Goal: Communication & Community: Ask a question

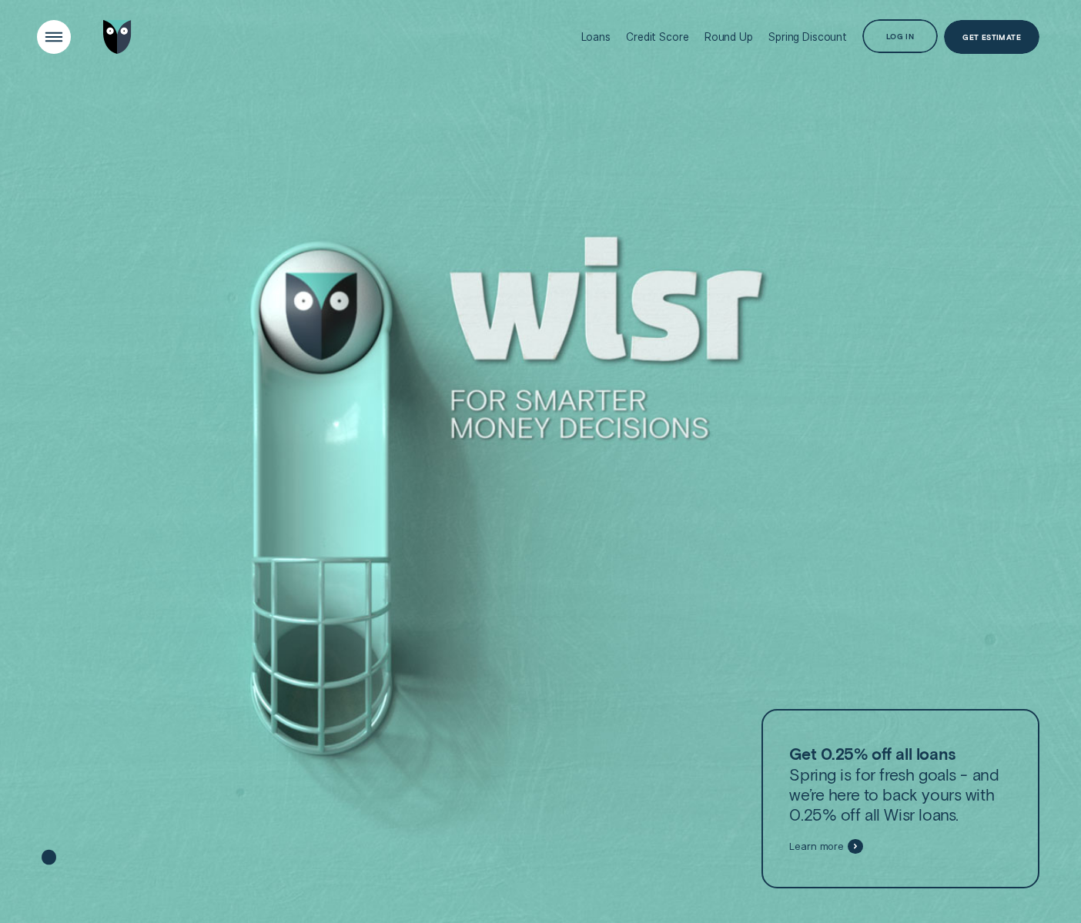
click at [51, 35] on div "Open Menu" at bounding box center [54, 37] width 48 height 48
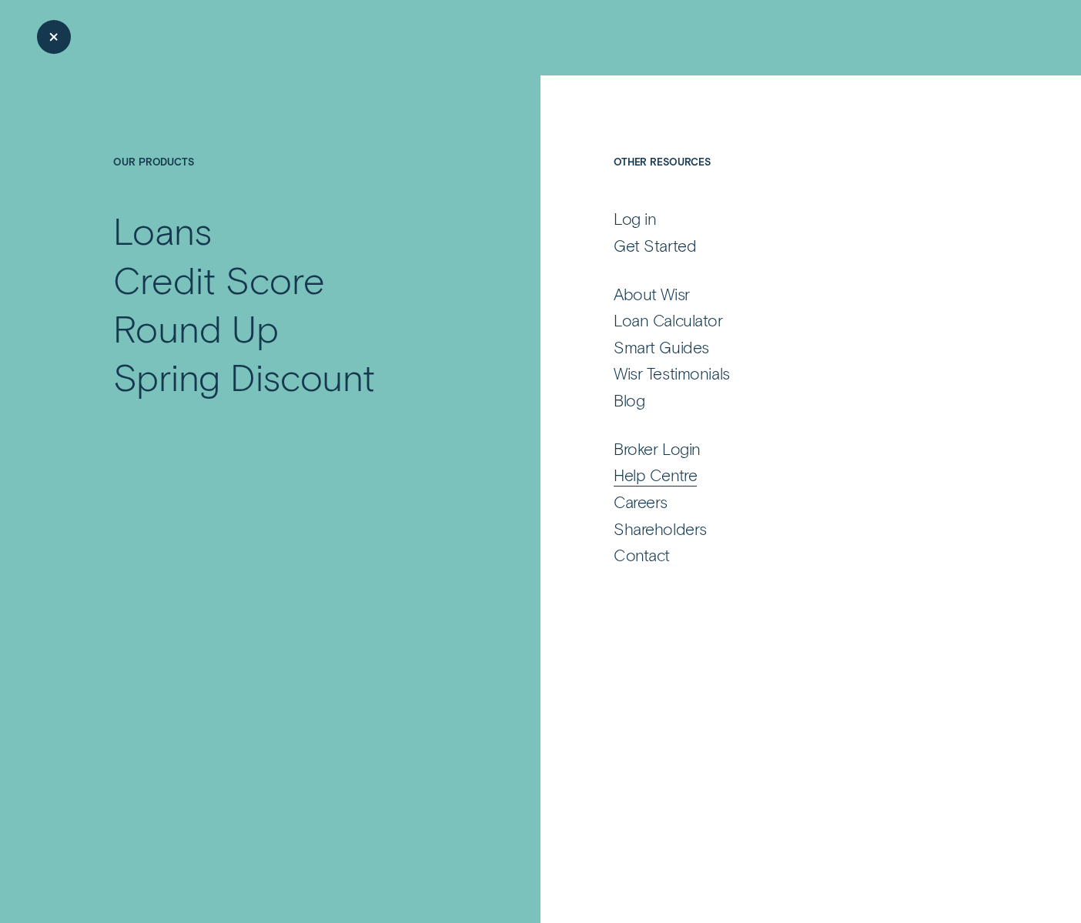
click at [674, 479] on div "Help Centre" at bounding box center [654, 475] width 83 height 20
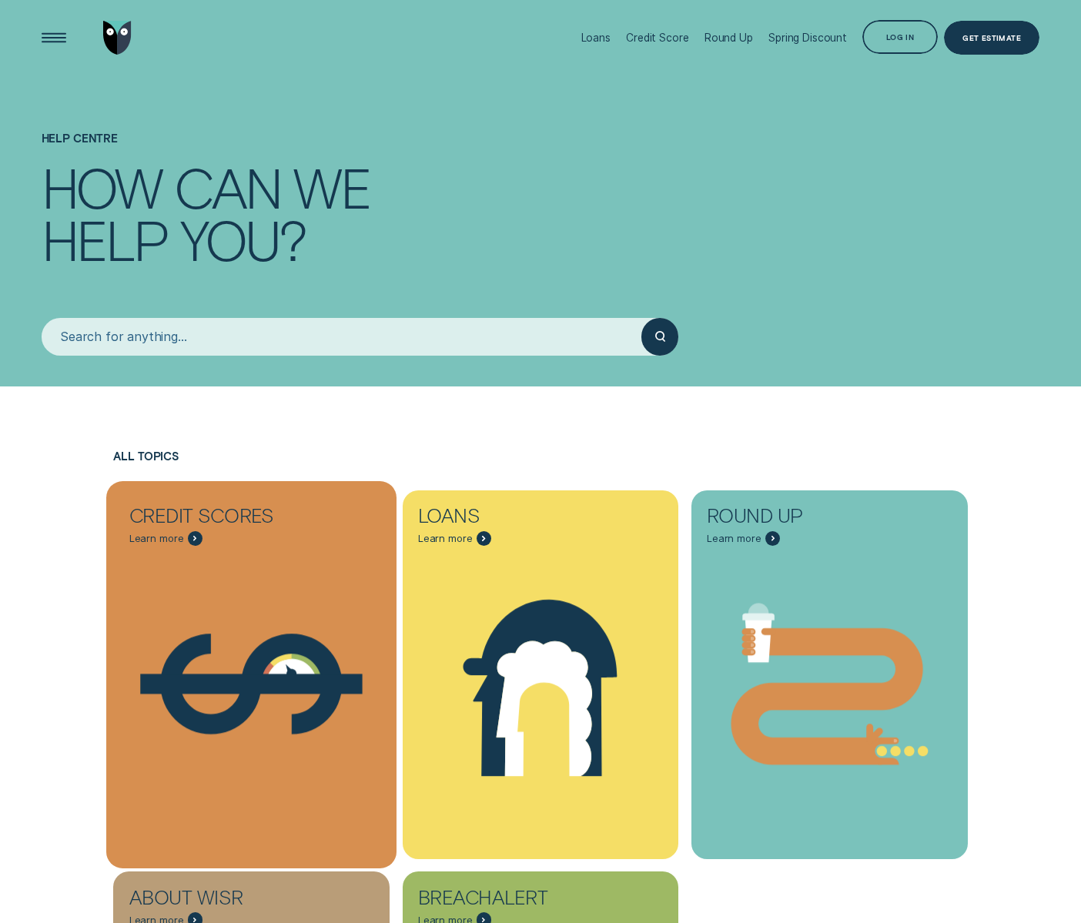
click at [282, 590] on icon "Credit Scores - Learn more" at bounding box center [251, 683] width 290 height 221
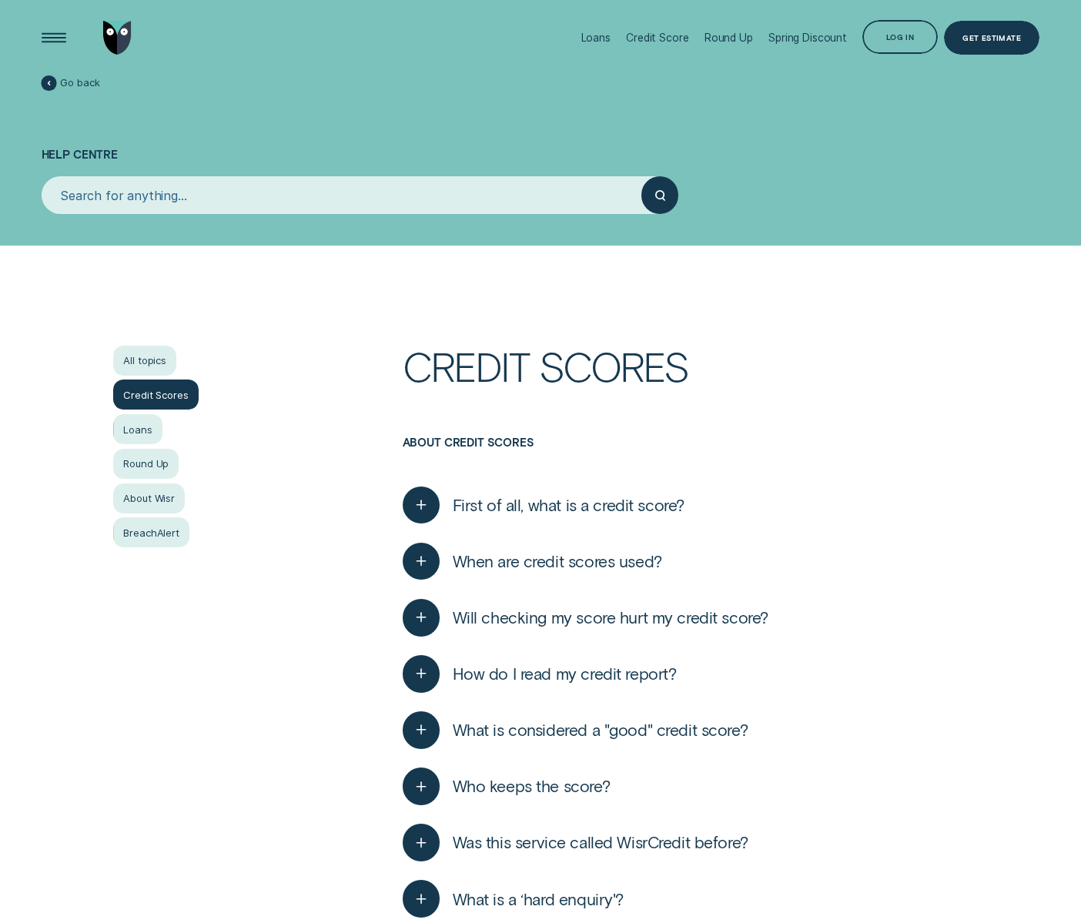
click at [569, 516] on button "First of all, what is a credit score?" at bounding box center [544, 505] width 282 height 38
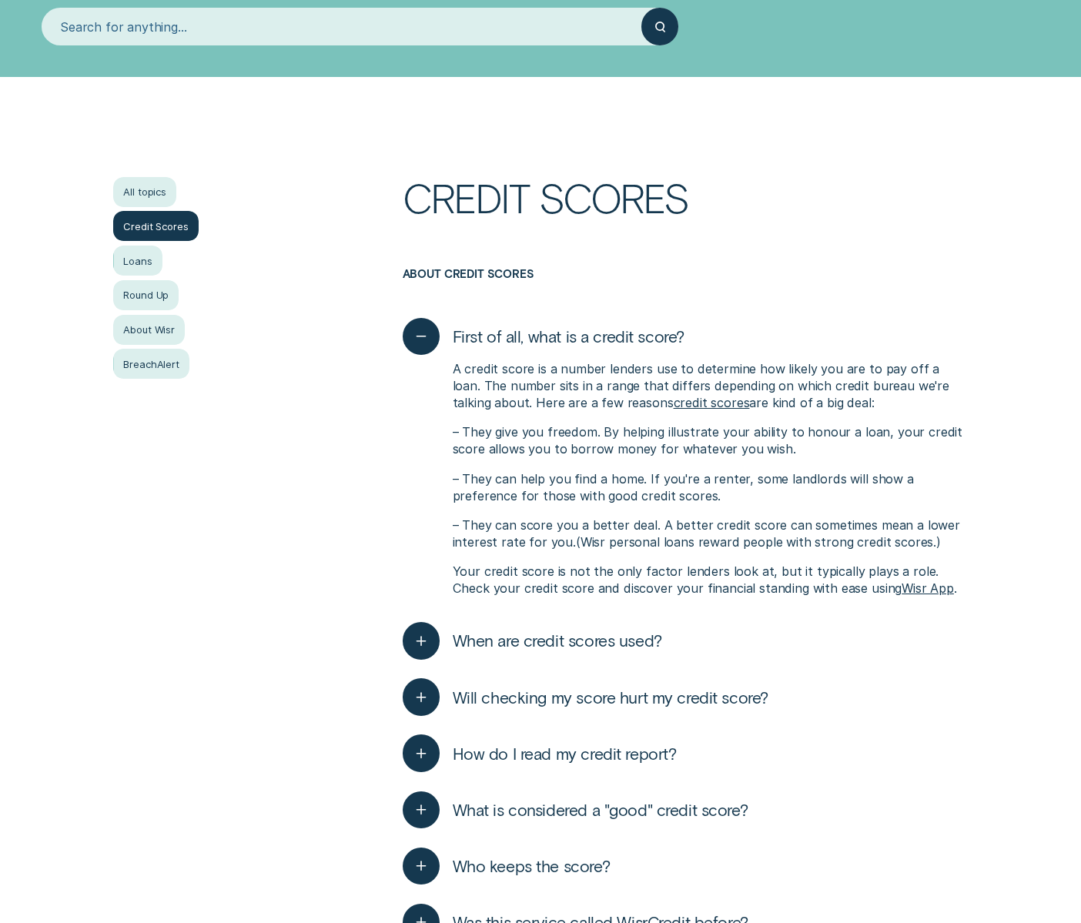
scroll to position [174, 0]
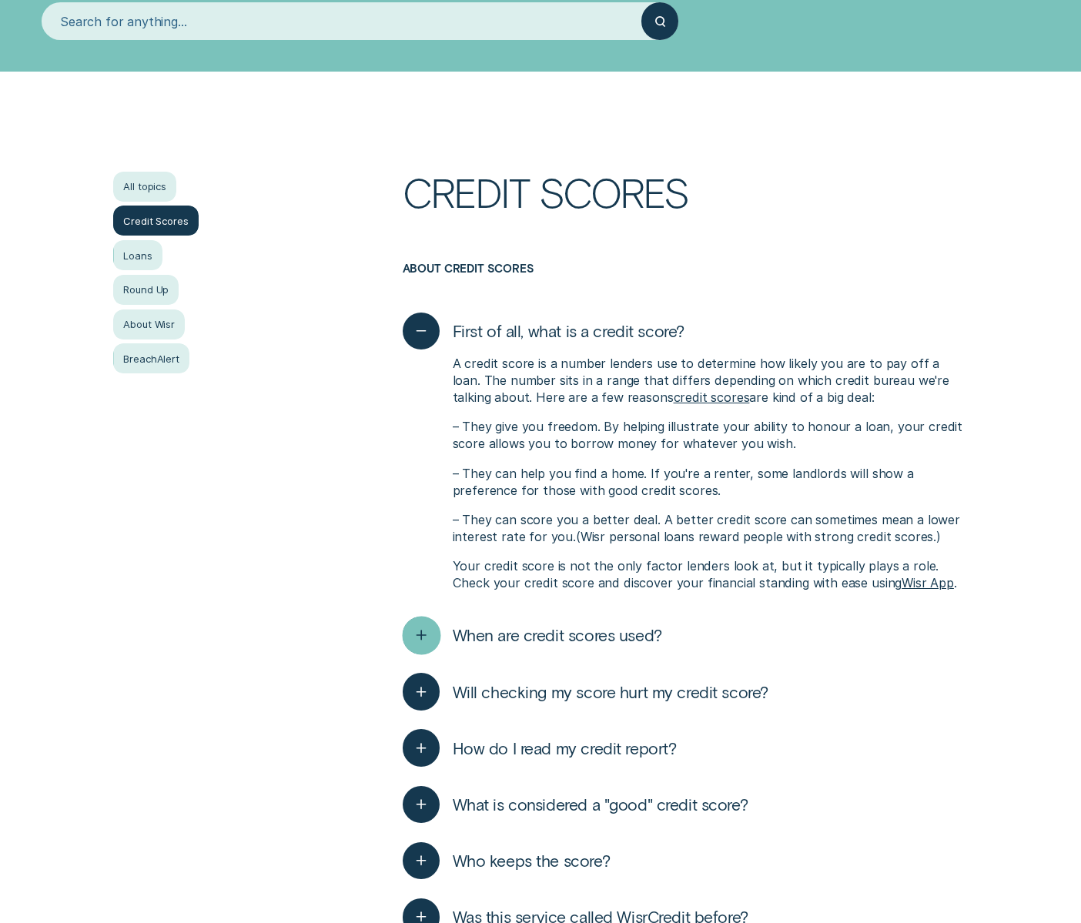
click at [426, 627] on icon "button" at bounding box center [420, 635] width 19 height 24
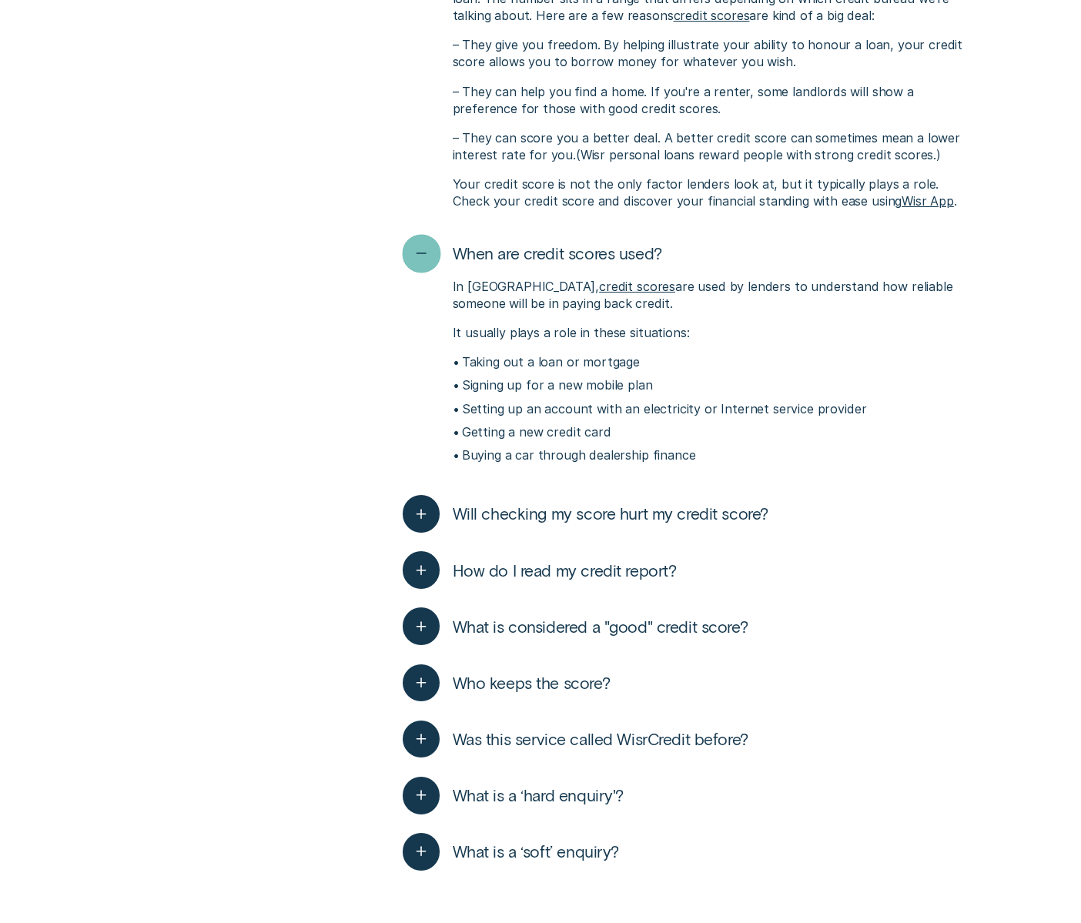
scroll to position [593, 0]
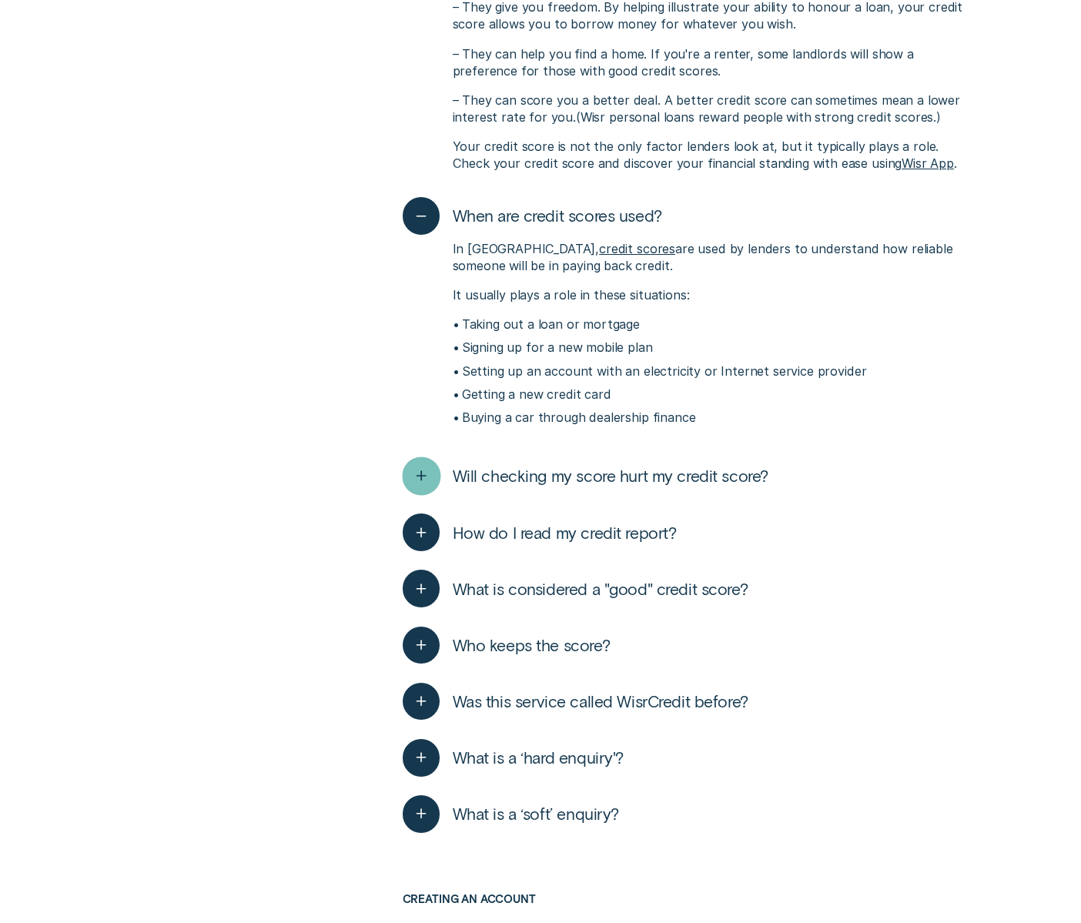
click at [421, 474] on line "button" at bounding box center [421, 476] width 0 height 9
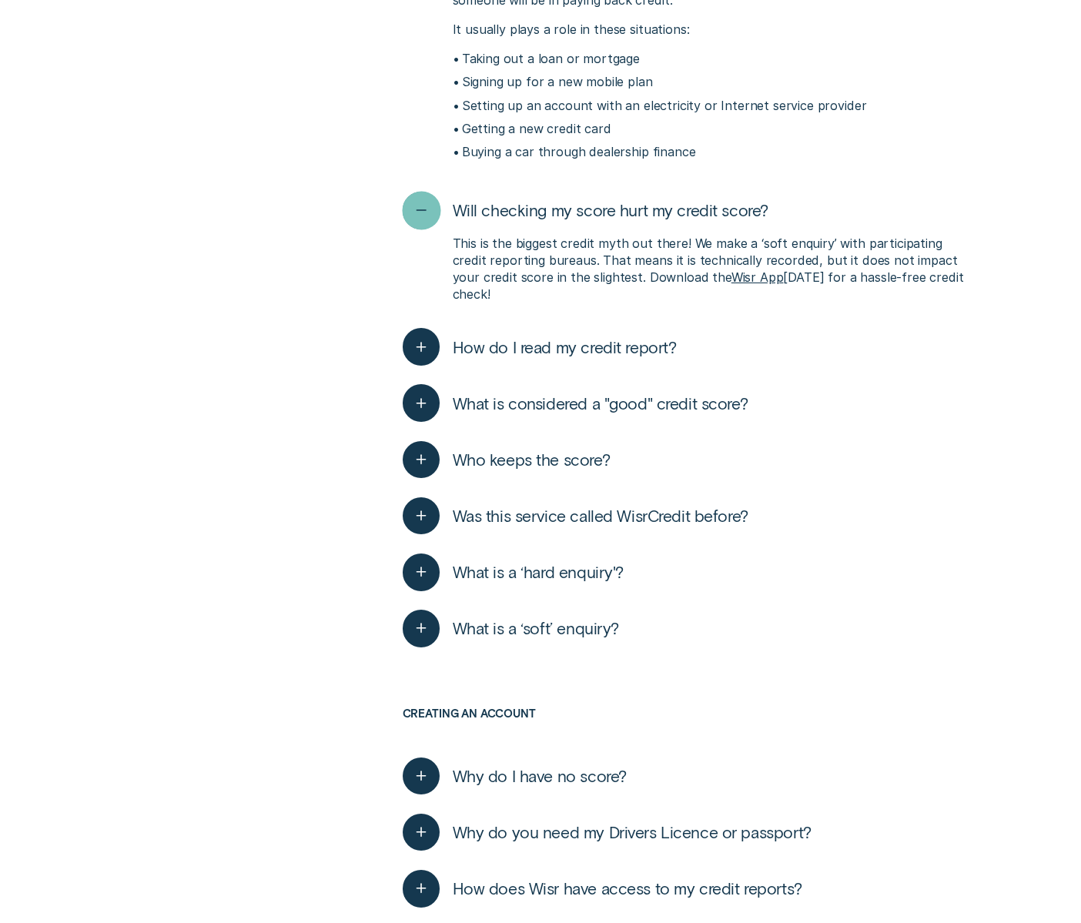
scroll to position [862, 0]
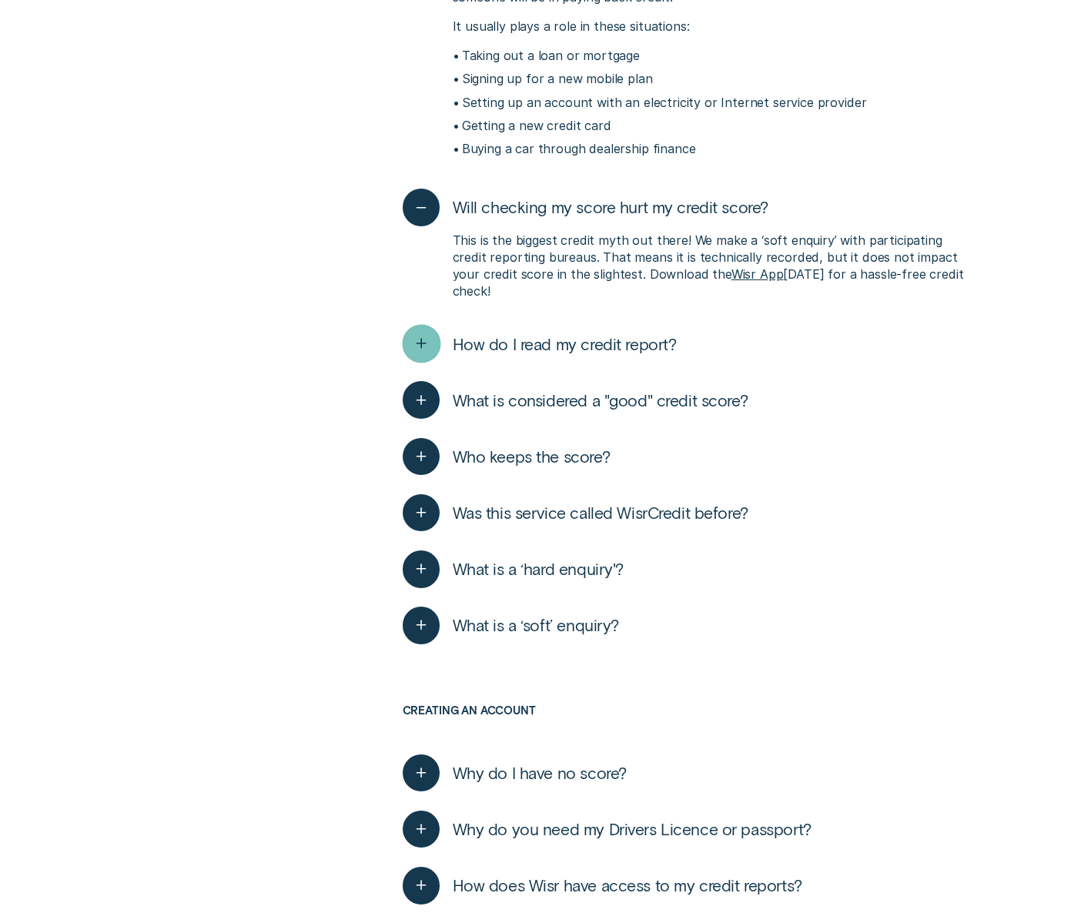
click at [418, 346] on icon "button" at bounding box center [420, 344] width 19 height 24
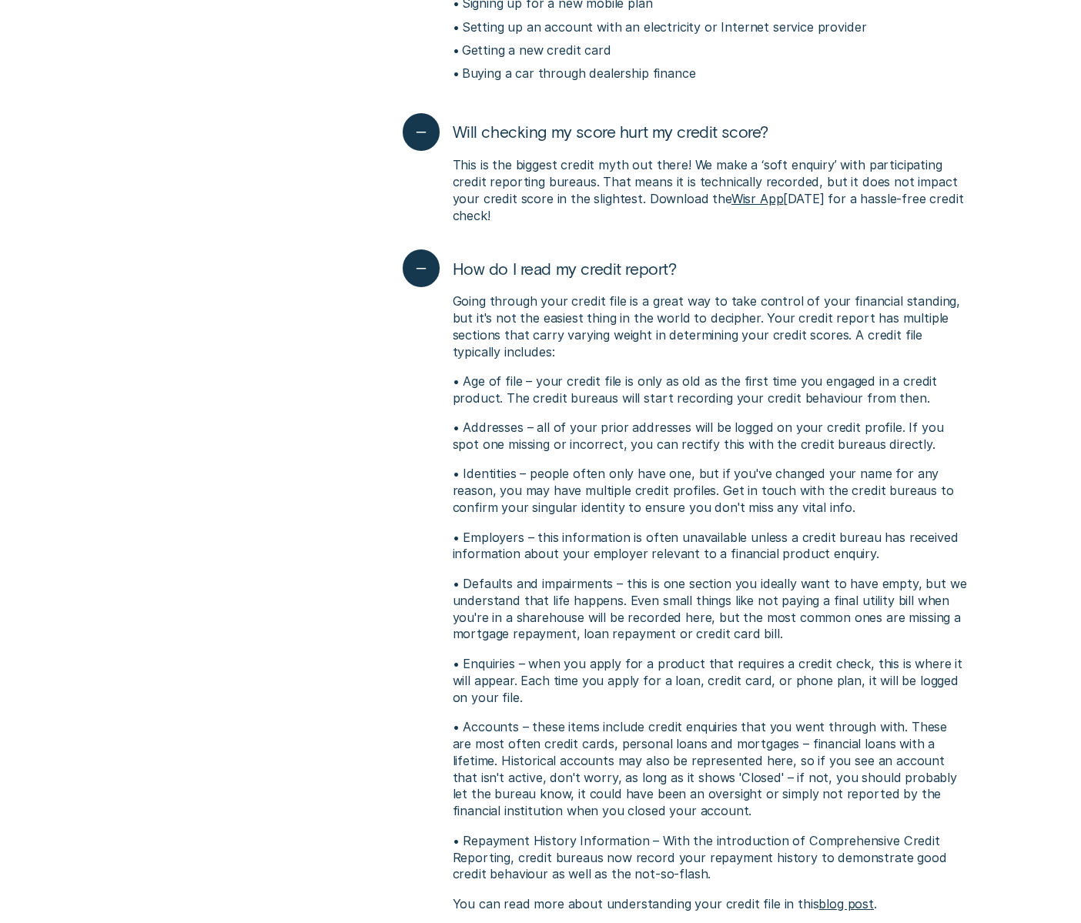
scroll to position [1277, 0]
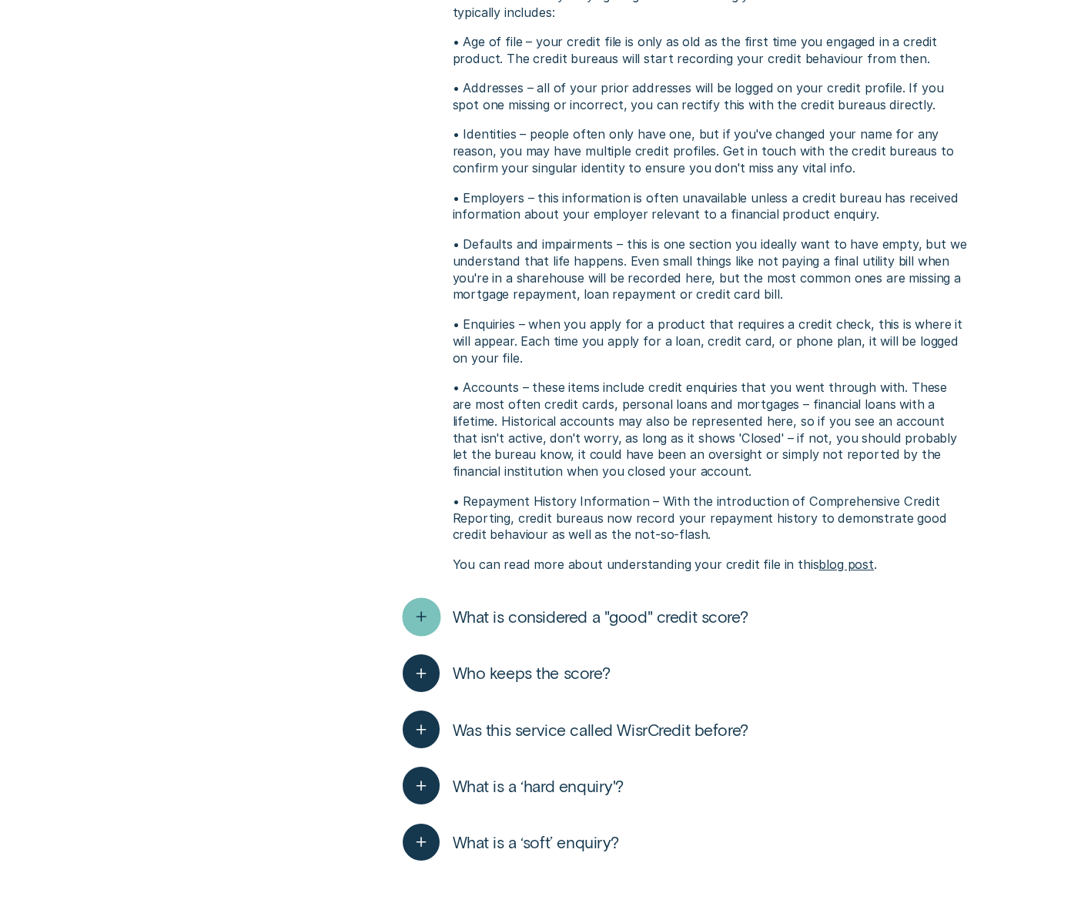
click at [428, 613] on icon "button" at bounding box center [420, 617] width 19 height 24
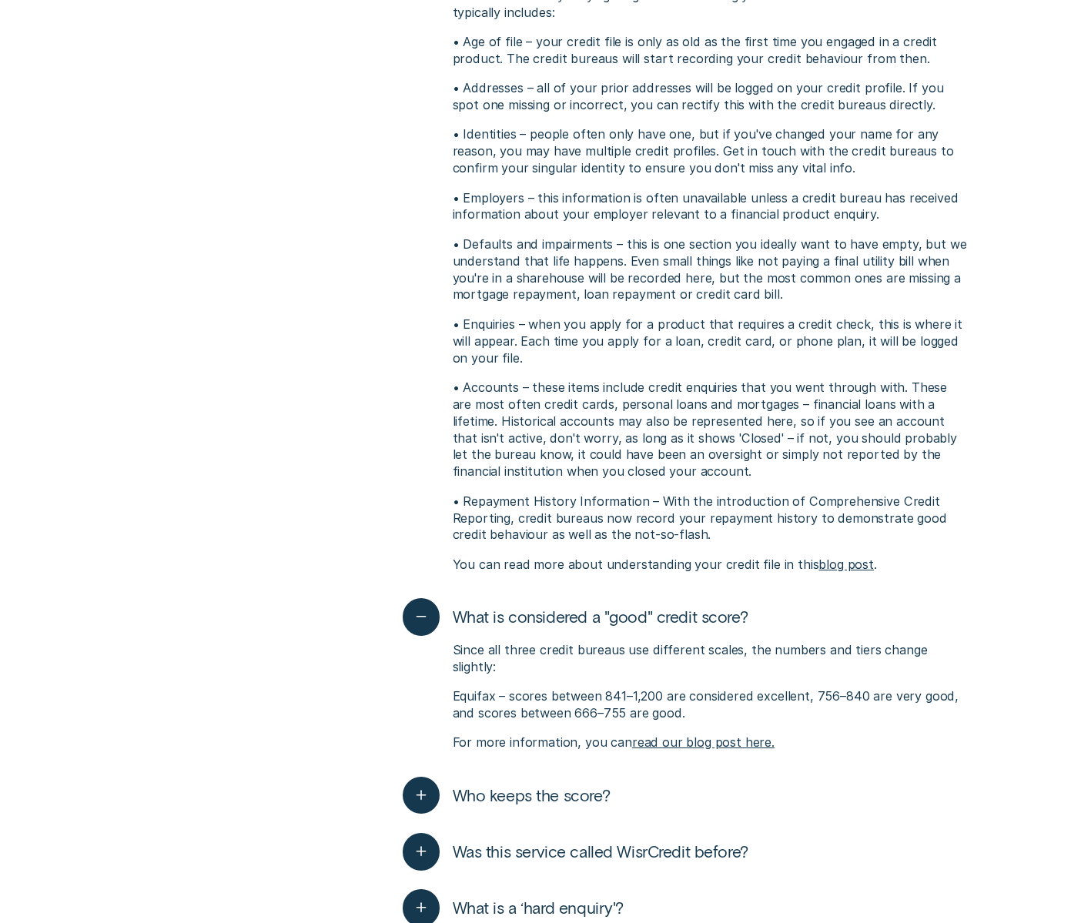
scroll to position [1327, 0]
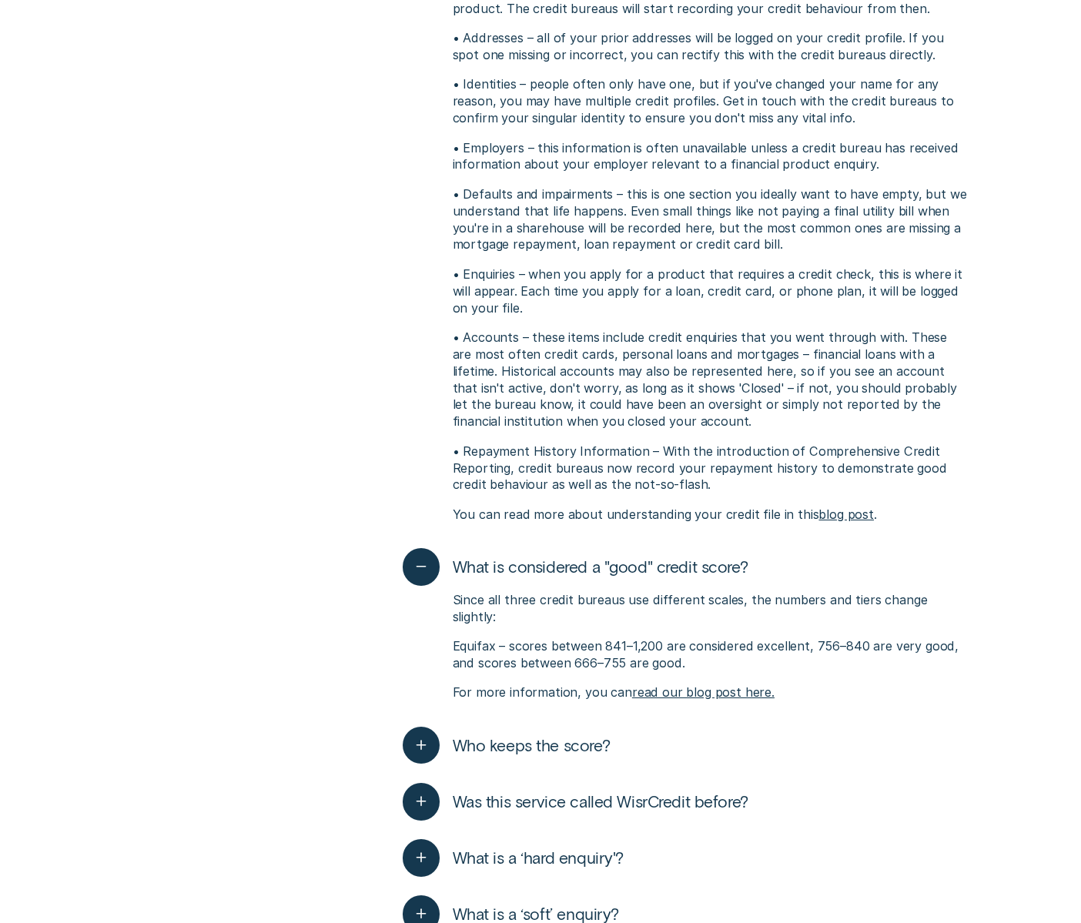
click at [423, 717] on div "Who keeps the score? Credit scores are generated by credit bureaus. Basically, …" at bounding box center [685, 745] width 565 height 56
click at [424, 736] on icon "button" at bounding box center [420, 746] width 19 height 24
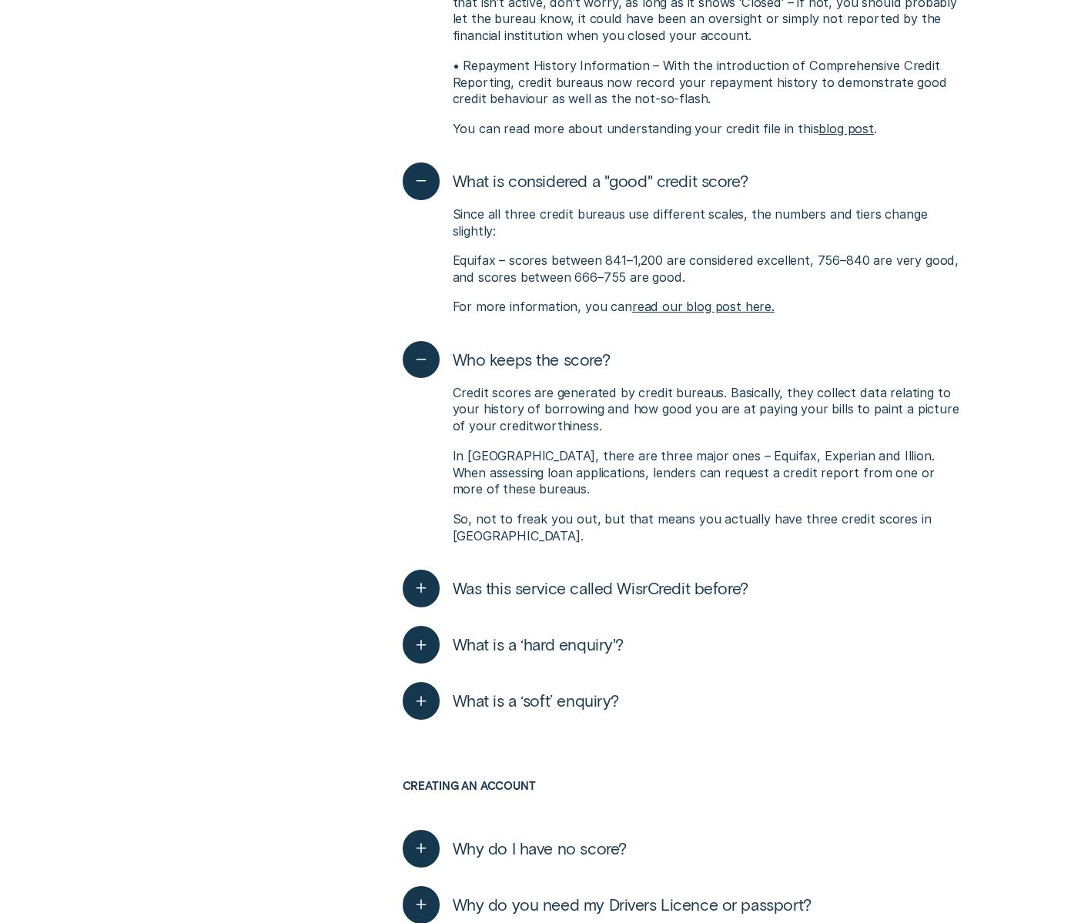
scroll to position [1763, 0]
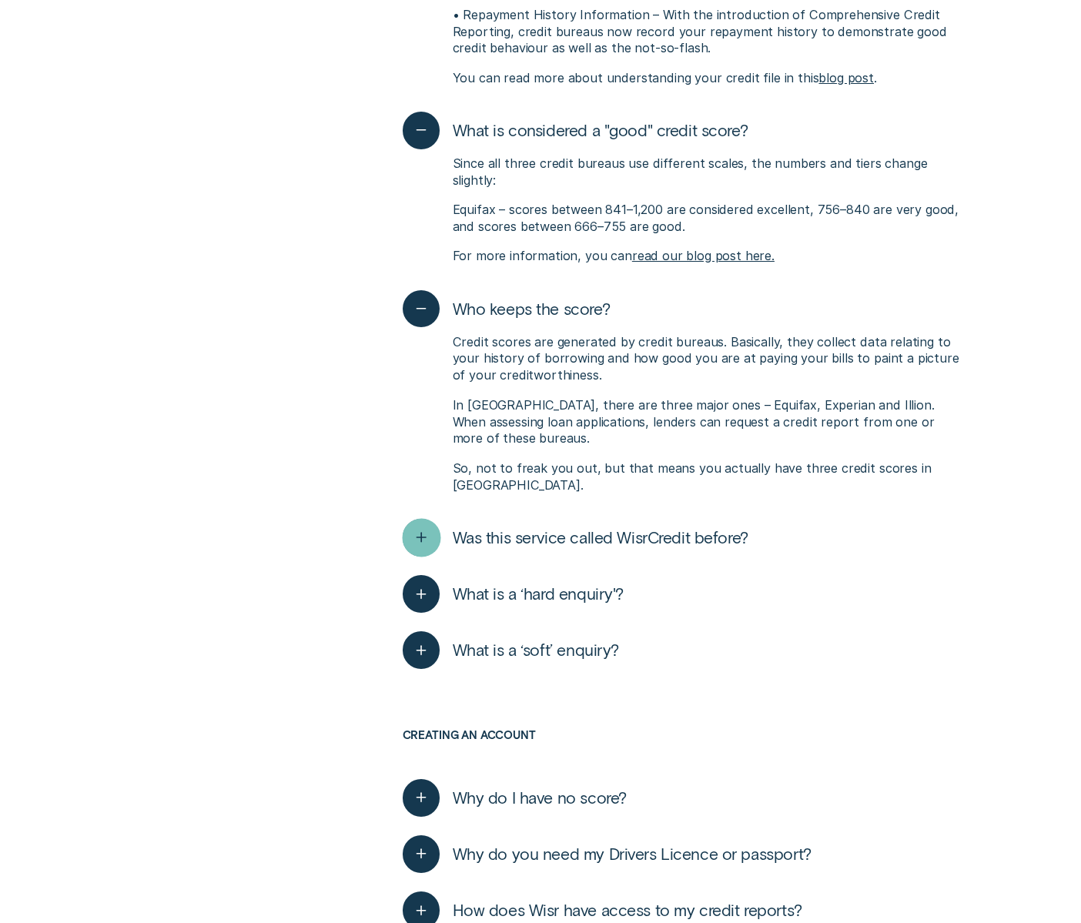
click at [423, 526] on icon "button" at bounding box center [420, 538] width 19 height 24
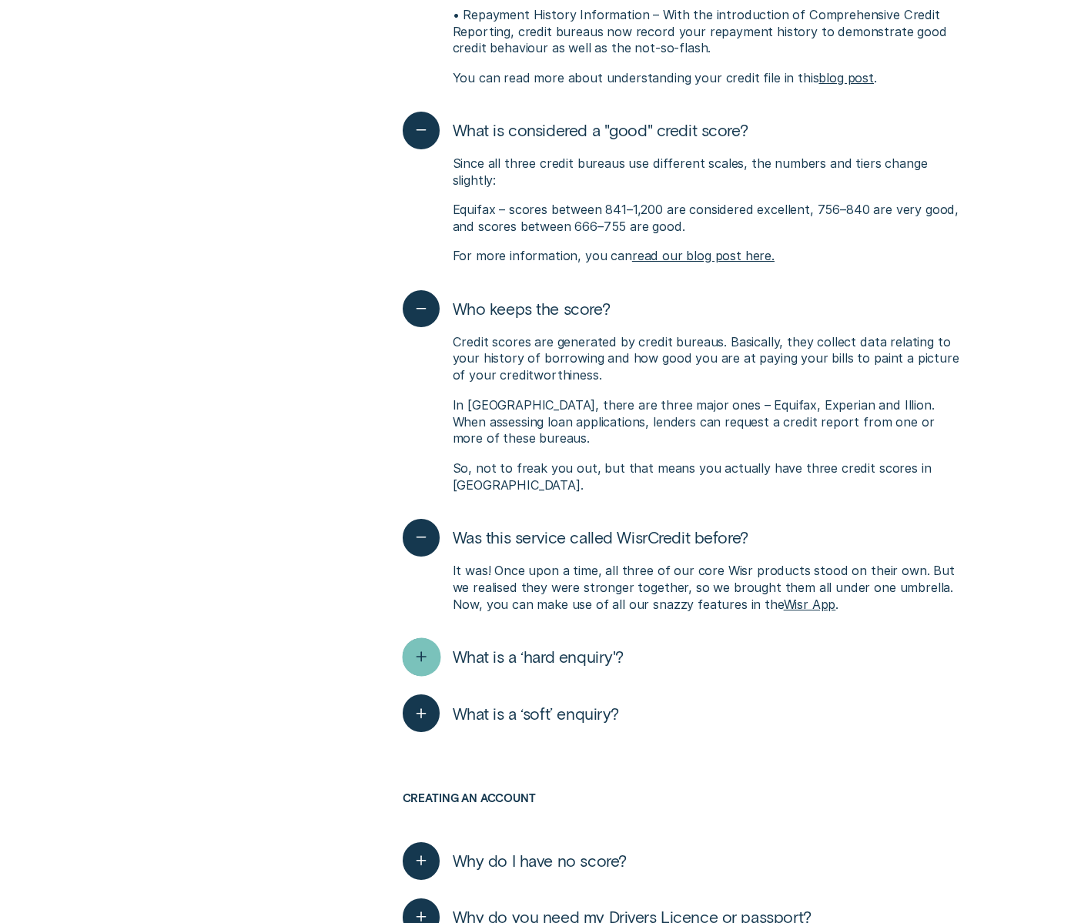
click at [420, 645] on icon "button" at bounding box center [420, 657] width 19 height 24
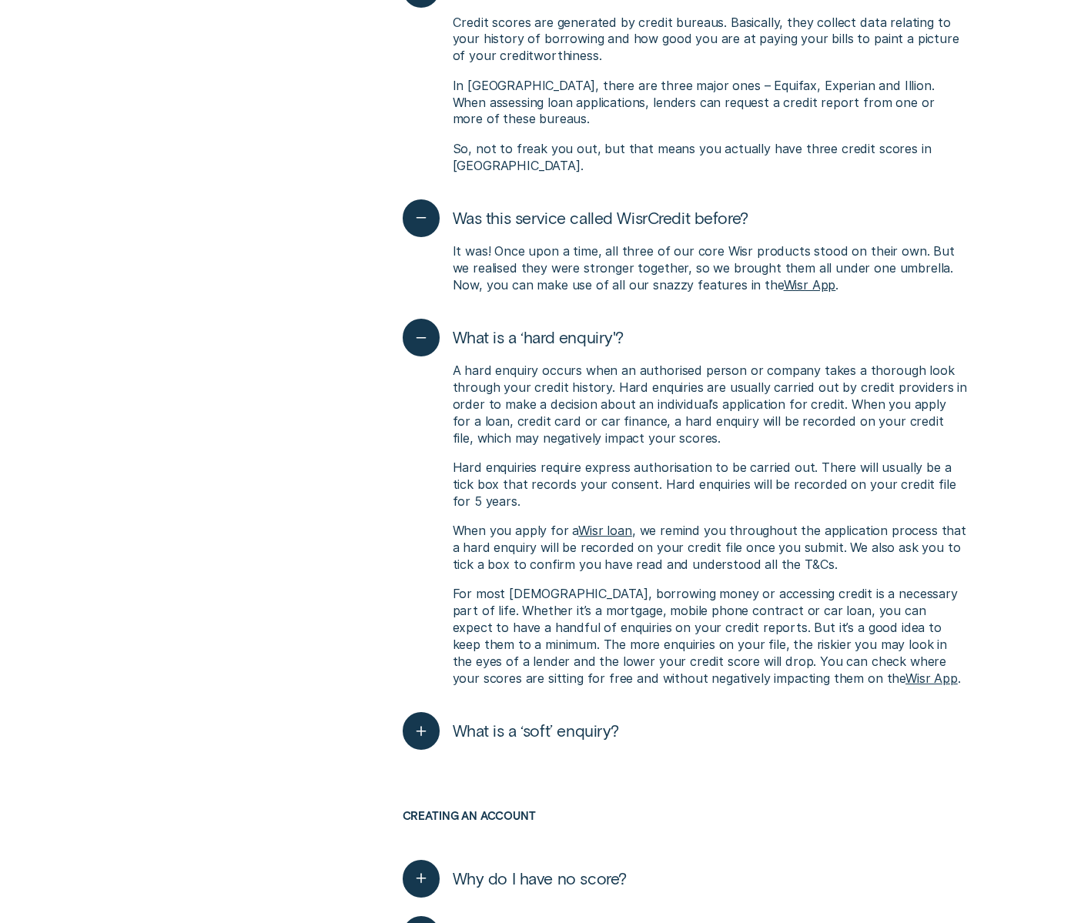
scroll to position [2517, 0]
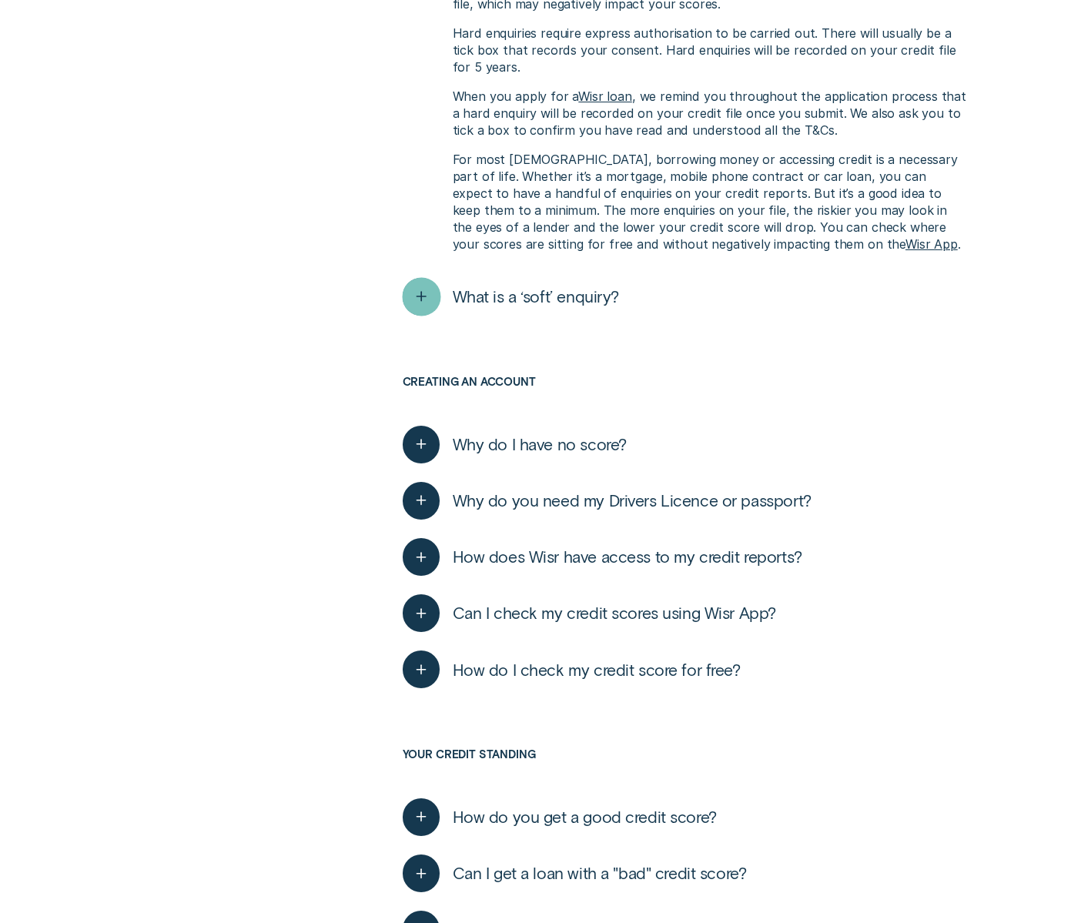
click at [422, 285] on icon "button" at bounding box center [420, 297] width 19 height 24
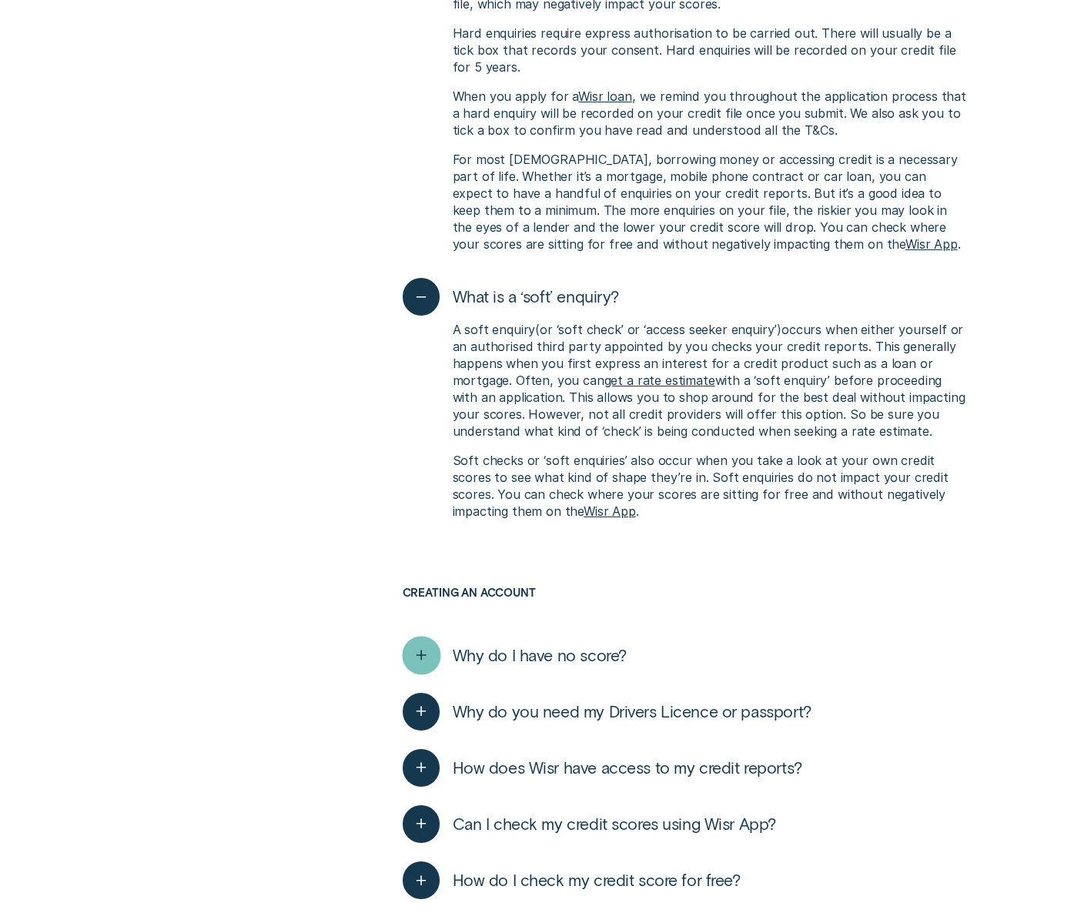
click at [421, 650] on line "button" at bounding box center [421, 654] width 0 height 9
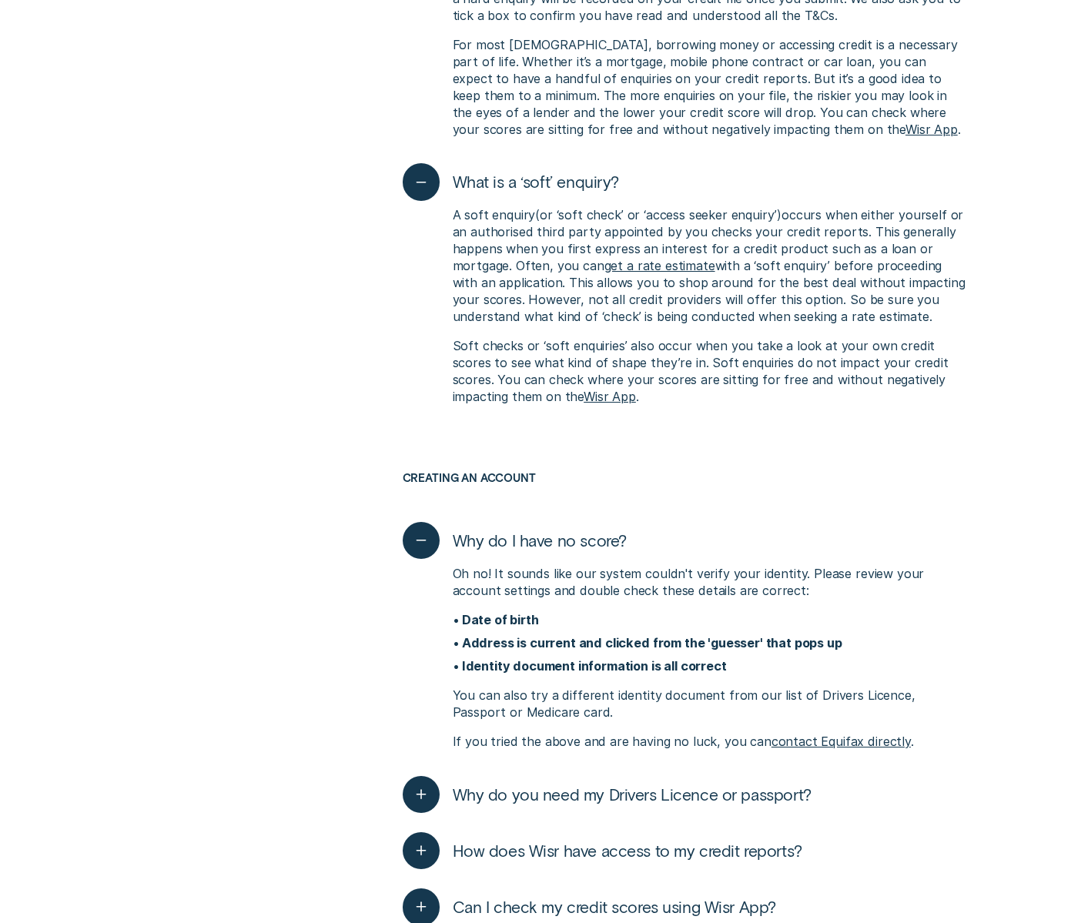
scroll to position [2747, 0]
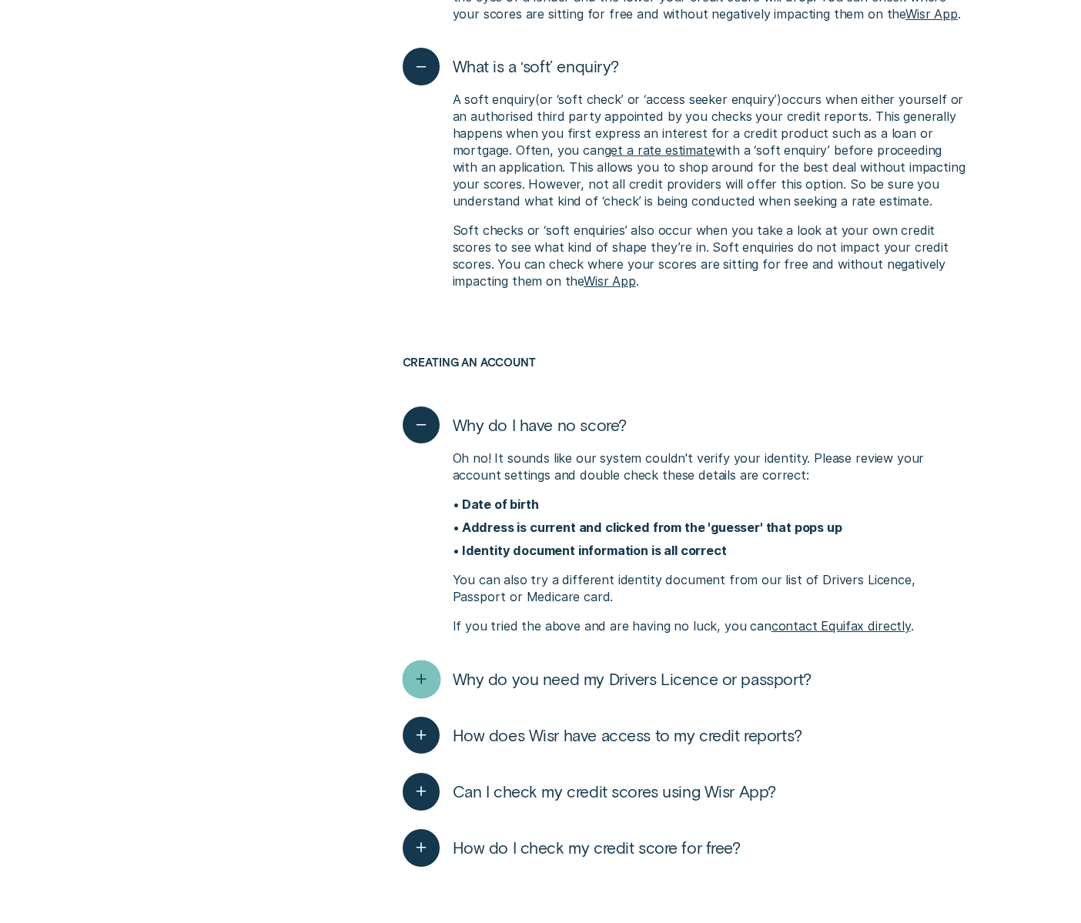
click at [414, 667] on icon "button" at bounding box center [420, 679] width 19 height 24
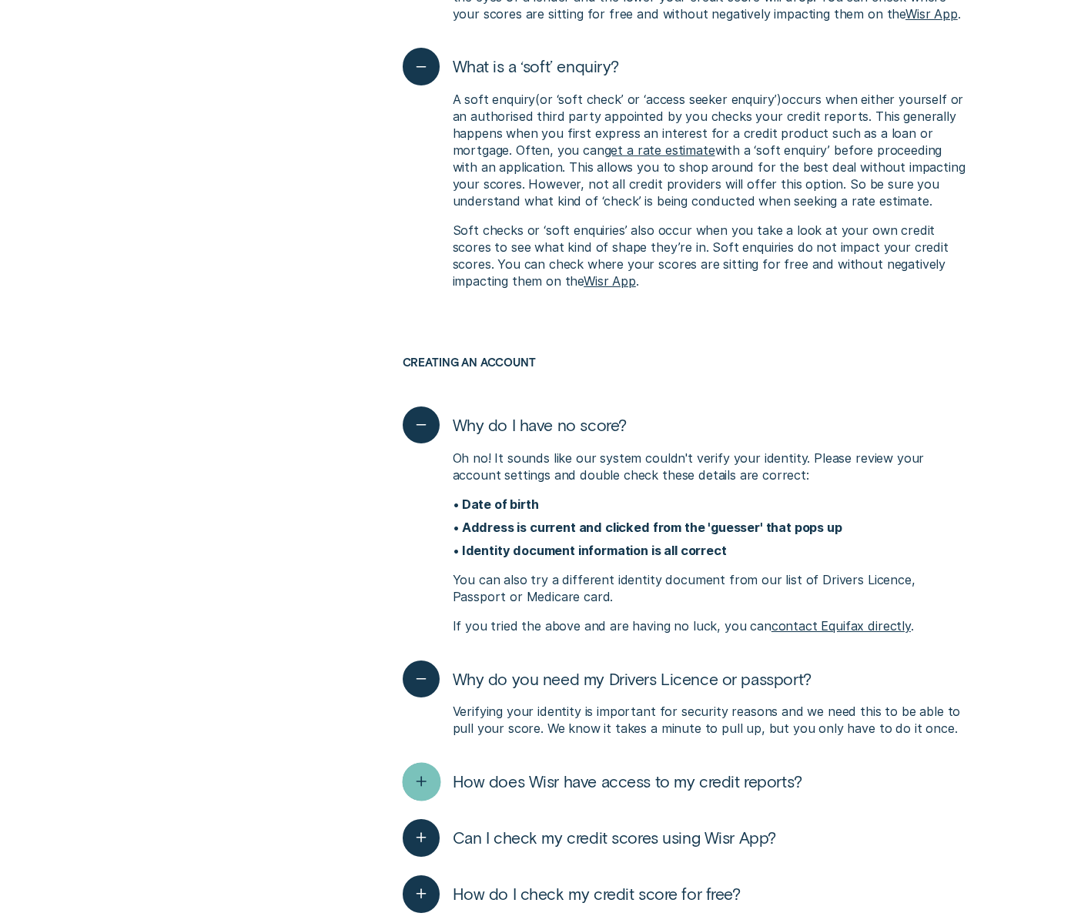
click at [422, 770] on icon "button" at bounding box center [420, 782] width 19 height 24
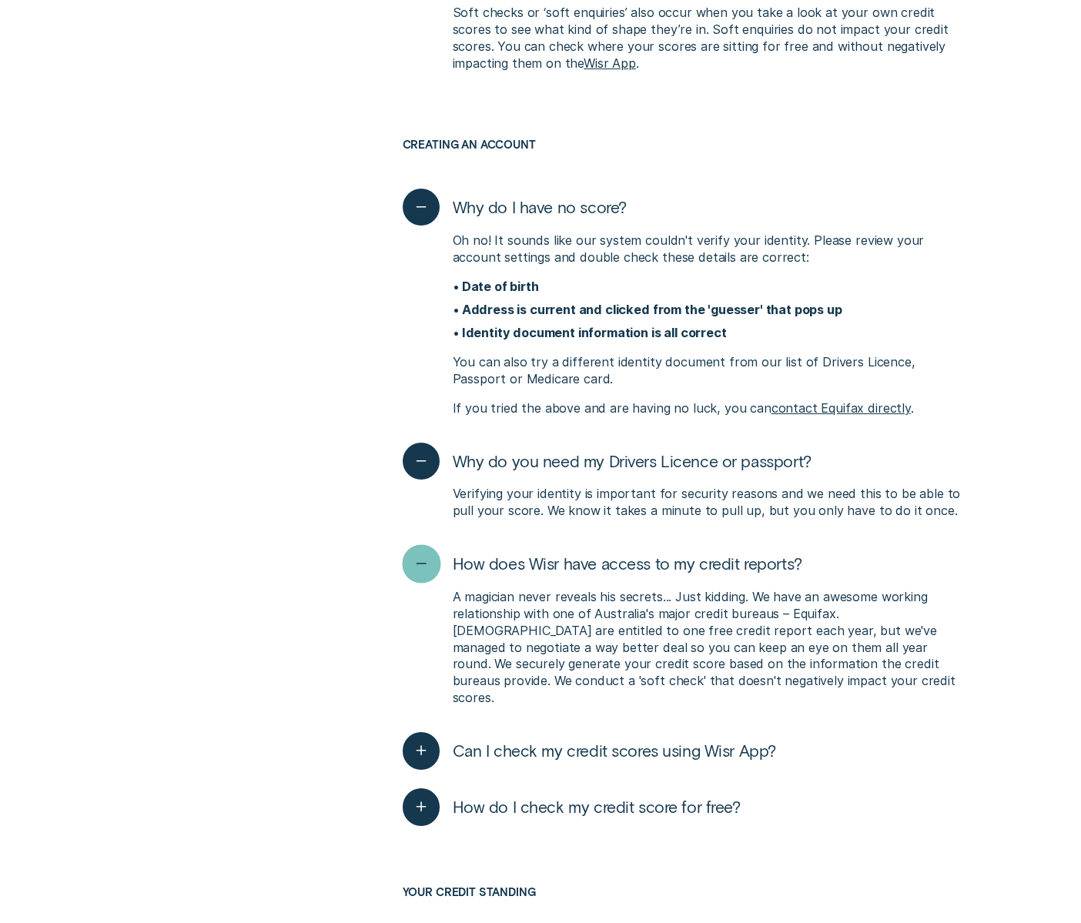
scroll to position [3095, 0]
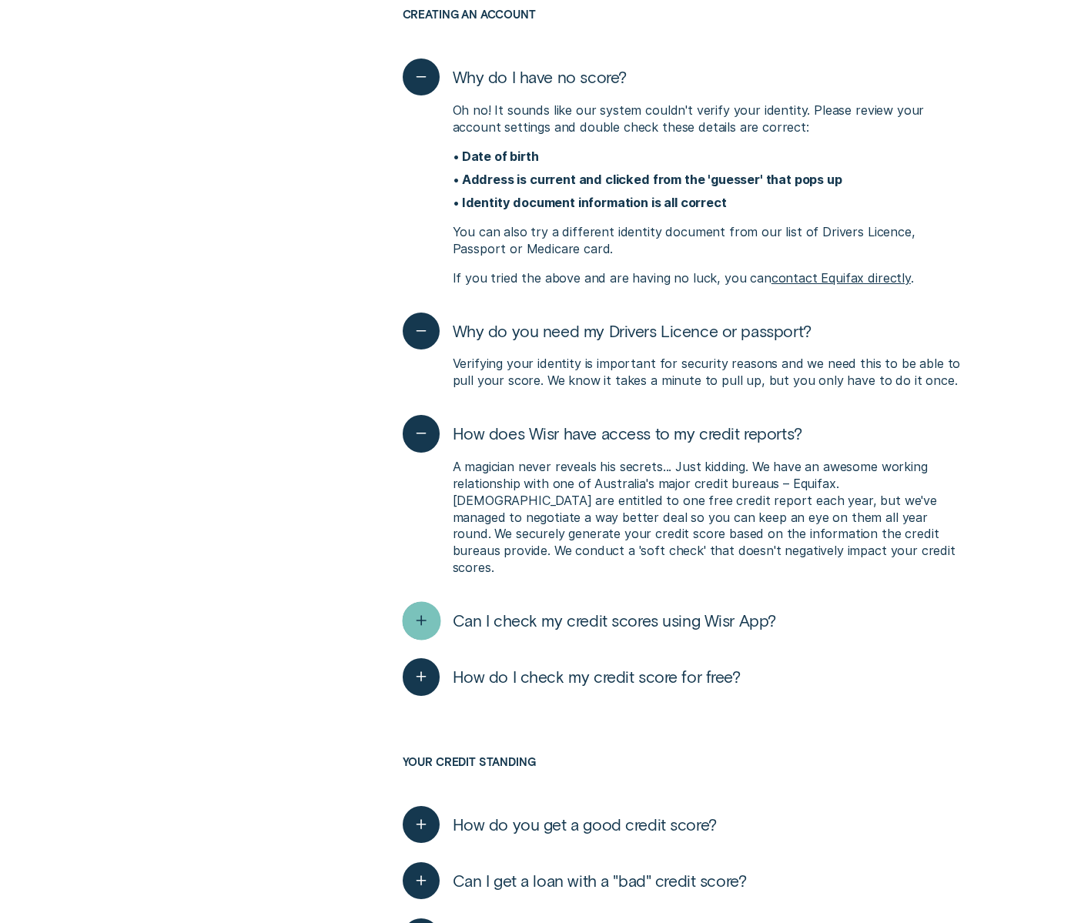
click at [420, 609] on icon "button" at bounding box center [420, 621] width 19 height 24
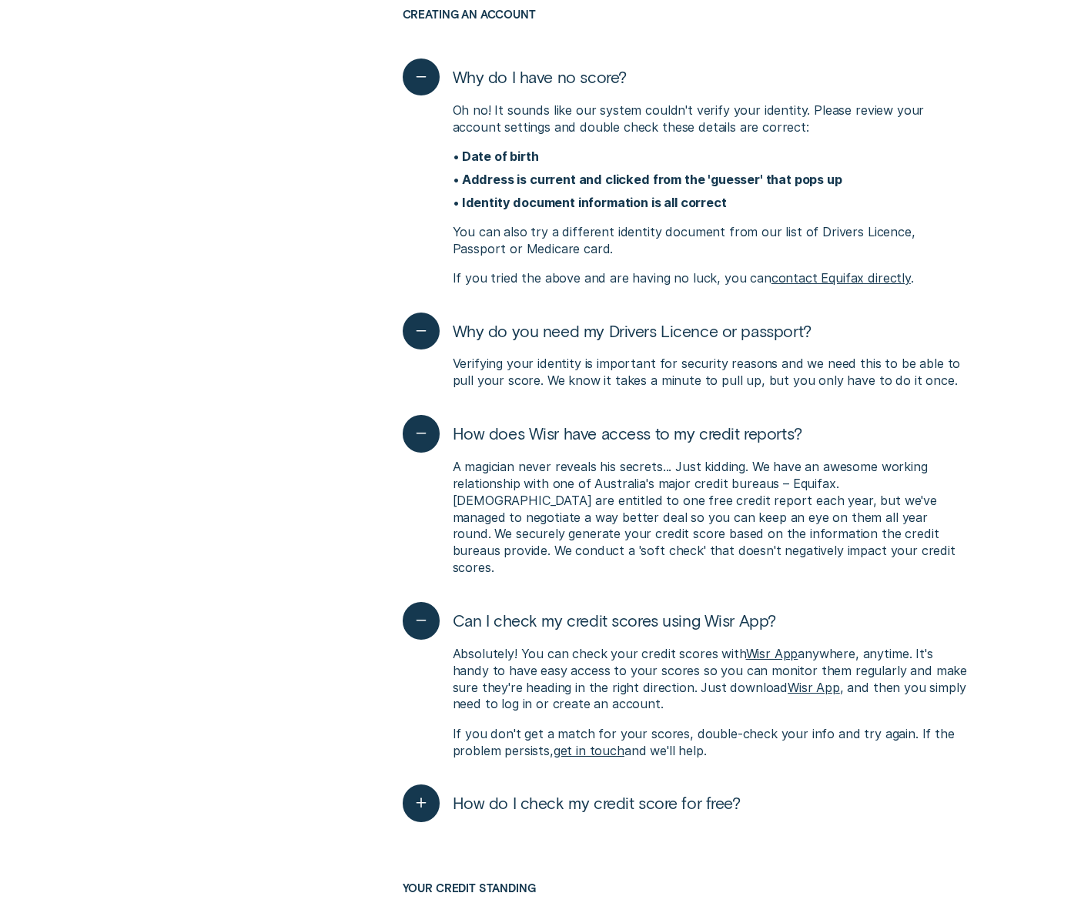
click at [421, 803] on icon "button" at bounding box center [421, 803] width 0 height 0
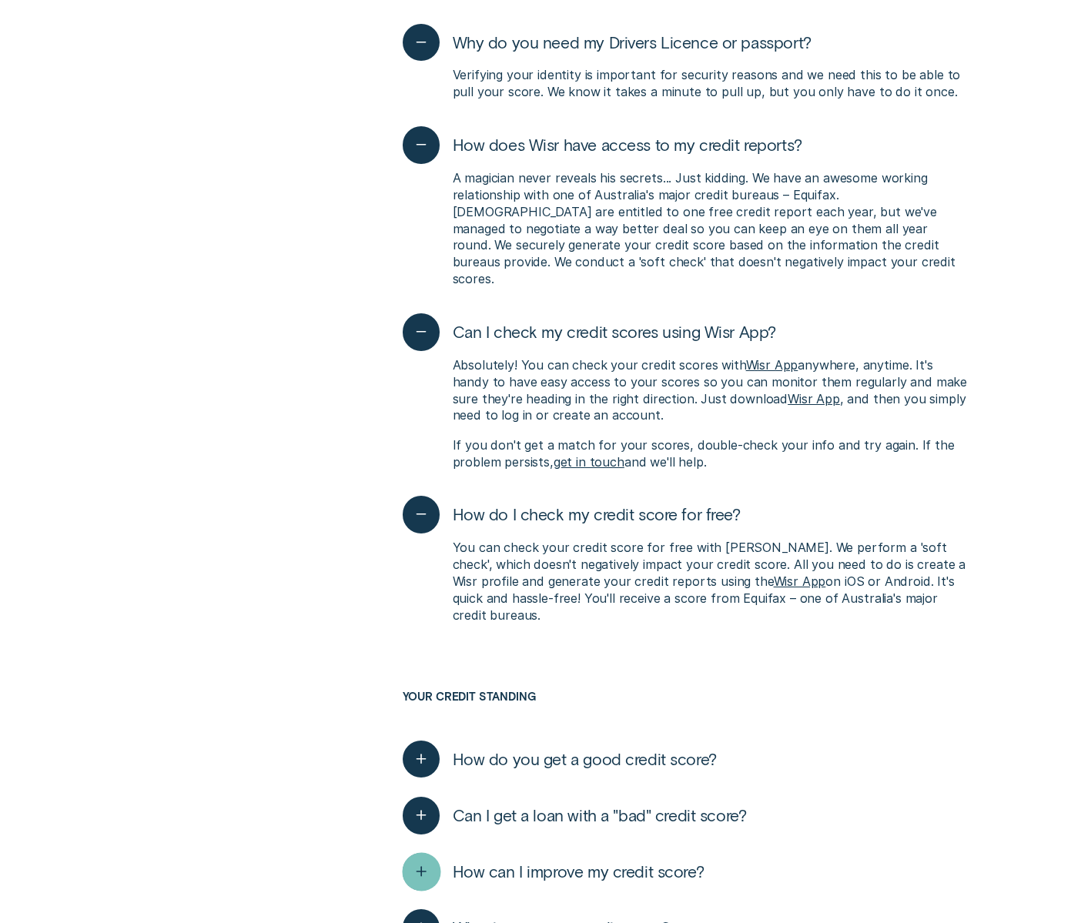
scroll to position [3525, 0]
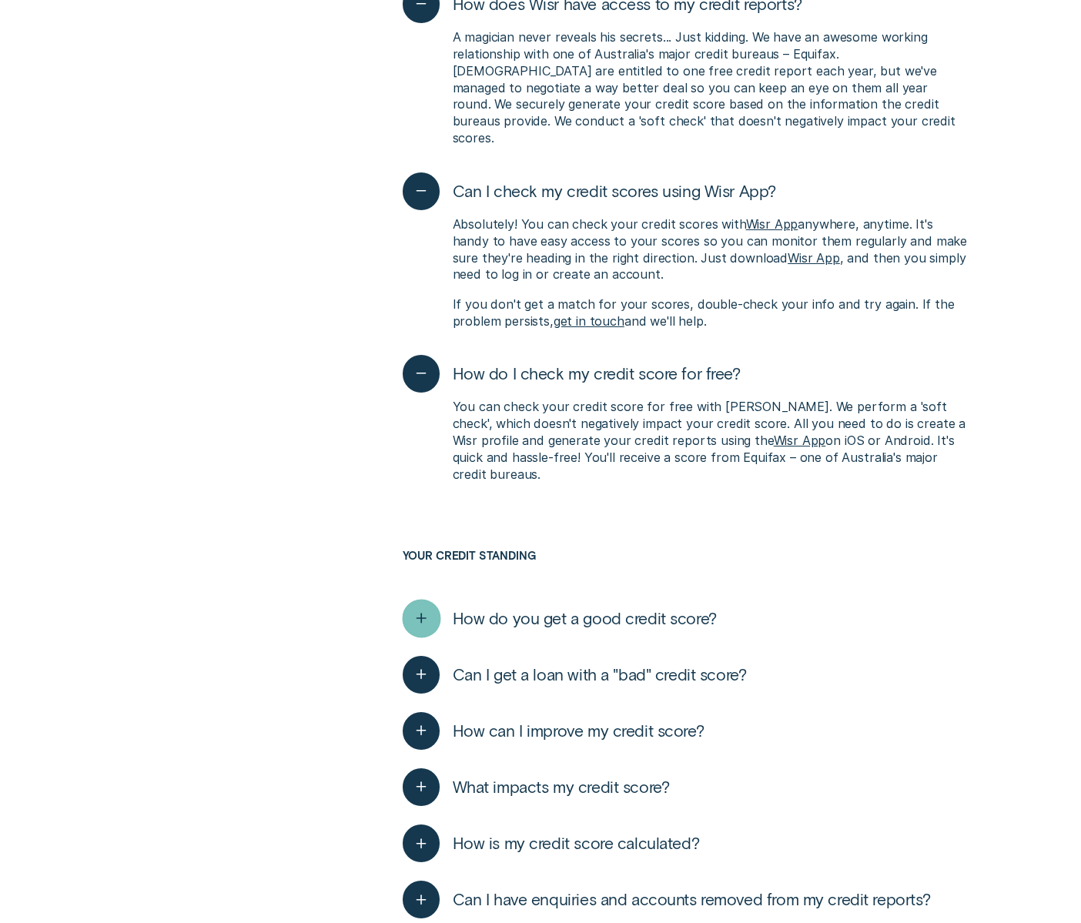
click at [410, 599] on div "button" at bounding box center [421, 618] width 38 height 38
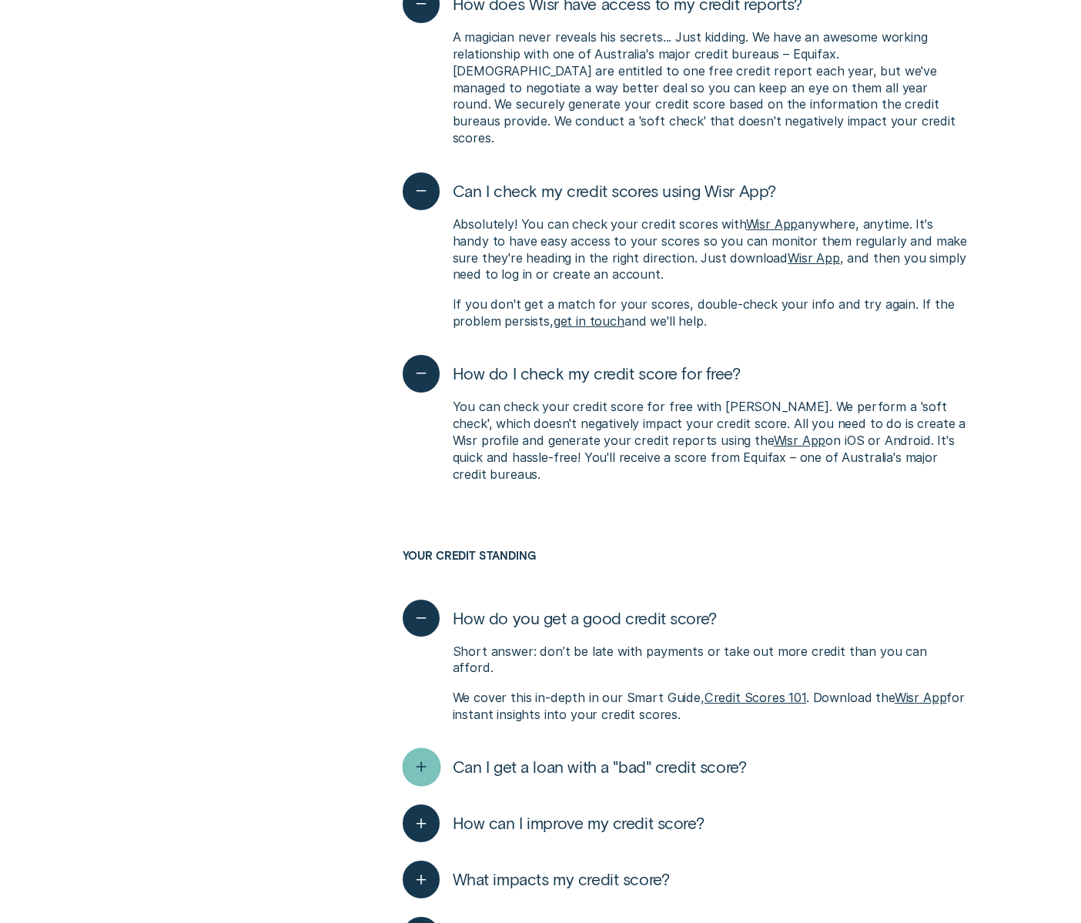
click at [413, 755] on icon "button" at bounding box center [420, 767] width 19 height 24
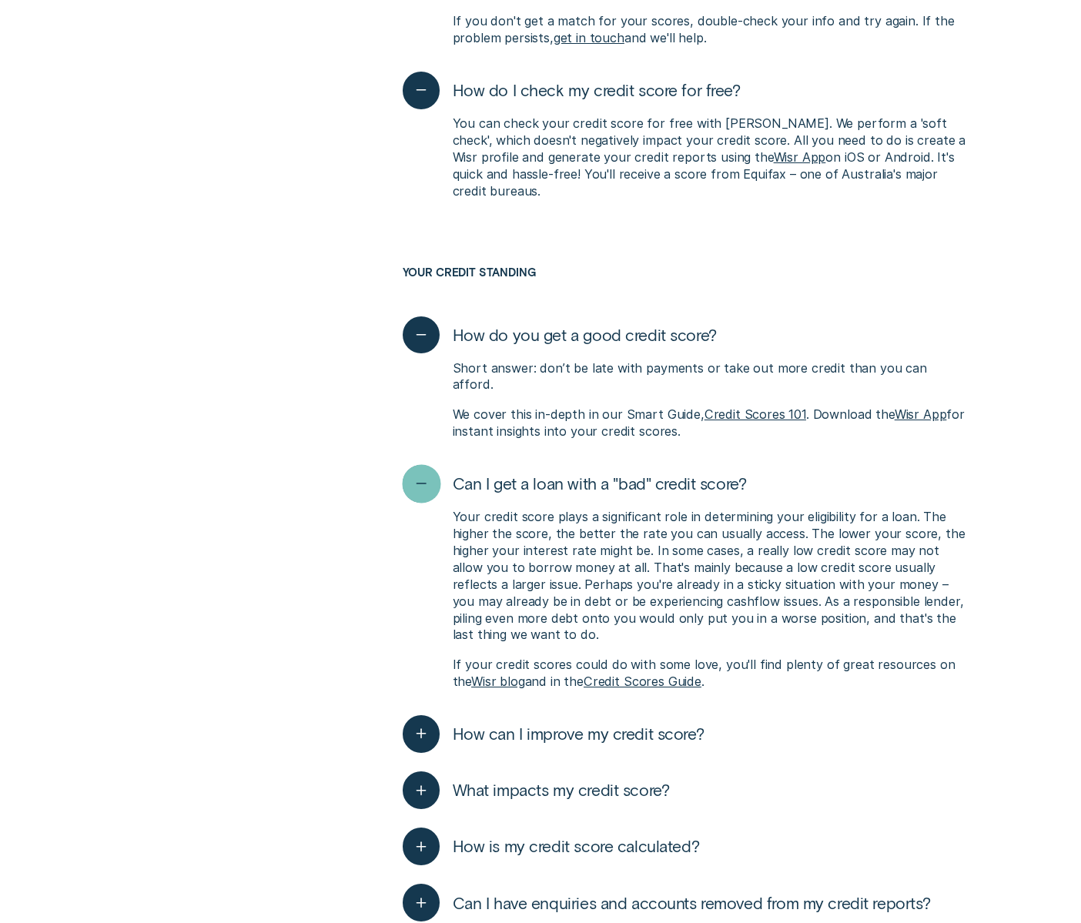
scroll to position [3866, 0]
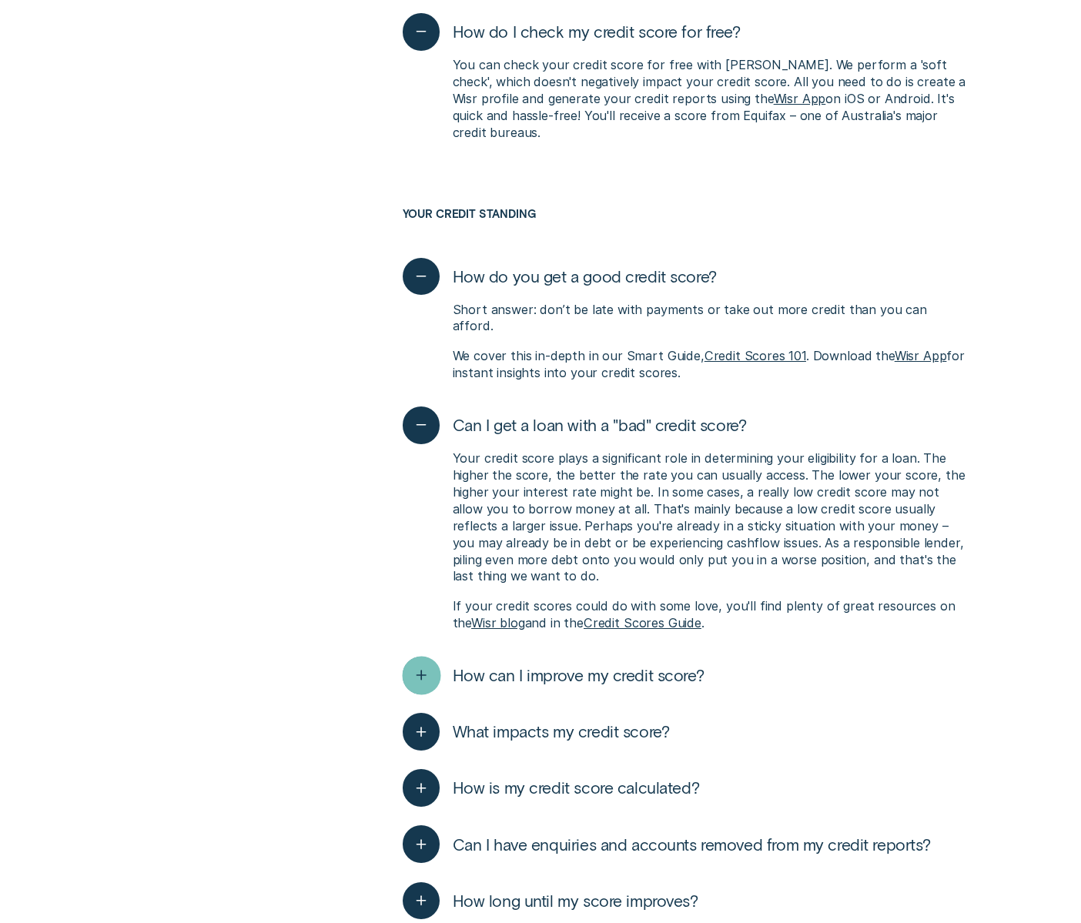
click at [420, 657] on div "button" at bounding box center [421, 676] width 38 height 38
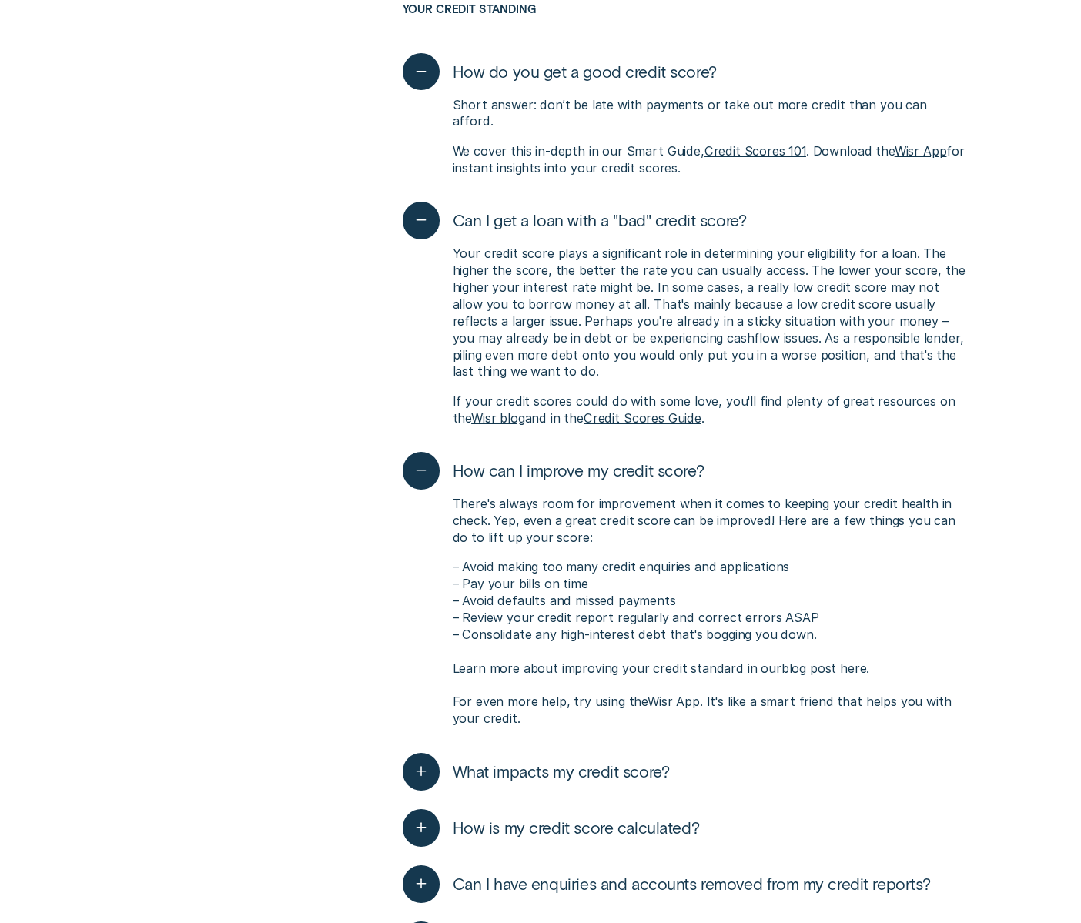
scroll to position [4126, 0]
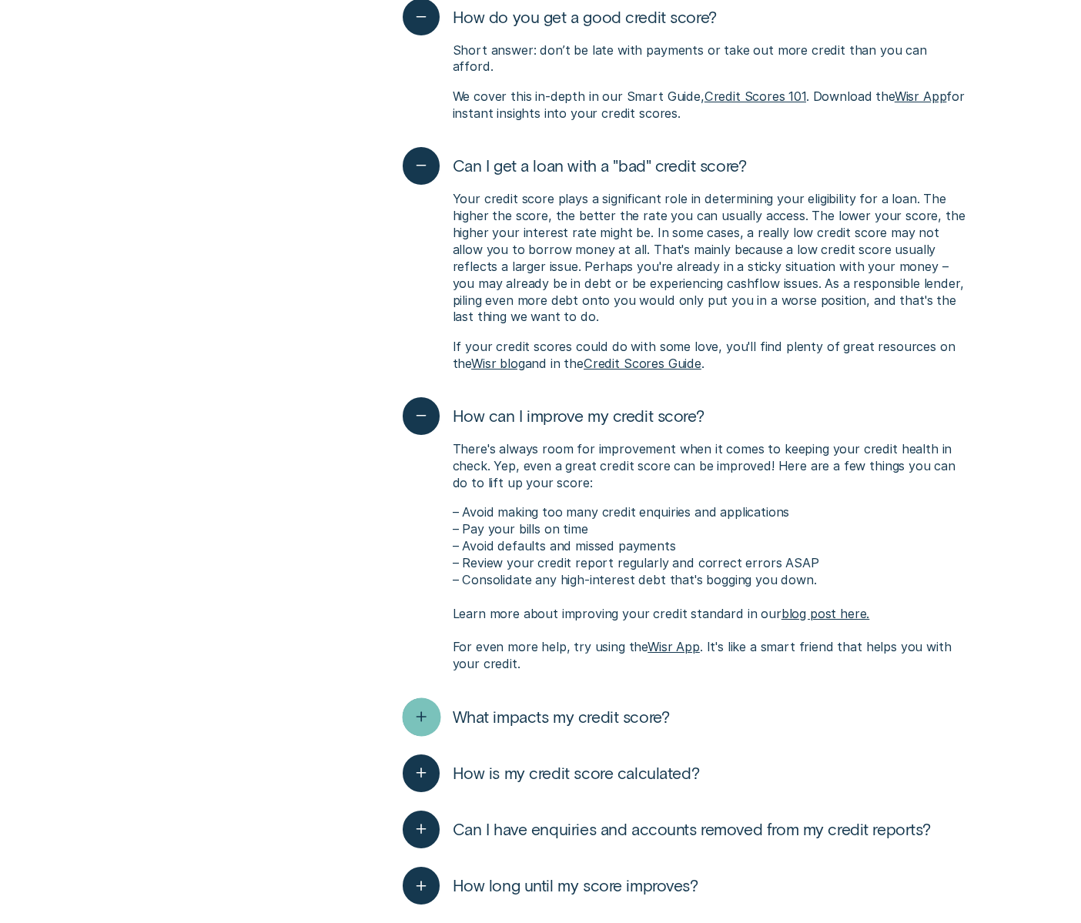
click at [419, 705] on icon "button" at bounding box center [420, 717] width 19 height 24
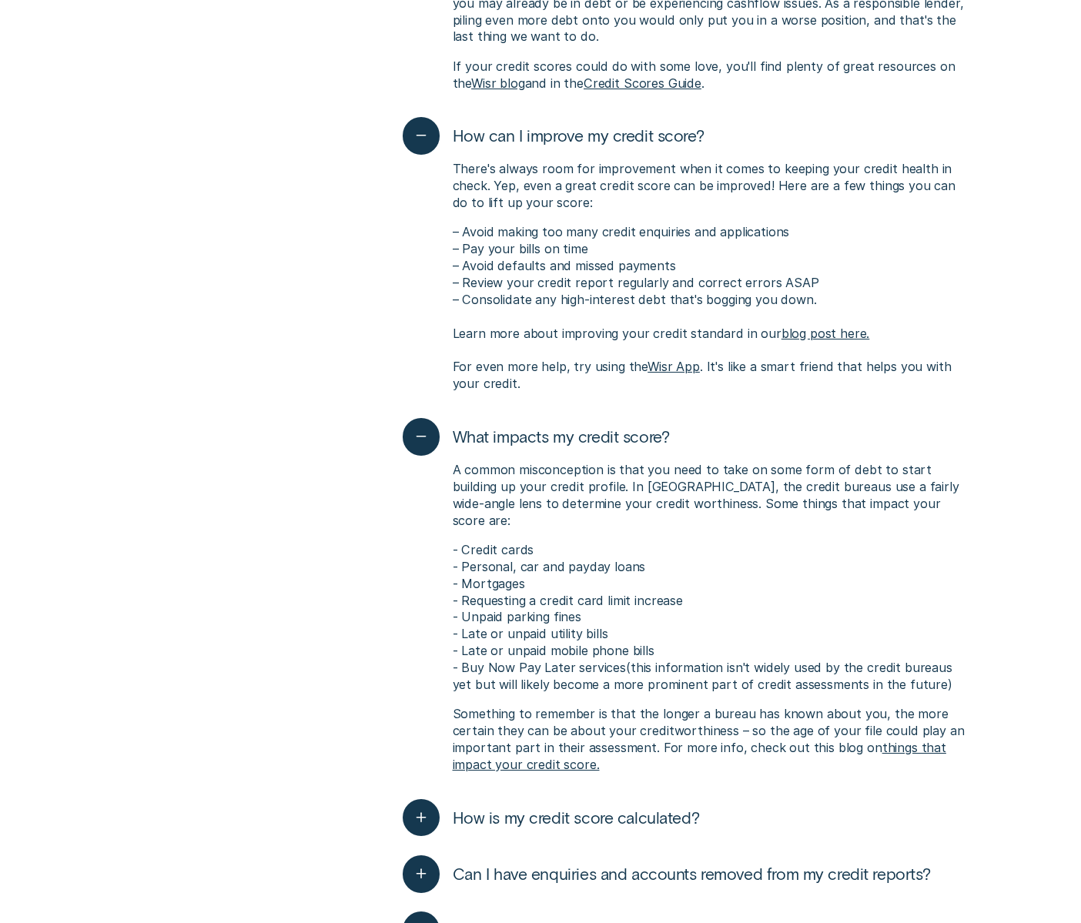
scroll to position [4491, 0]
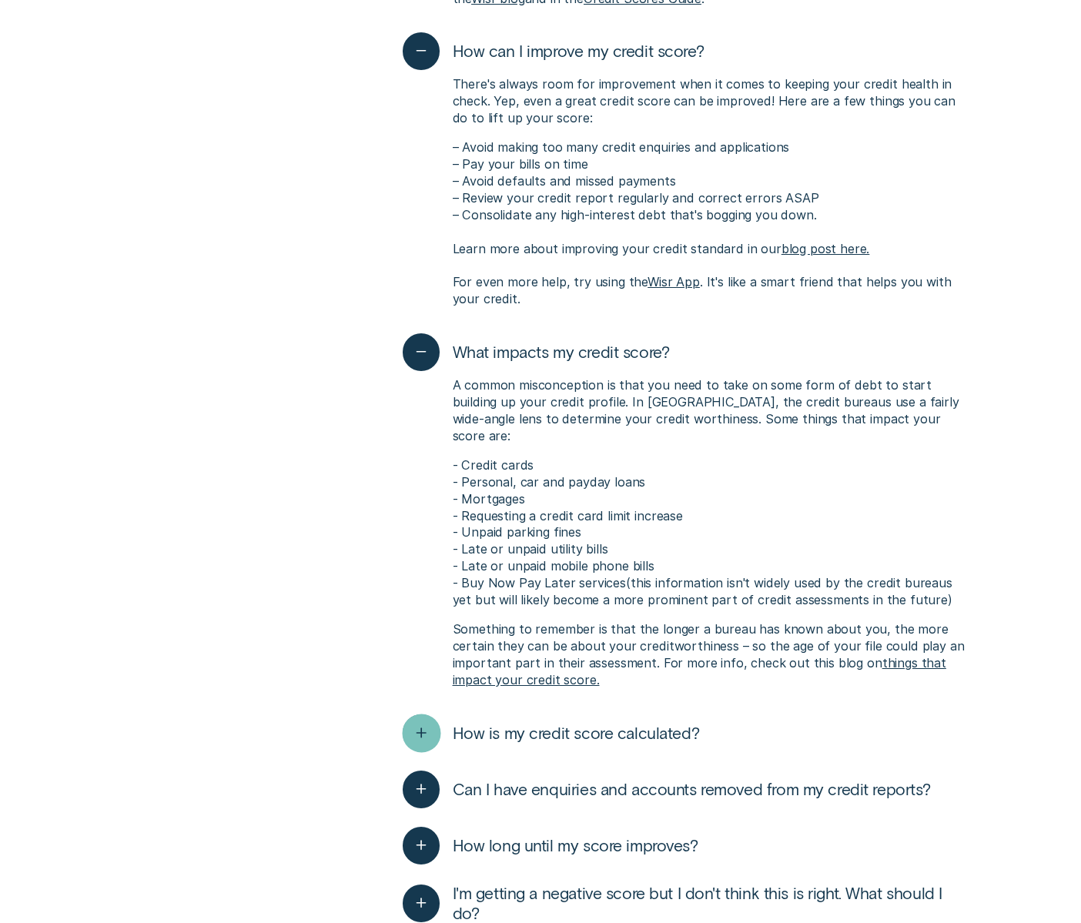
click at [423, 733] on line "button" at bounding box center [420, 733] width 9 height 0
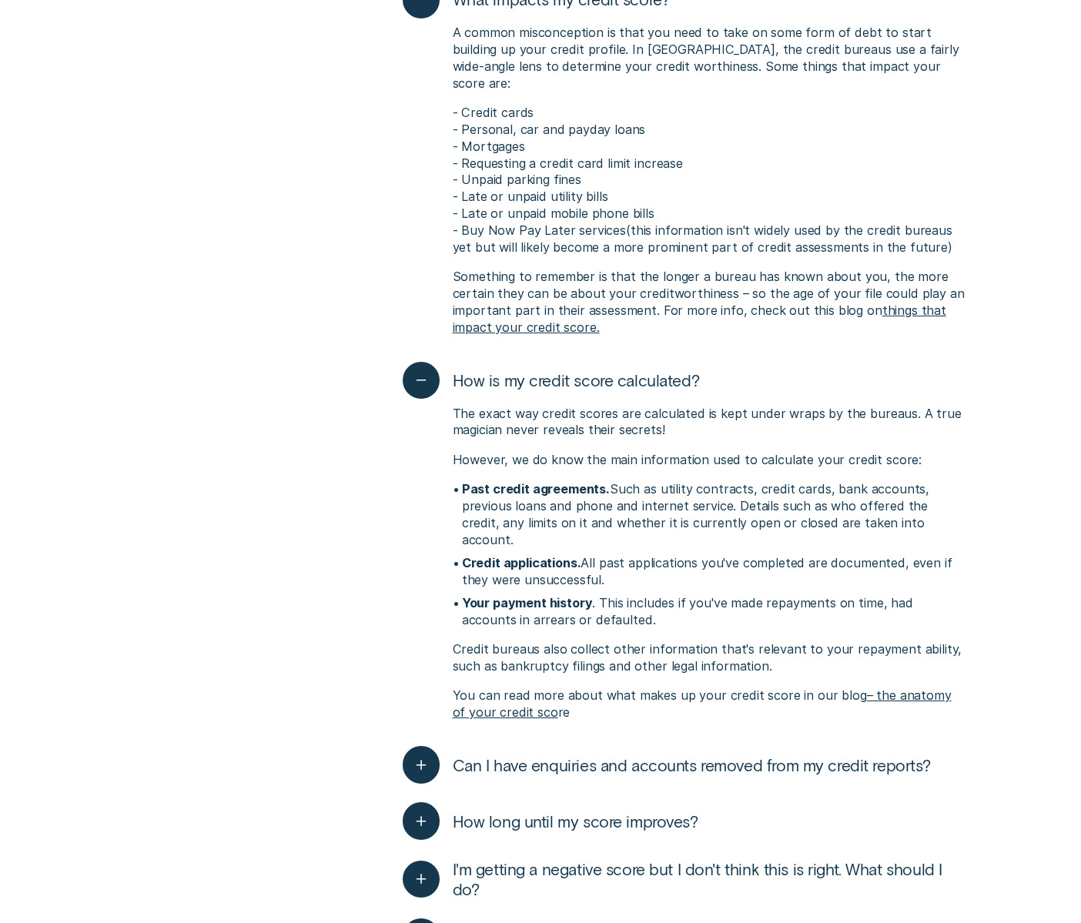
scroll to position [4943, 0]
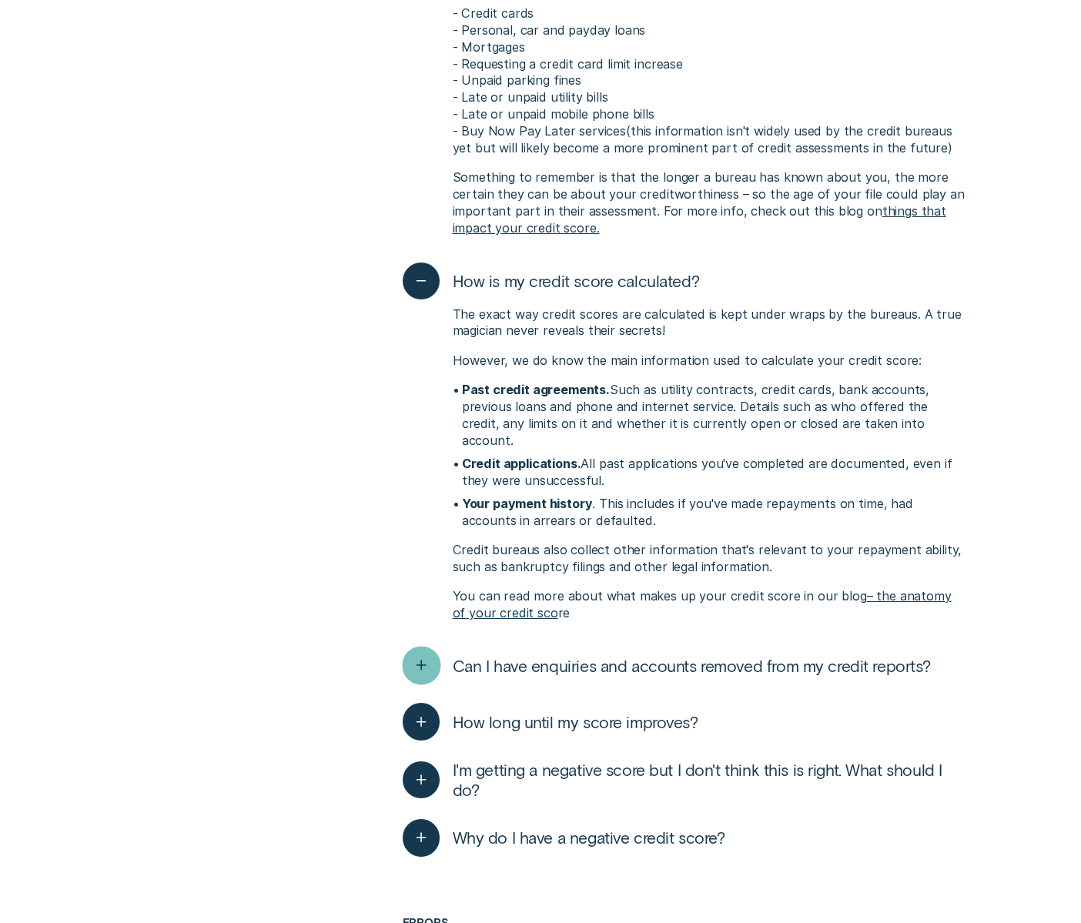
click at [410, 647] on div "button" at bounding box center [421, 666] width 38 height 38
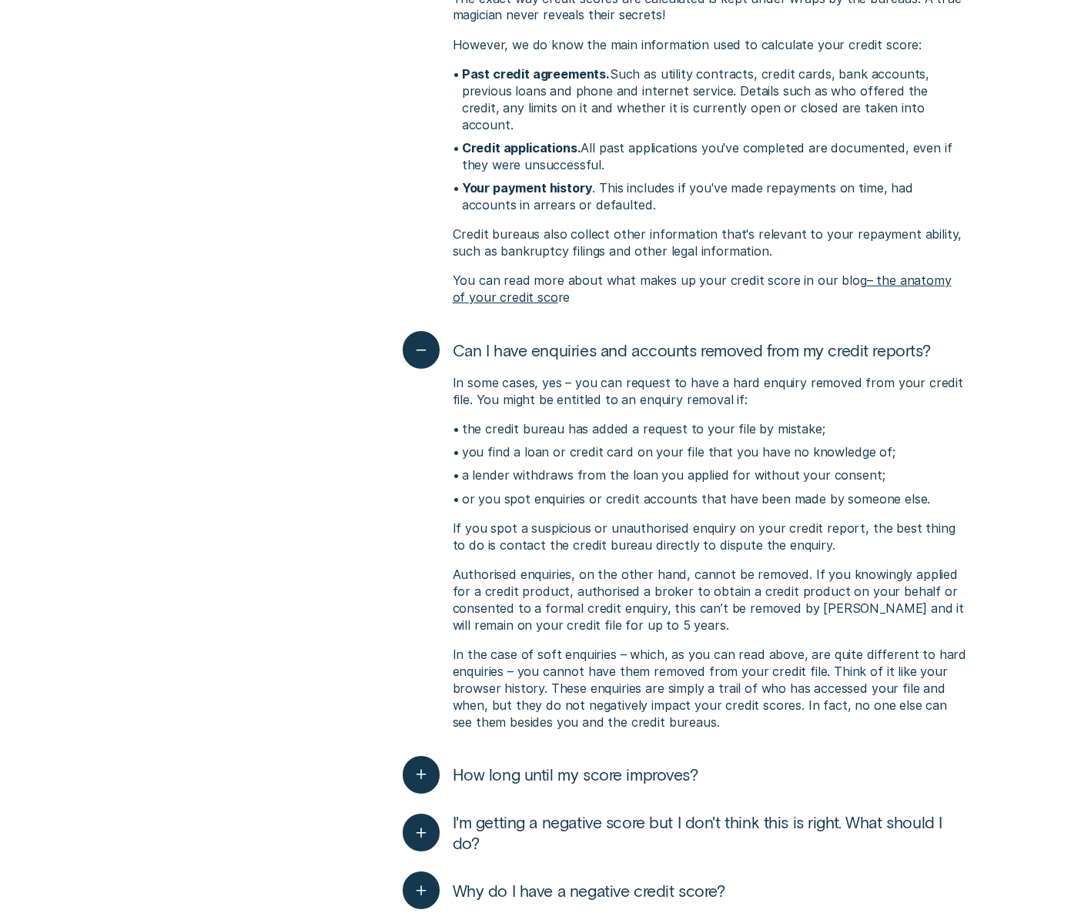
scroll to position [5399, 0]
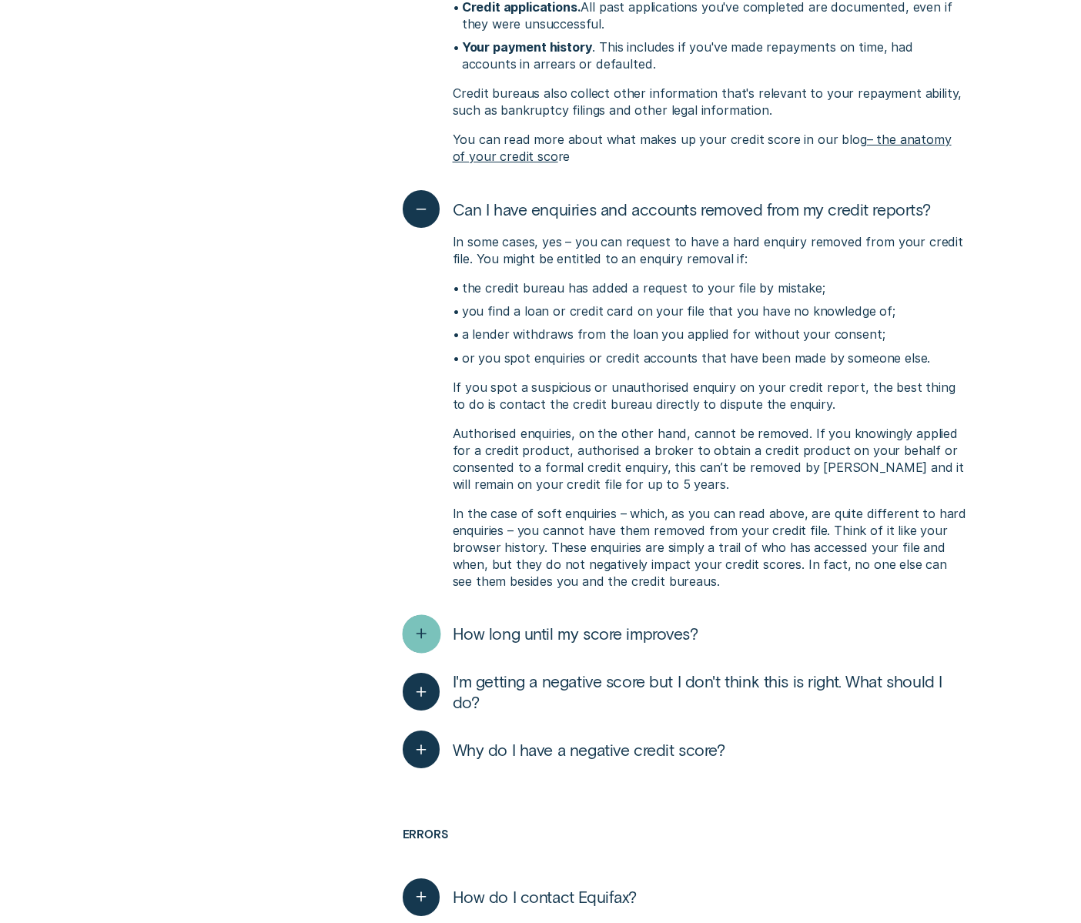
click at [430, 622] on icon "button" at bounding box center [420, 634] width 19 height 24
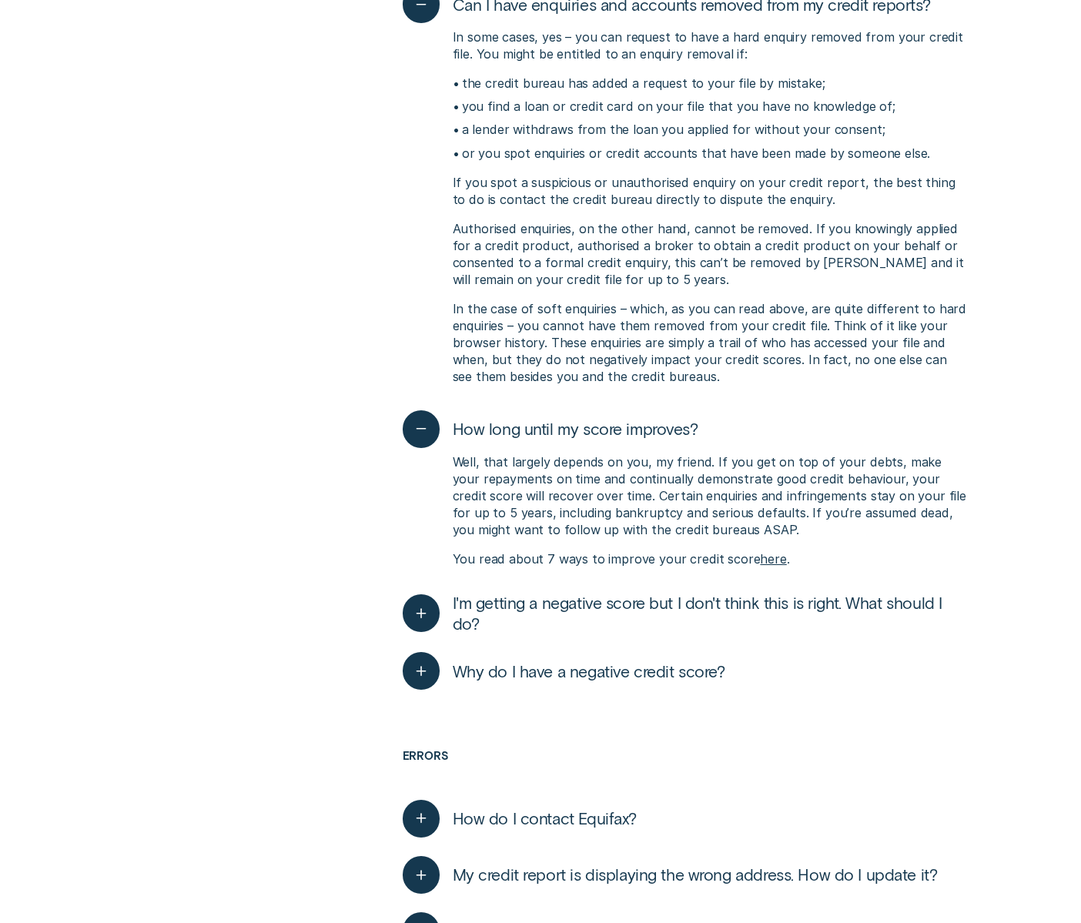
scroll to position [5658, 0]
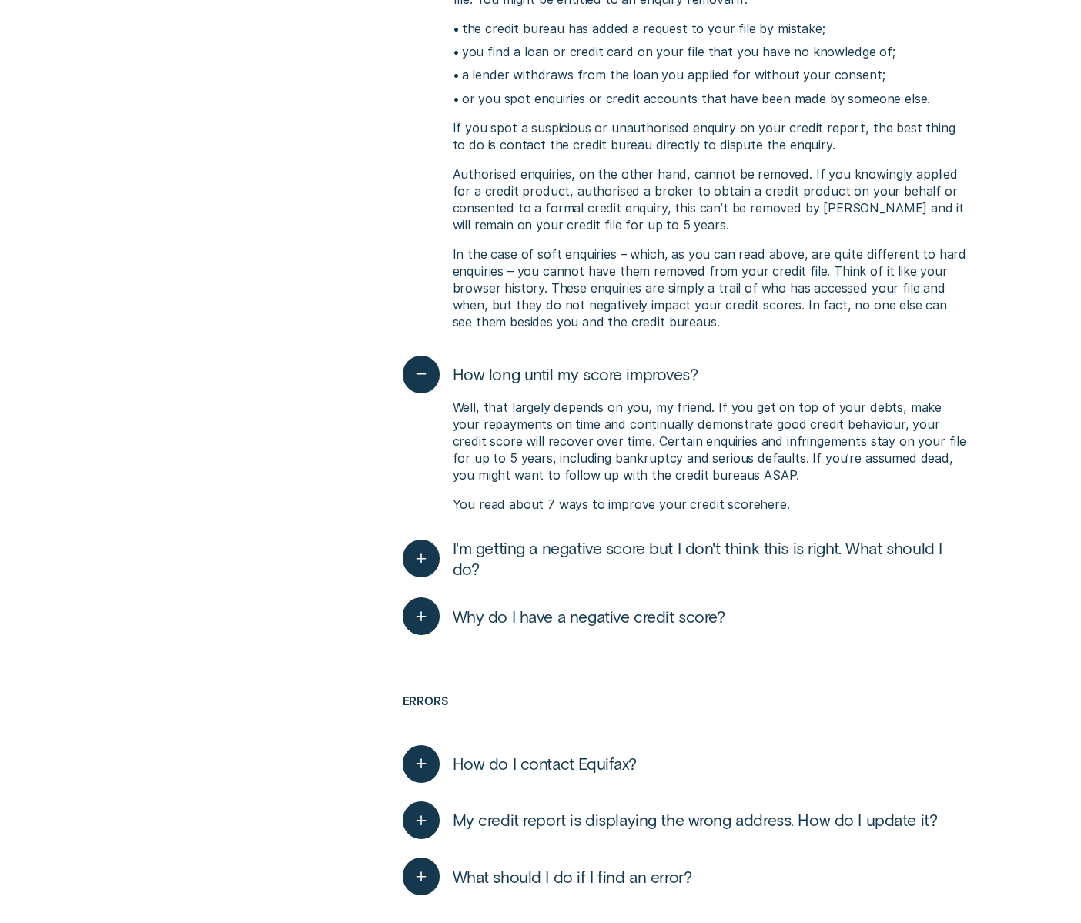
click at [429, 529] on div "I'm getting a negative score but I don't think this is right. What should I do?…" at bounding box center [685, 558] width 565 height 59
click at [421, 559] on icon "button" at bounding box center [421, 559] width 0 height 0
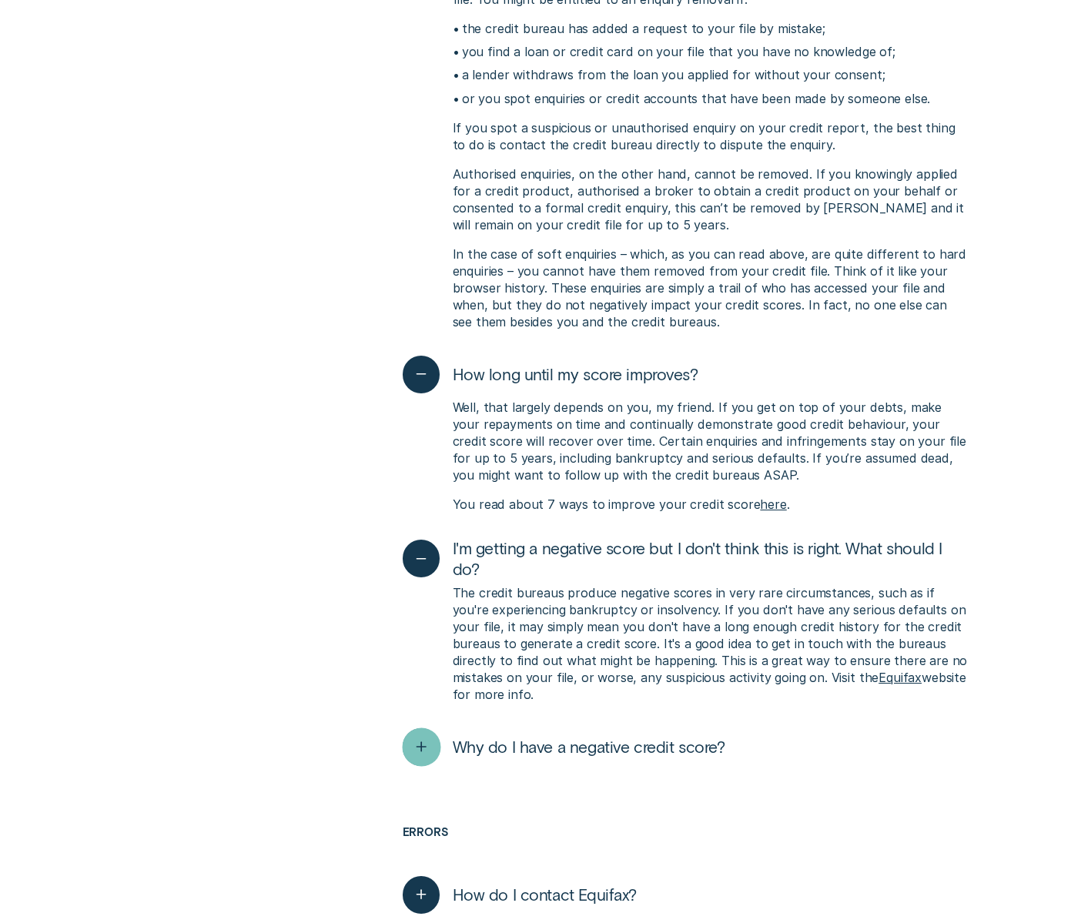
click at [413, 735] on icon "button" at bounding box center [420, 747] width 19 height 24
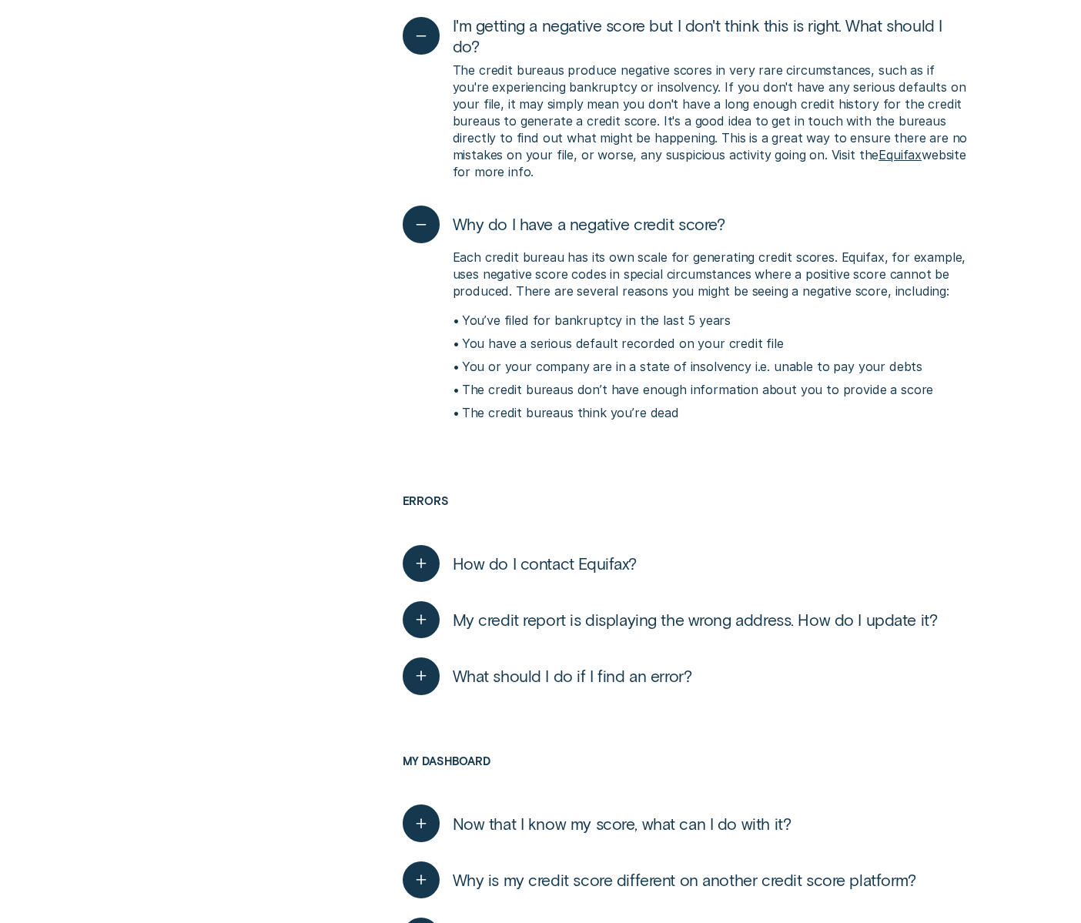
scroll to position [6294, 0]
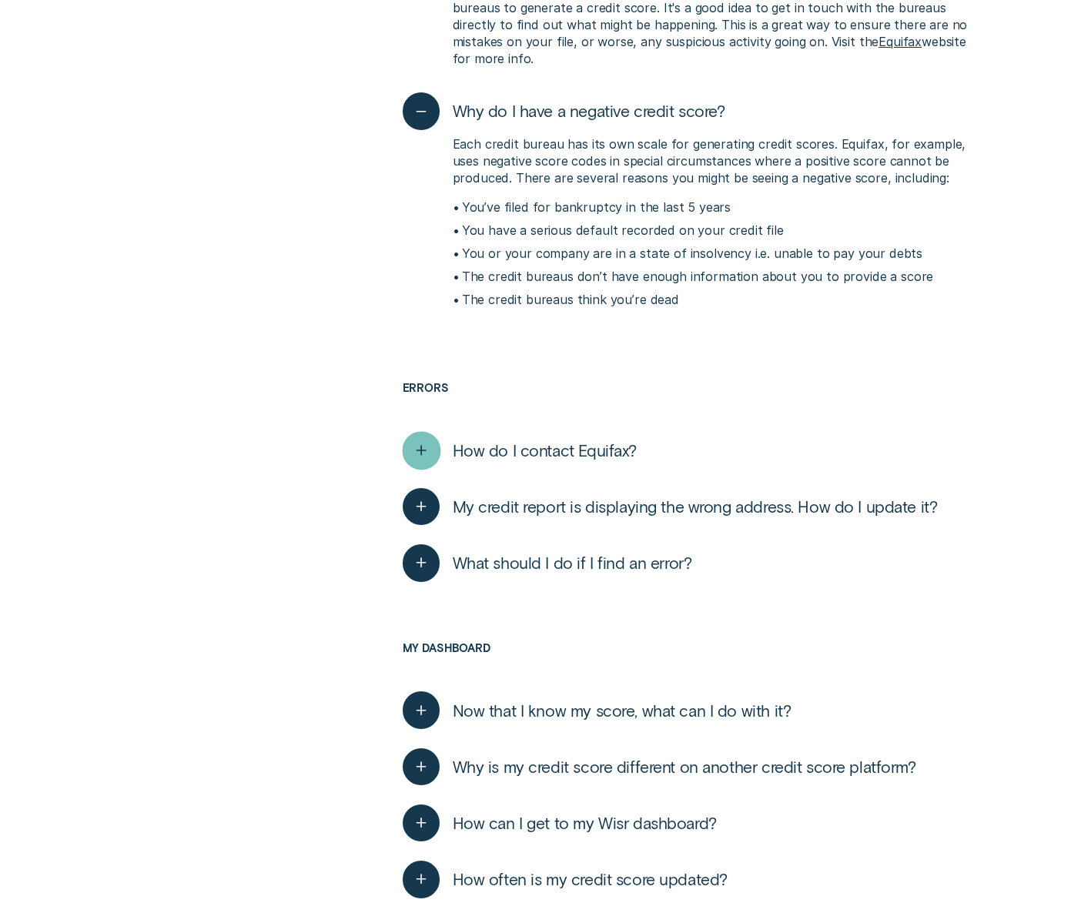
click at [428, 431] on div "button" at bounding box center [421, 450] width 38 height 38
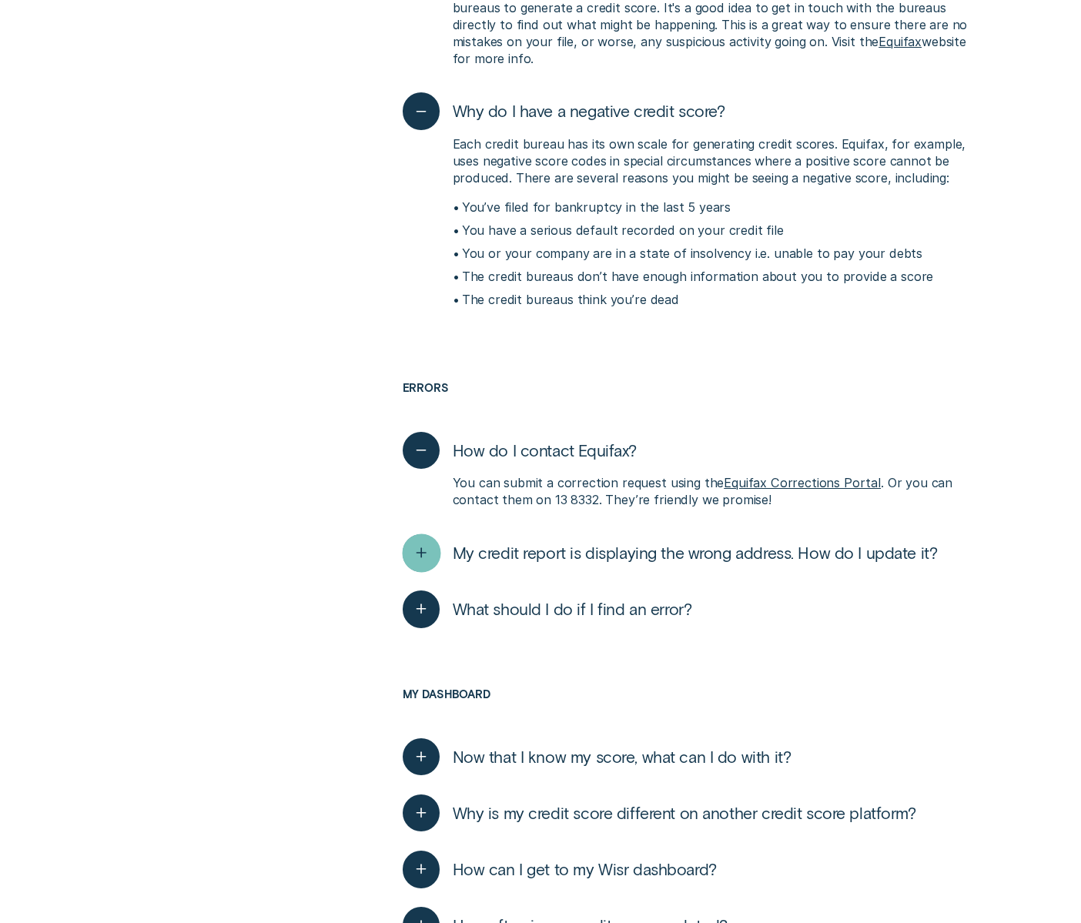
click at [423, 533] on div "button" at bounding box center [421, 552] width 38 height 38
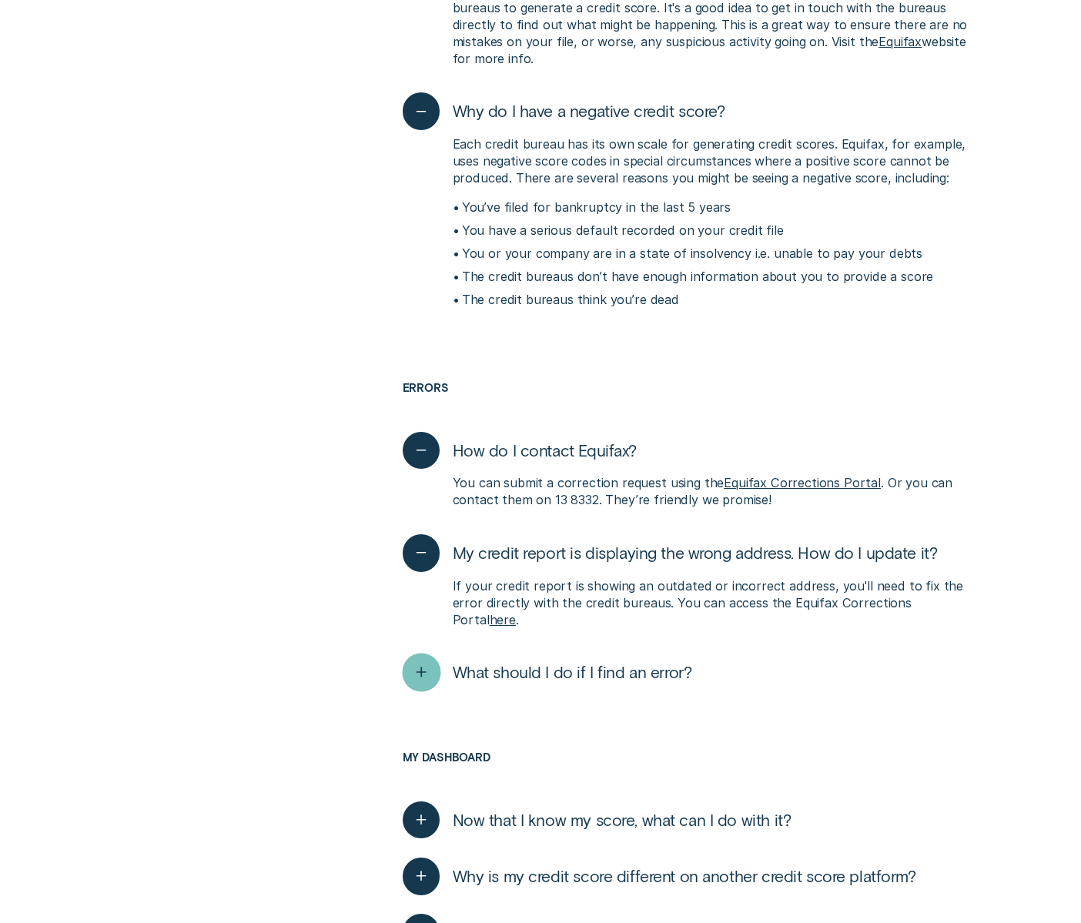
click at [424, 660] on icon "button" at bounding box center [420, 672] width 19 height 24
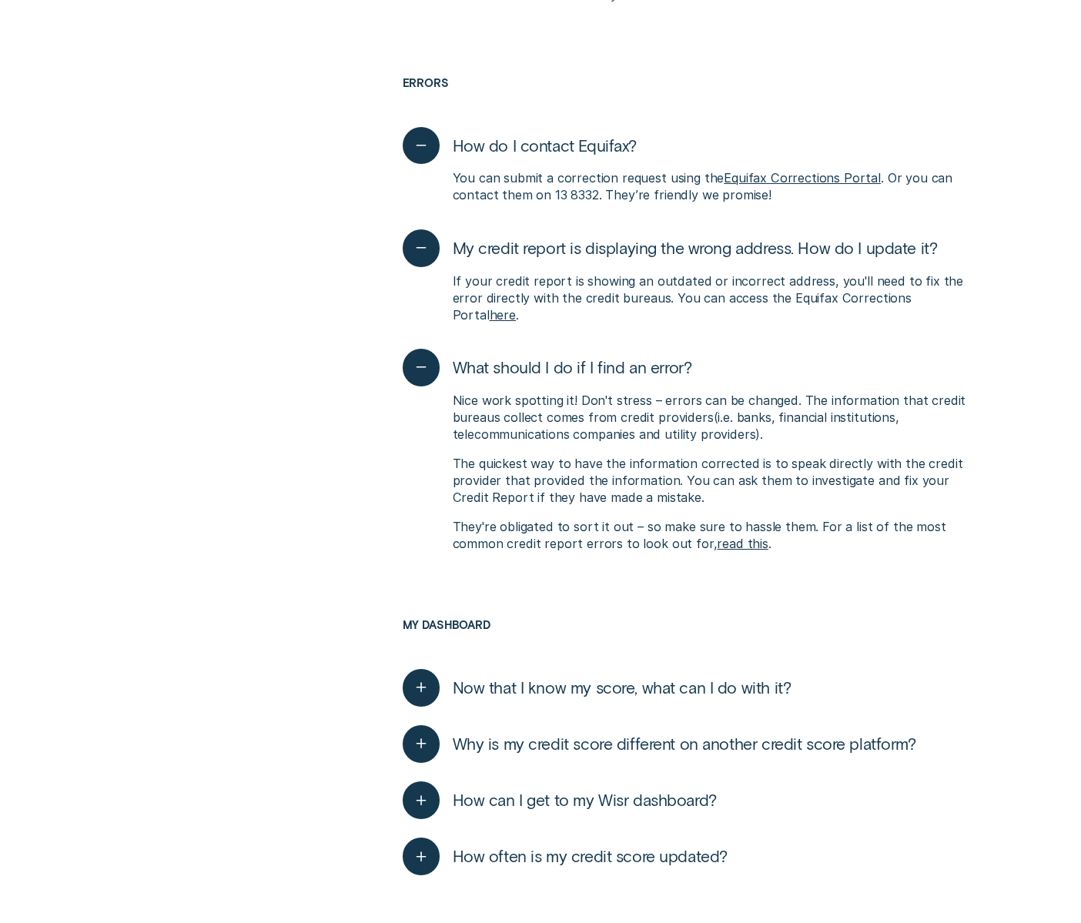
scroll to position [6768, 0]
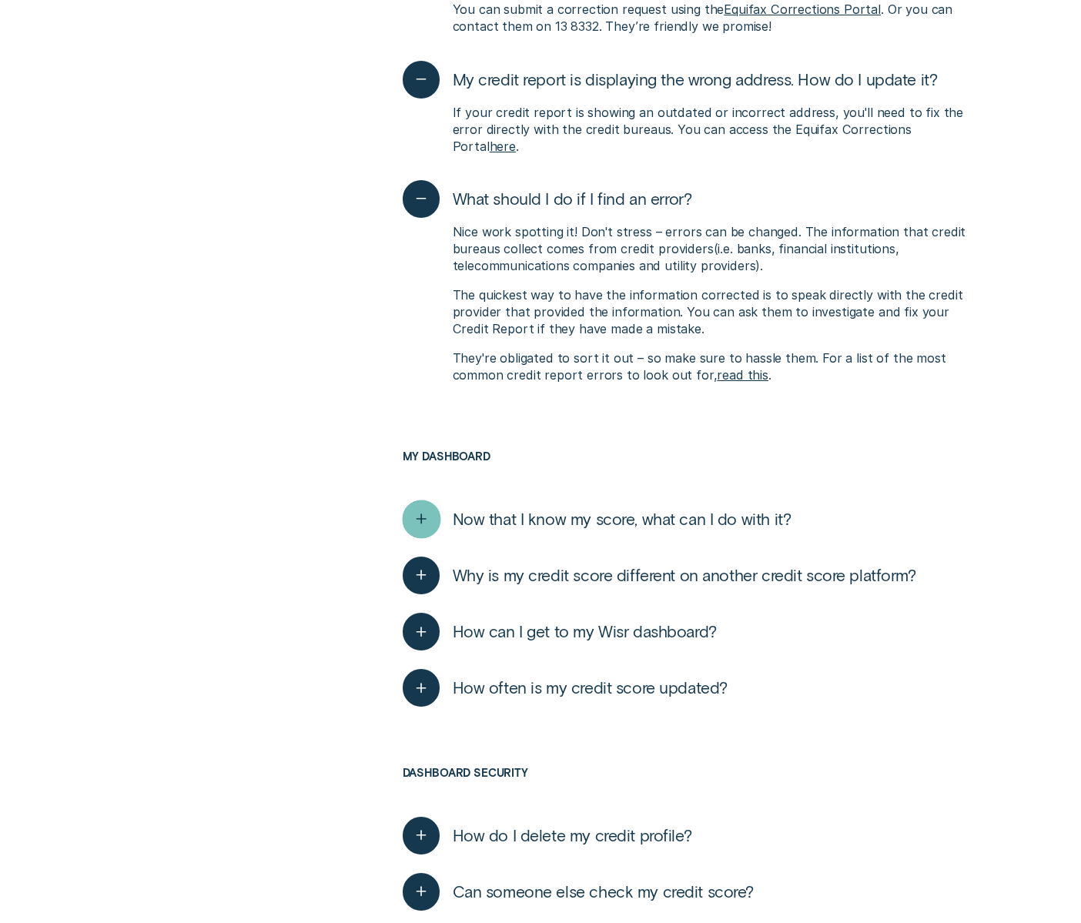
click at [416, 500] on div "button" at bounding box center [422, 519] width 38 height 38
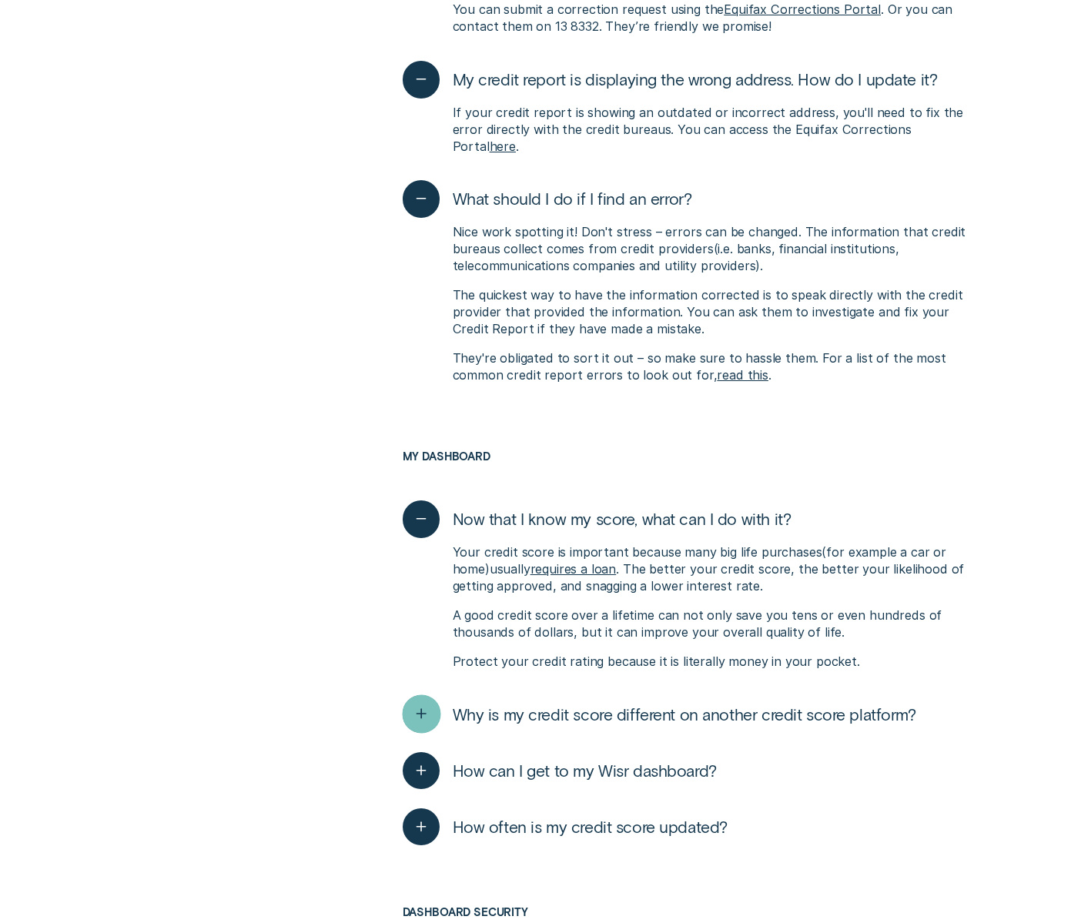
click at [422, 702] on icon "button" at bounding box center [420, 714] width 19 height 24
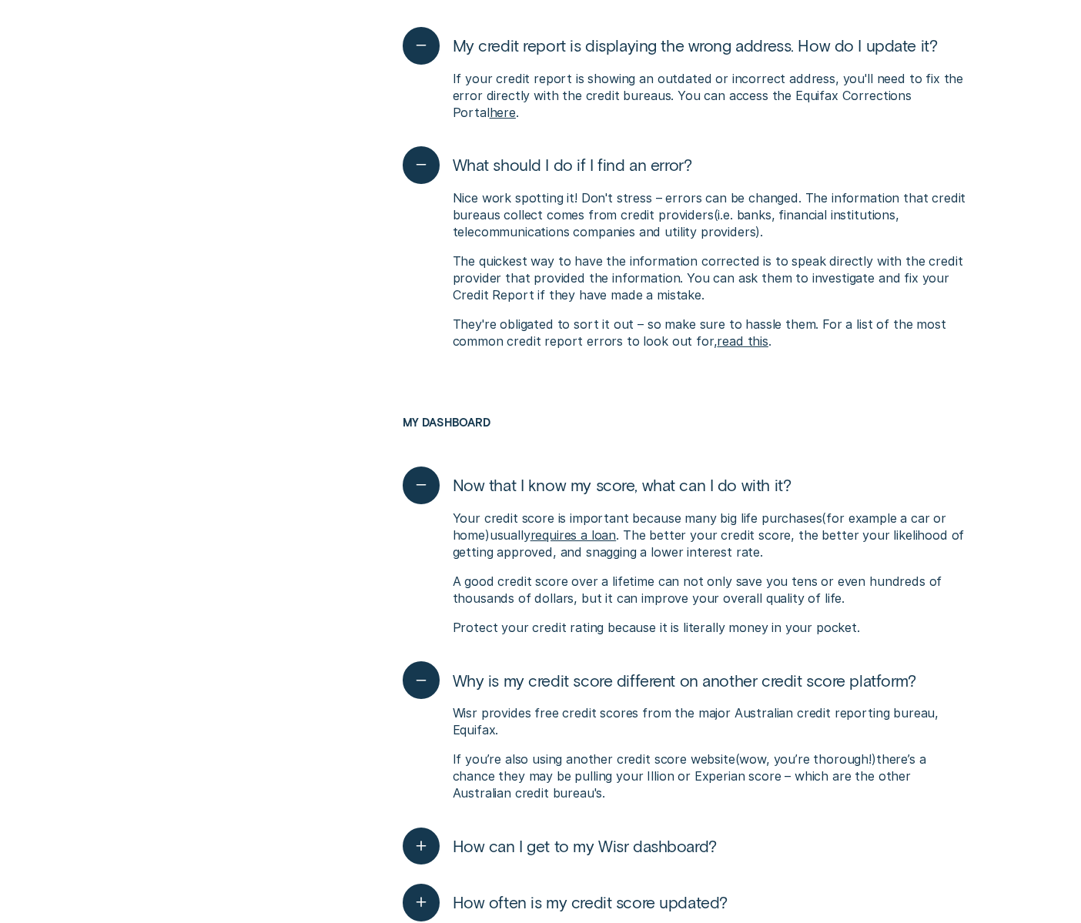
scroll to position [6808, 0]
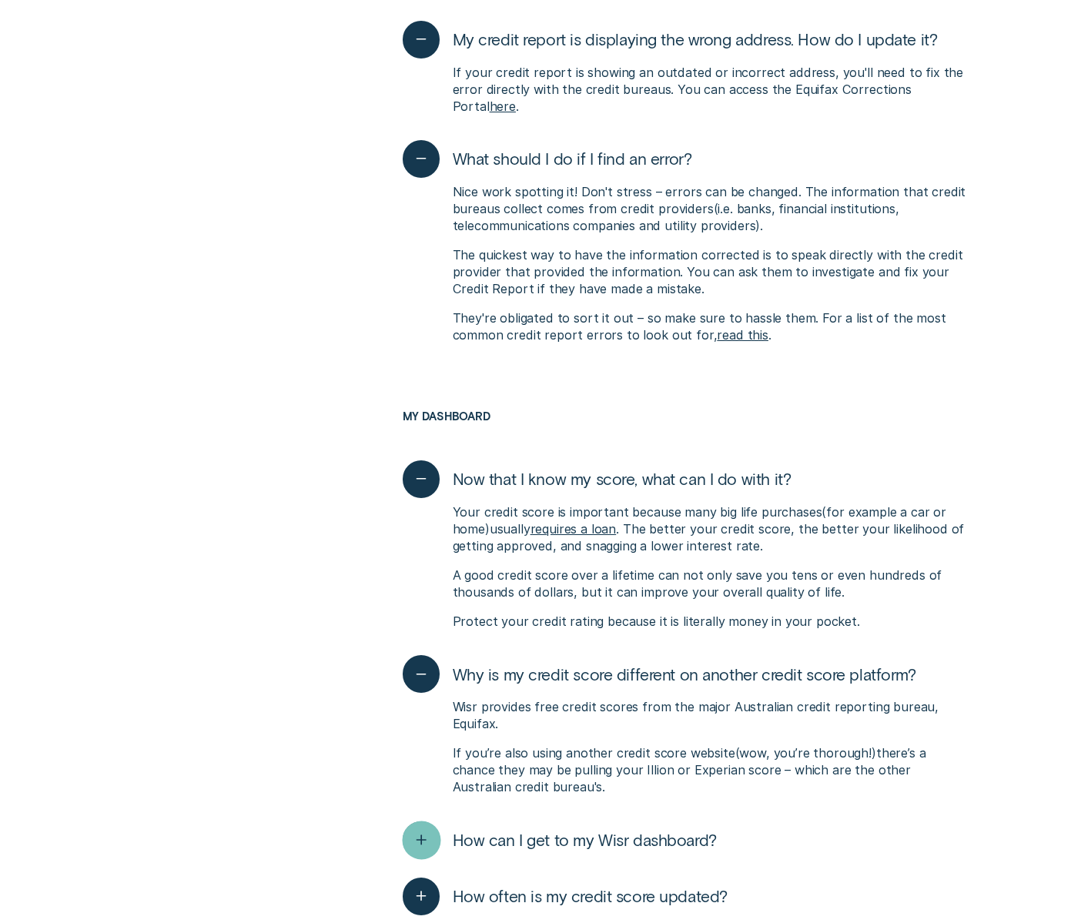
click at [427, 828] on icon "button" at bounding box center [420, 840] width 19 height 24
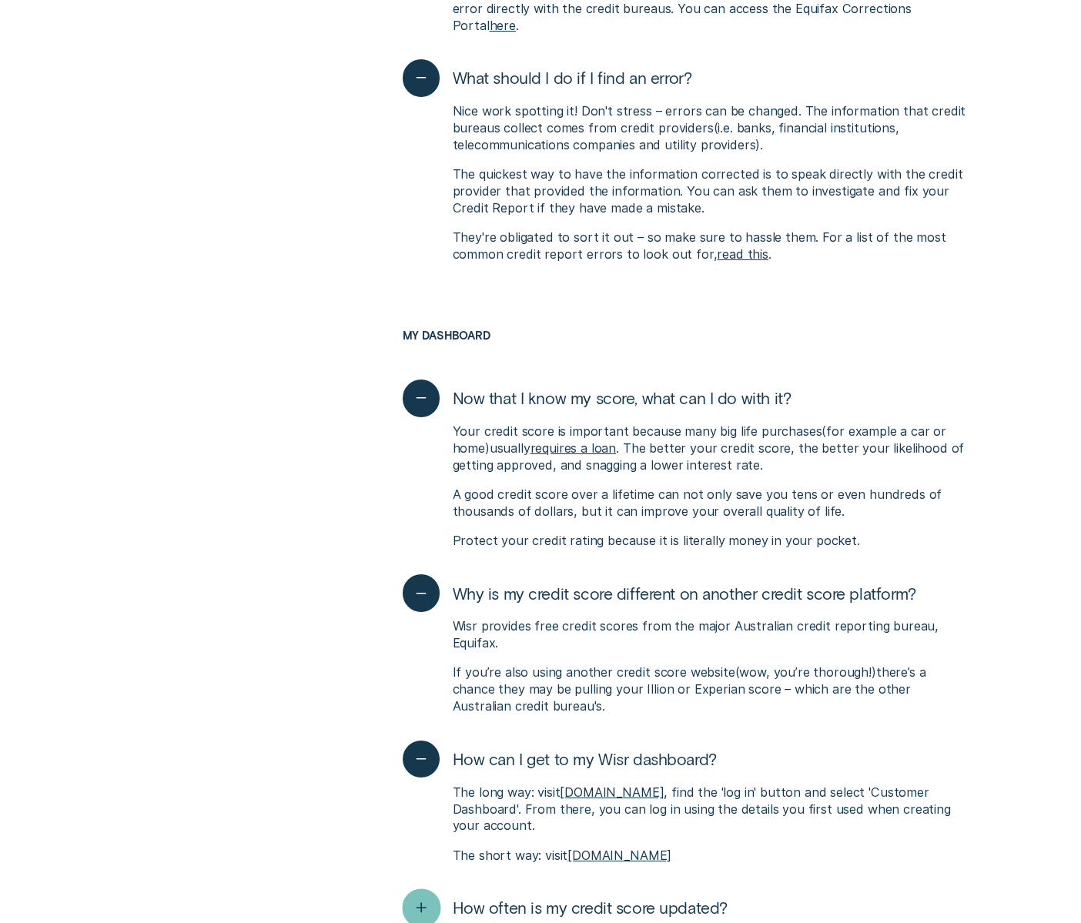
click at [422, 889] on div "button" at bounding box center [421, 908] width 38 height 38
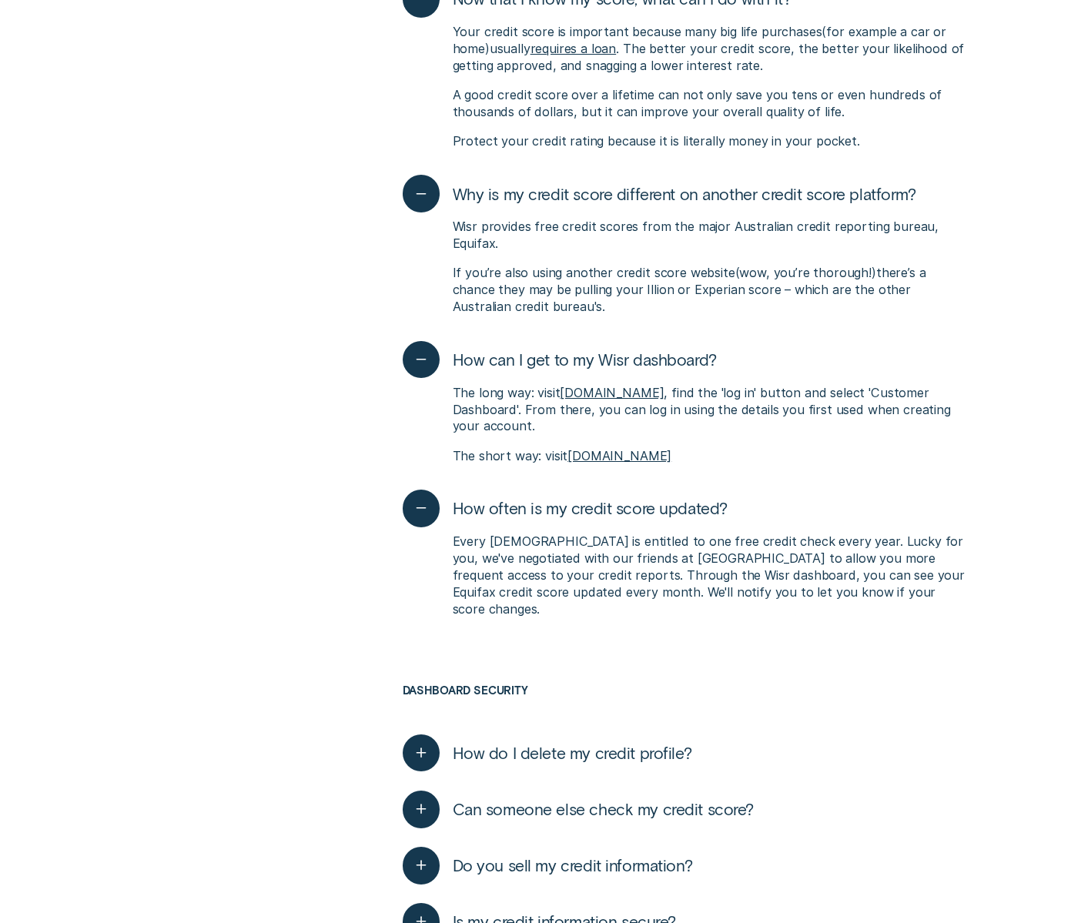
scroll to position [7343, 0]
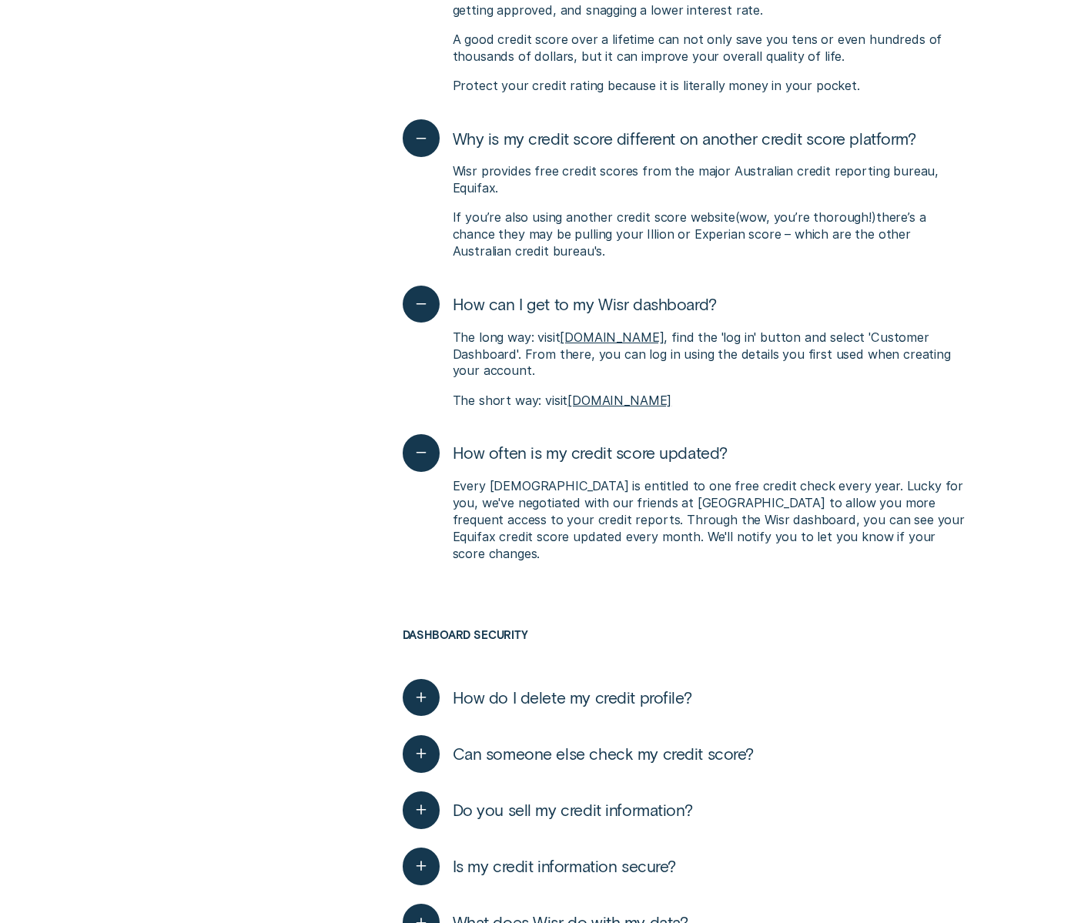
click at [421, 697] on line "button" at bounding box center [421, 697] width 0 height 0
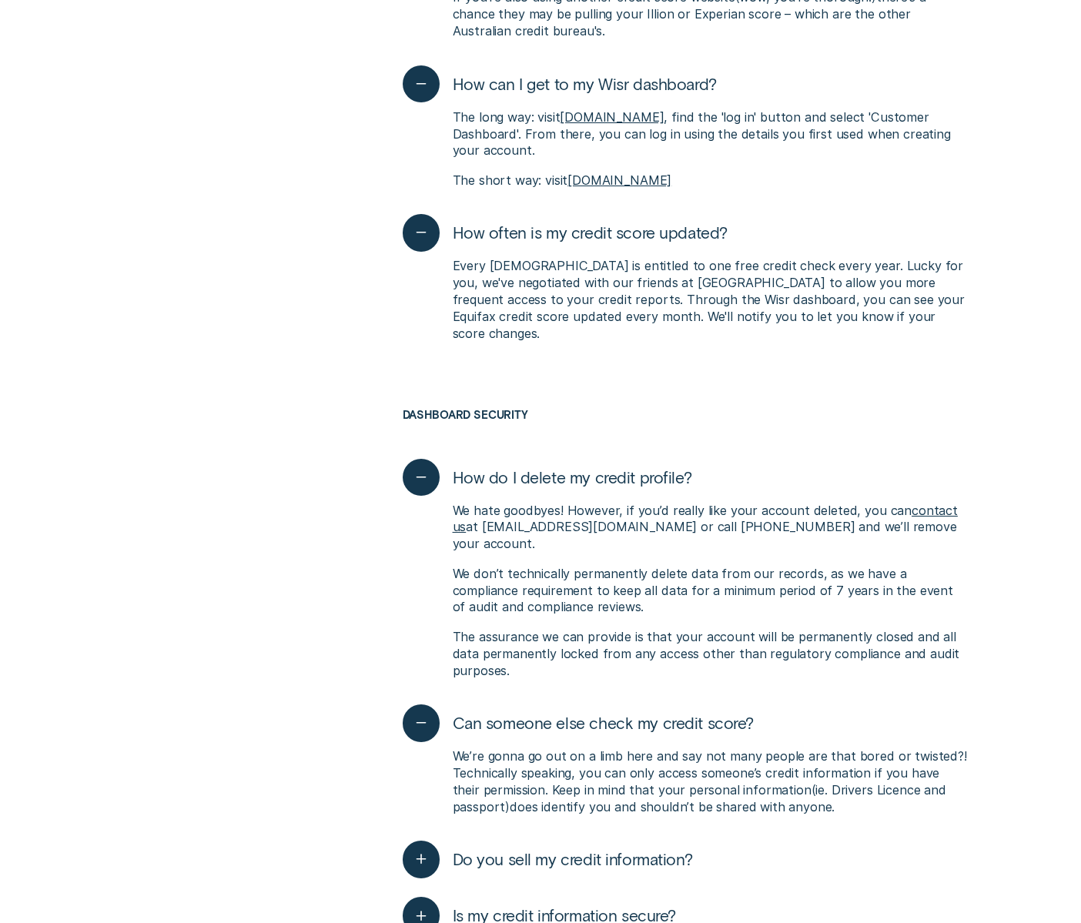
scroll to position [7614, 0]
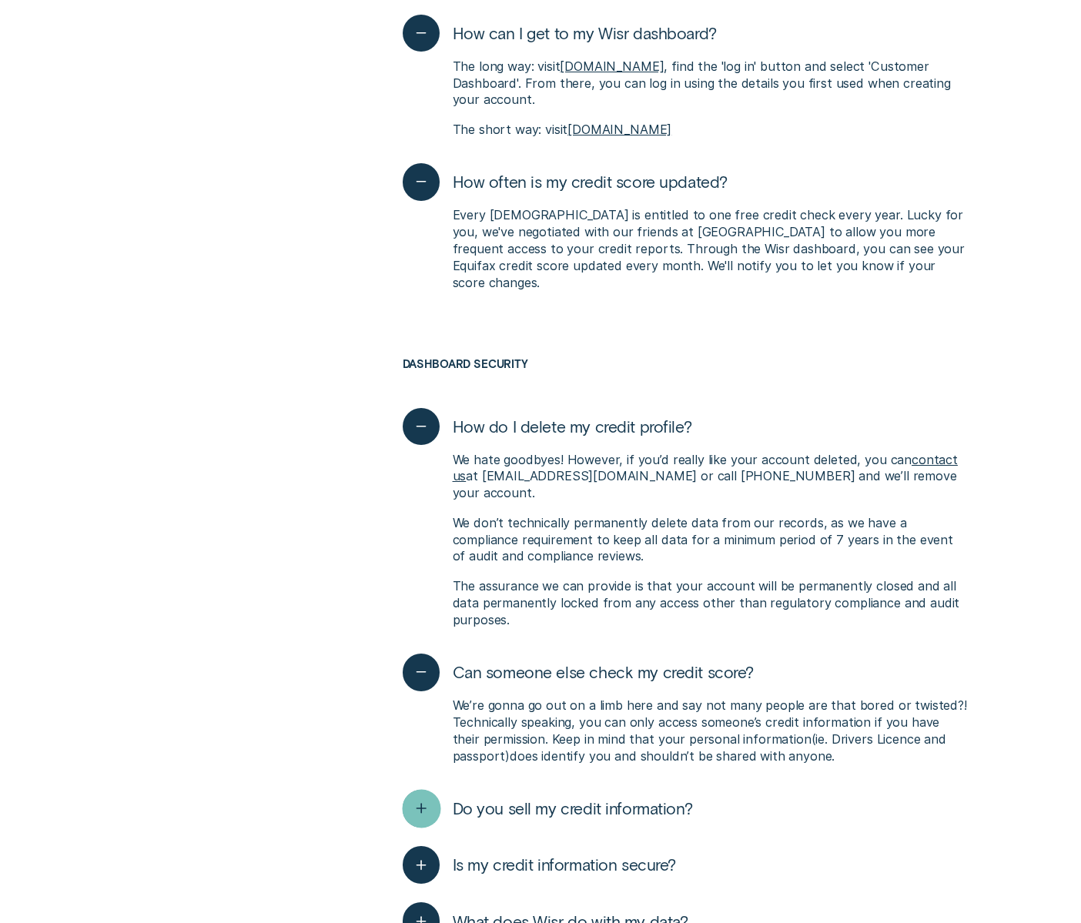
click at [426, 797] on icon "button" at bounding box center [420, 809] width 19 height 24
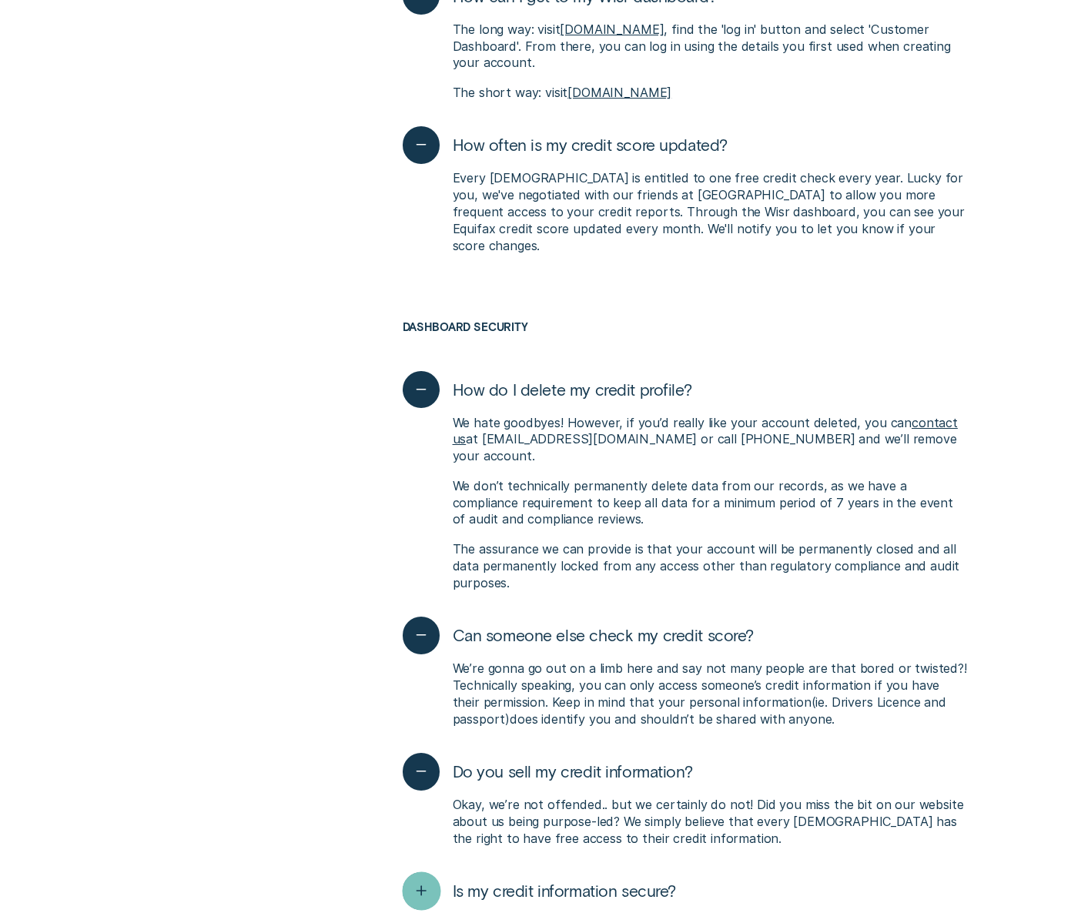
scroll to position [7667, 0]
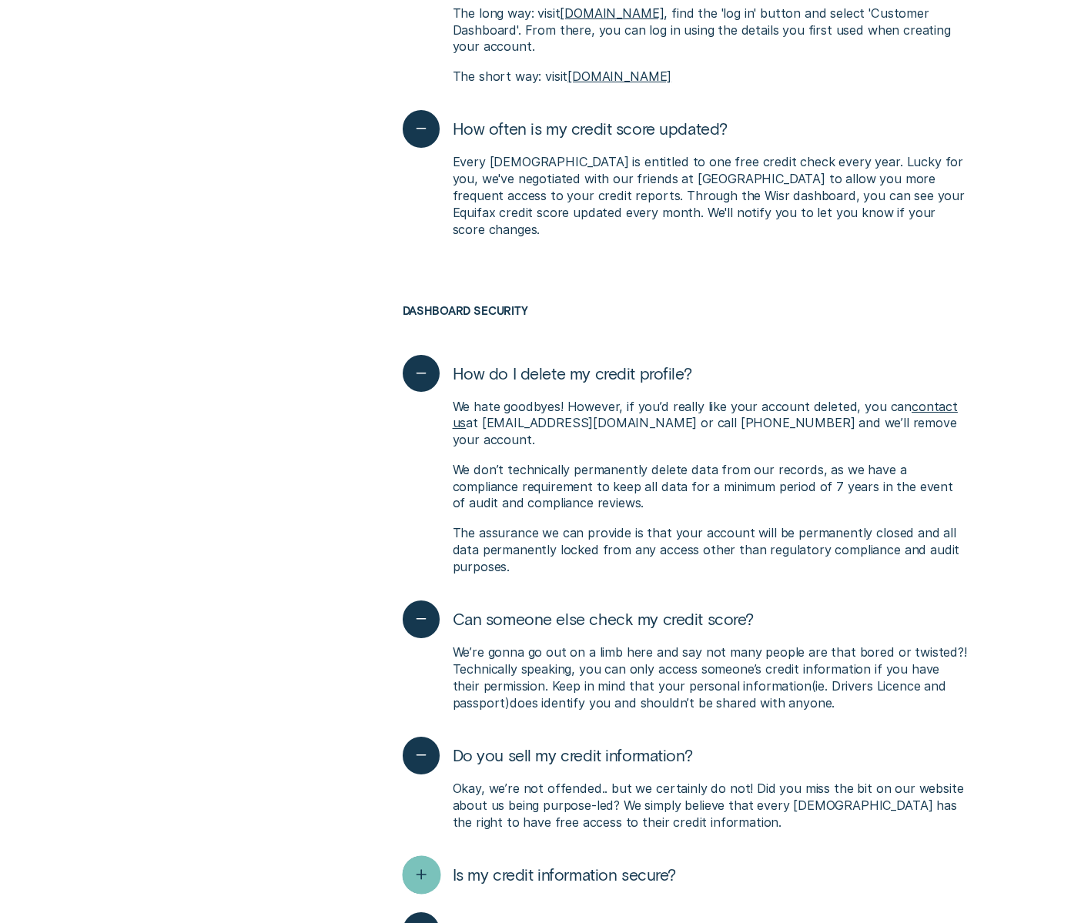
click at [424, 863] on icon "button" at bounding box center [420, 875] width 19 height 24
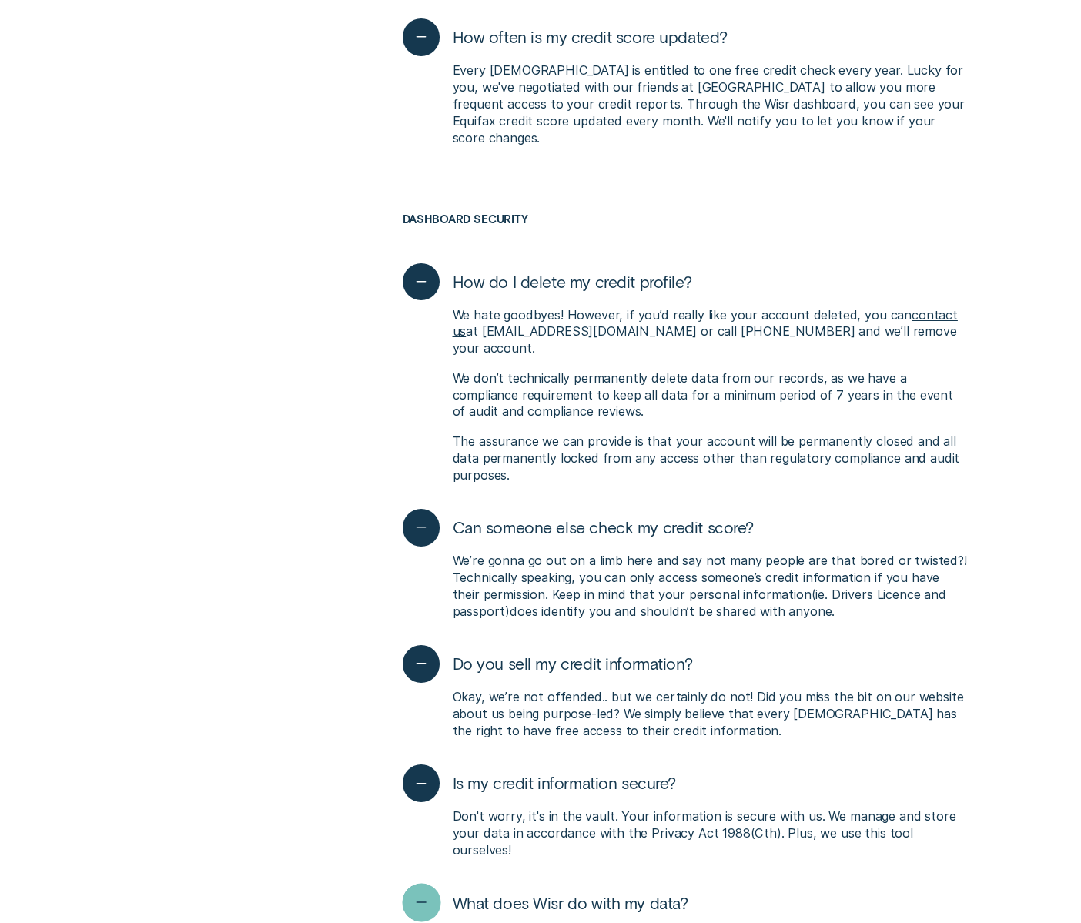
scroll to position [7904, 0]
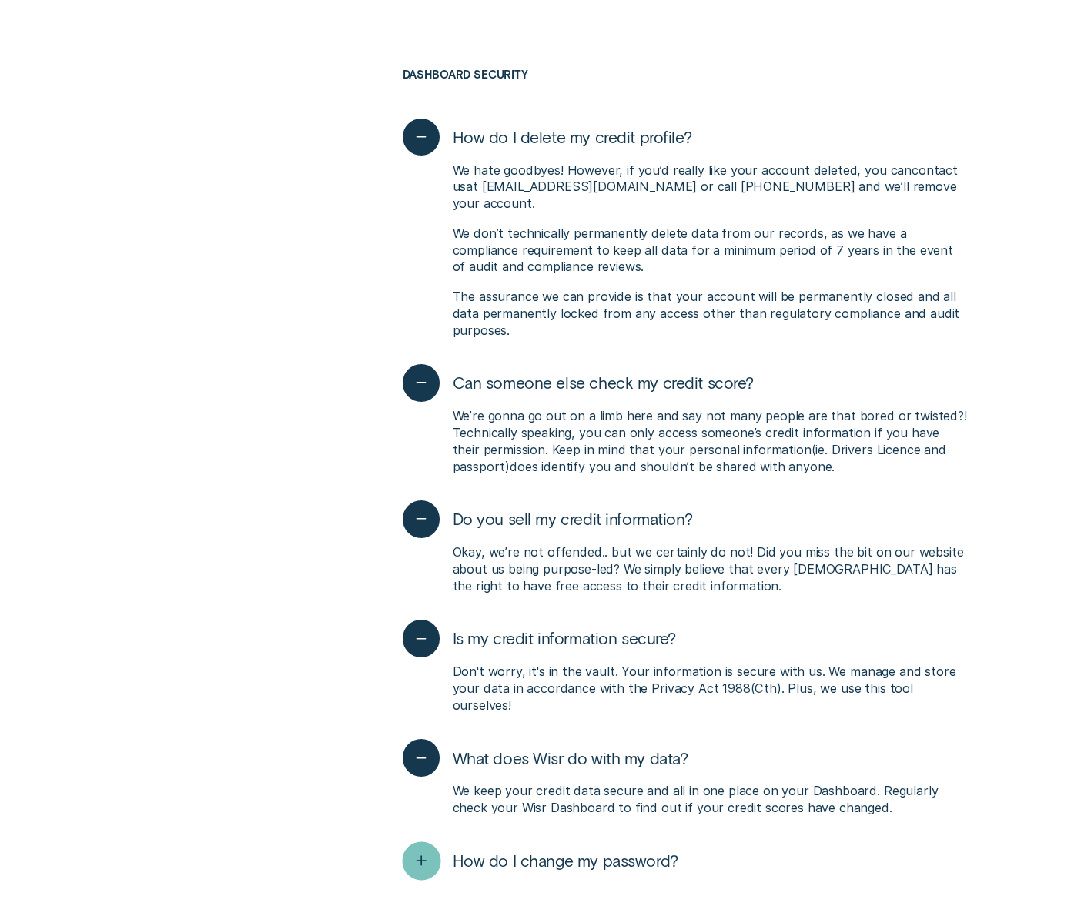
click at [416, 842] on div "button" at bounding box center [422, 861] width 38 height 38
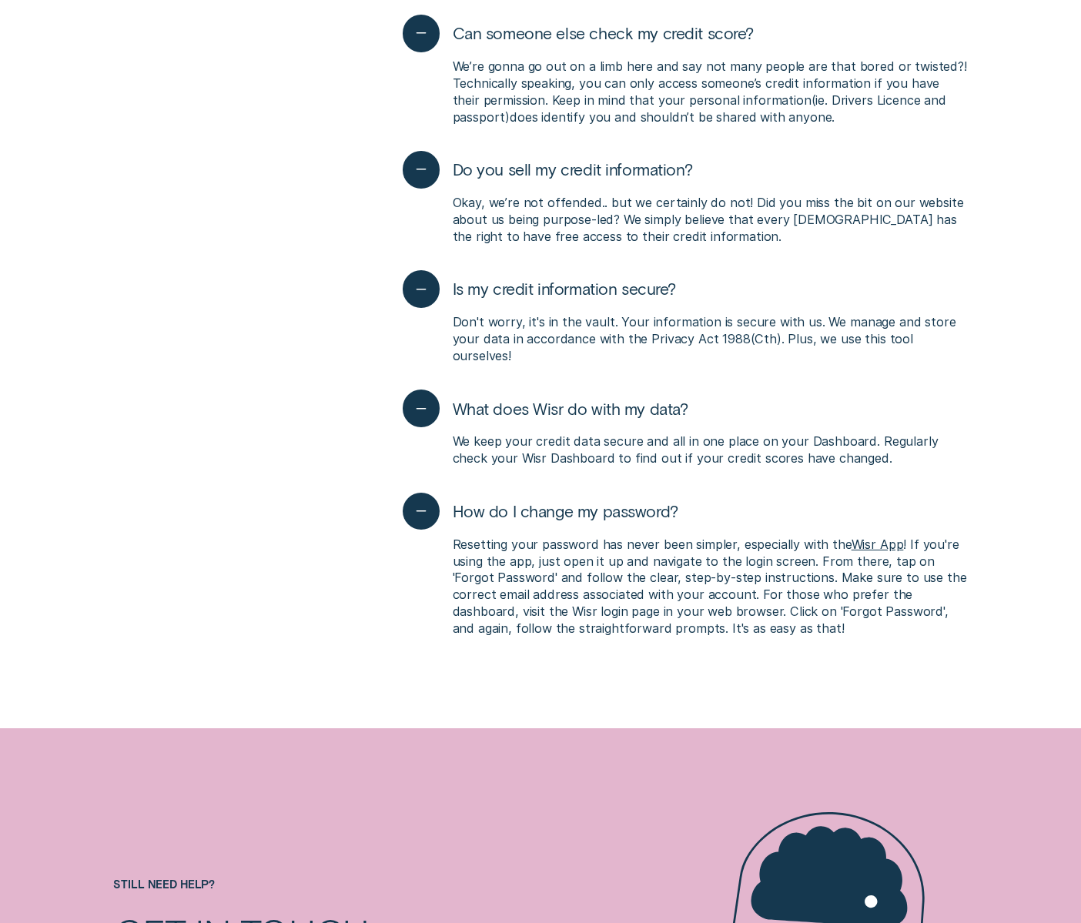
scroll to position [8386, 0]
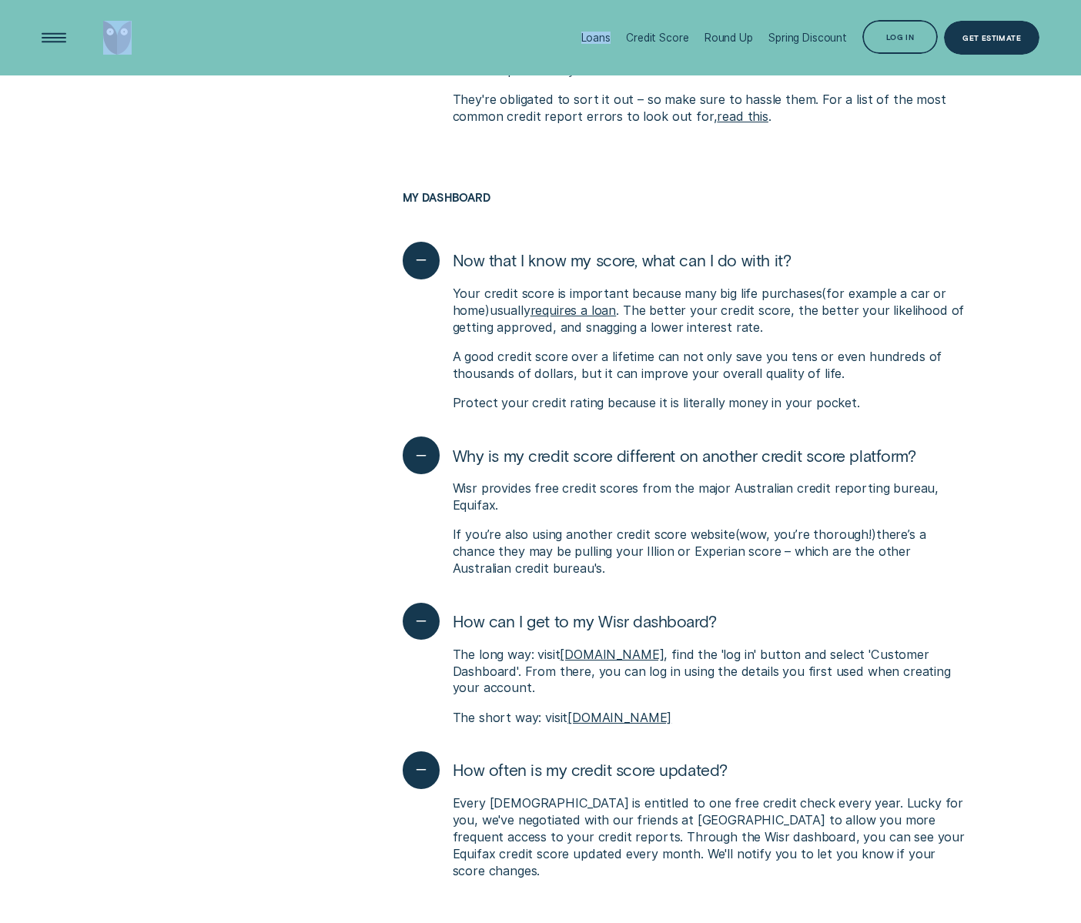
drag, startPoint x: 767, startPoint y: 317, endPoint x: 620, endPoint y: 64, distance: 292.4
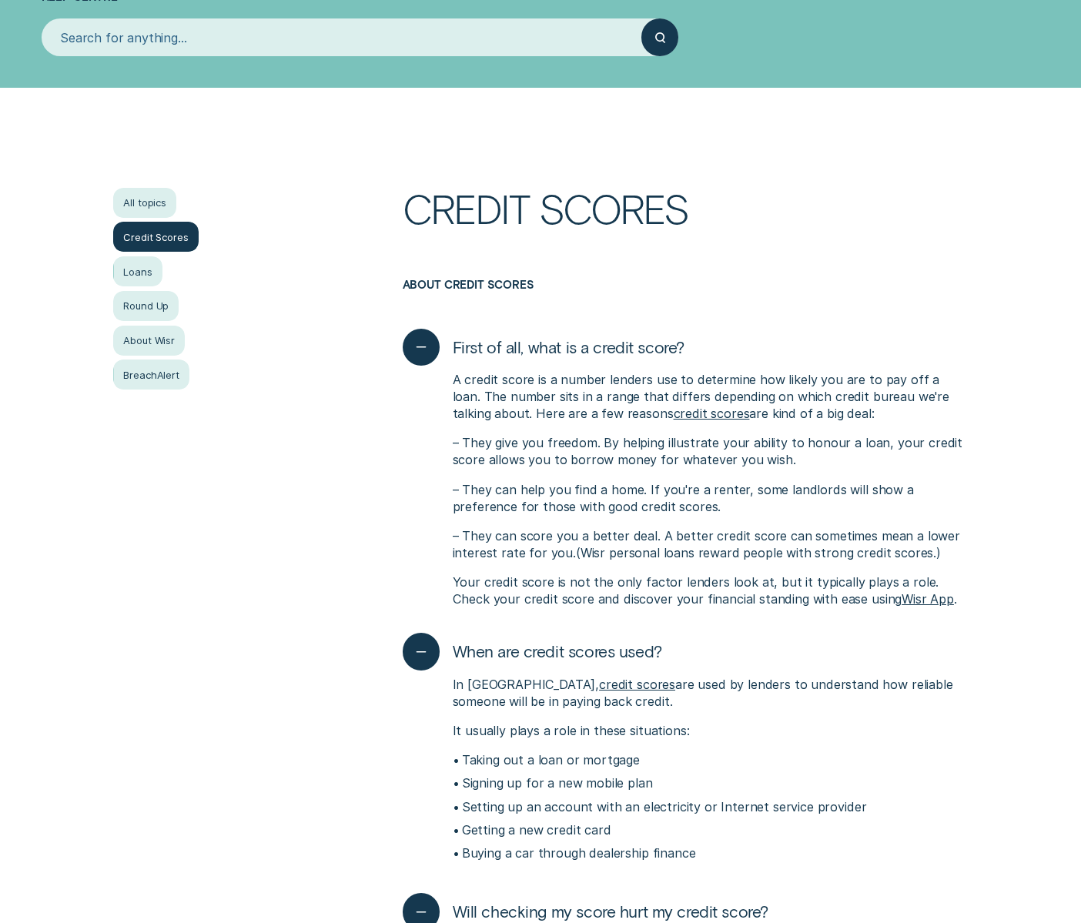
scroll to position [0, 0]
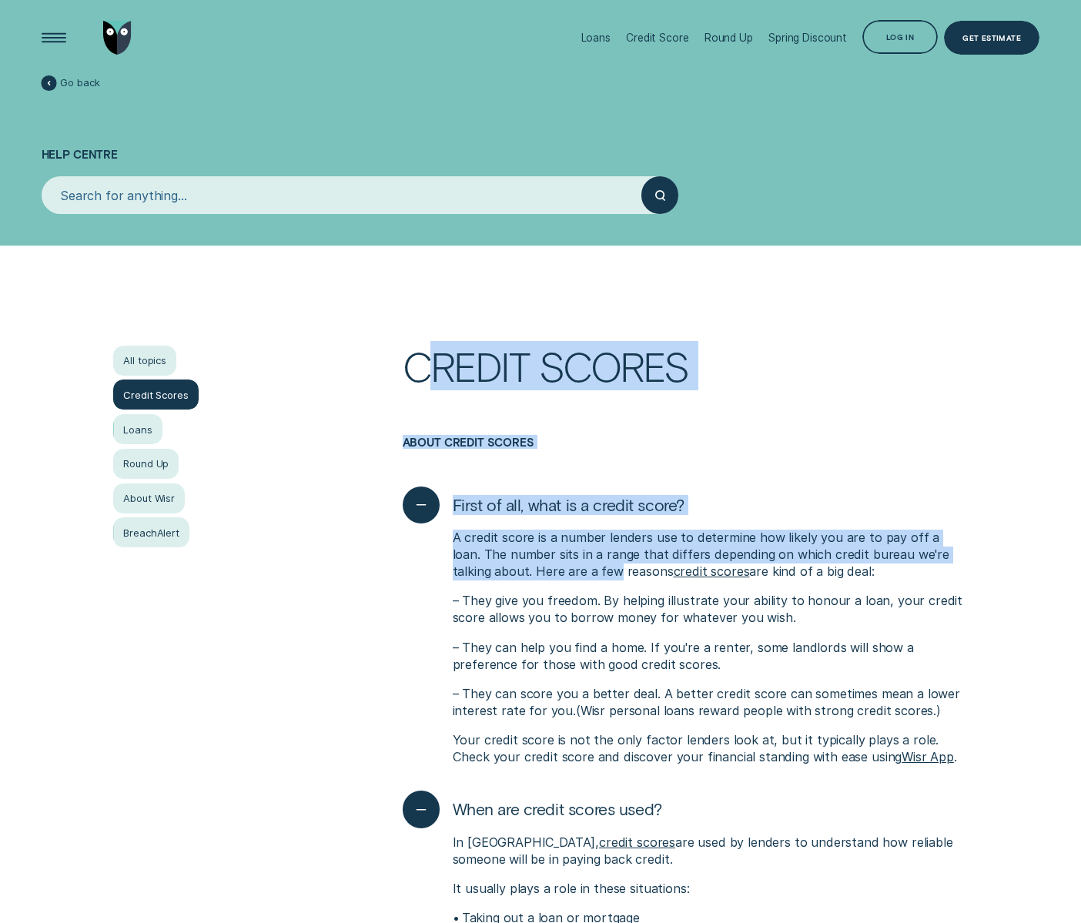
drag, startPoint x: 419, startPoint y: 353, endPoint x: 578, endPoint y: 571, distance: 269.9
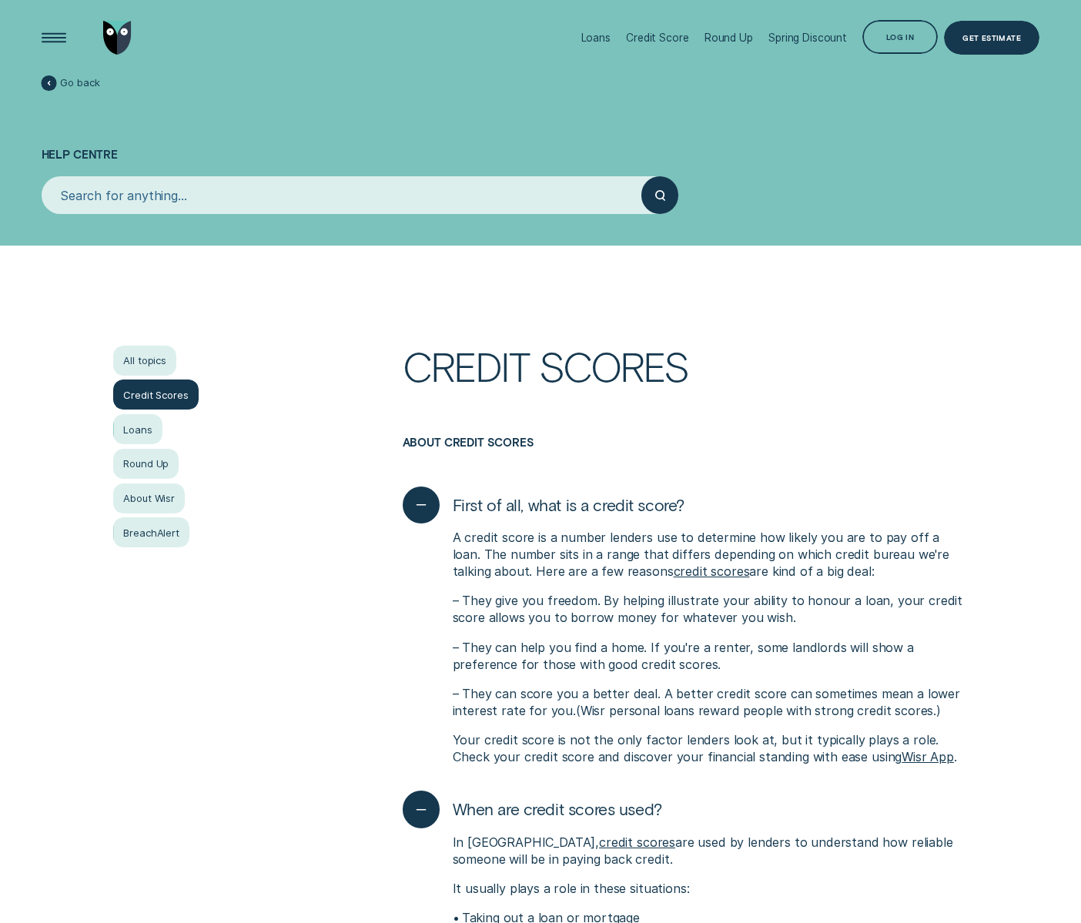
click at [436, 398] on h1 "Credit Scores" at bounding box center [685, 391] width 565 height 90
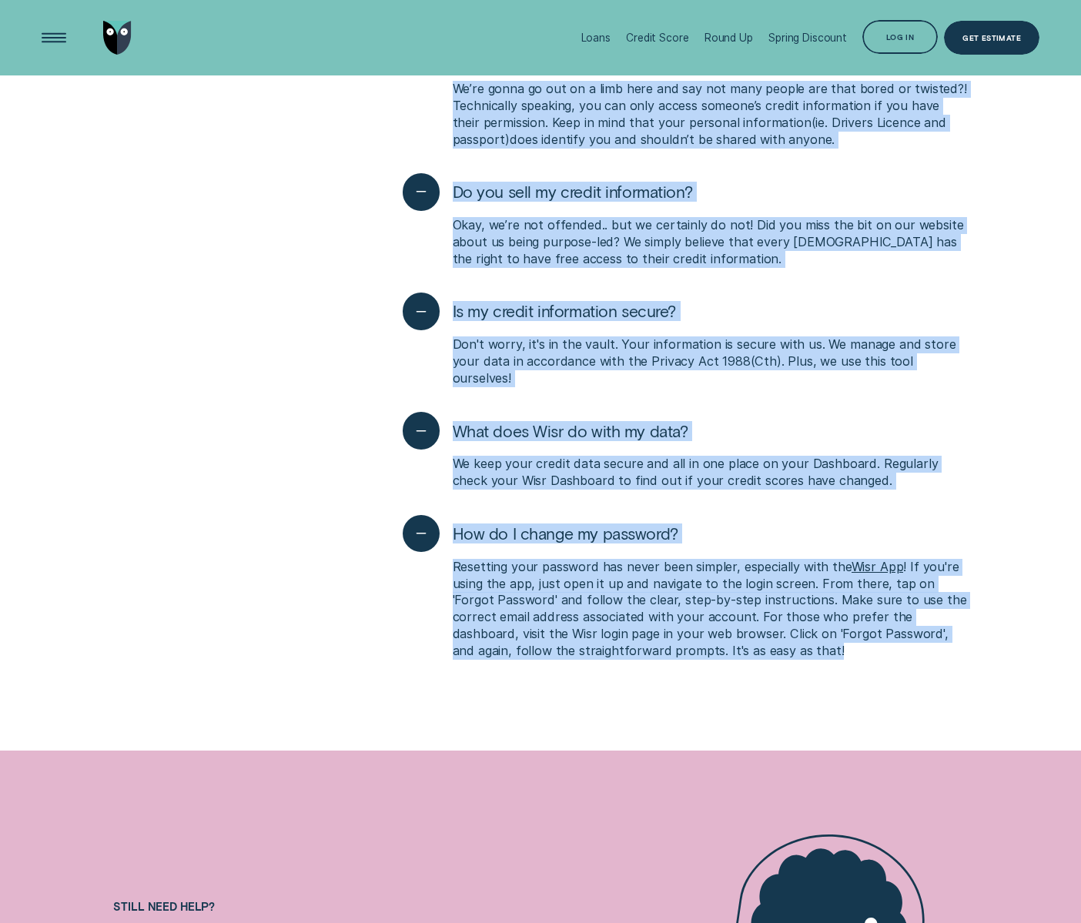
scroll to position [8219, 0]
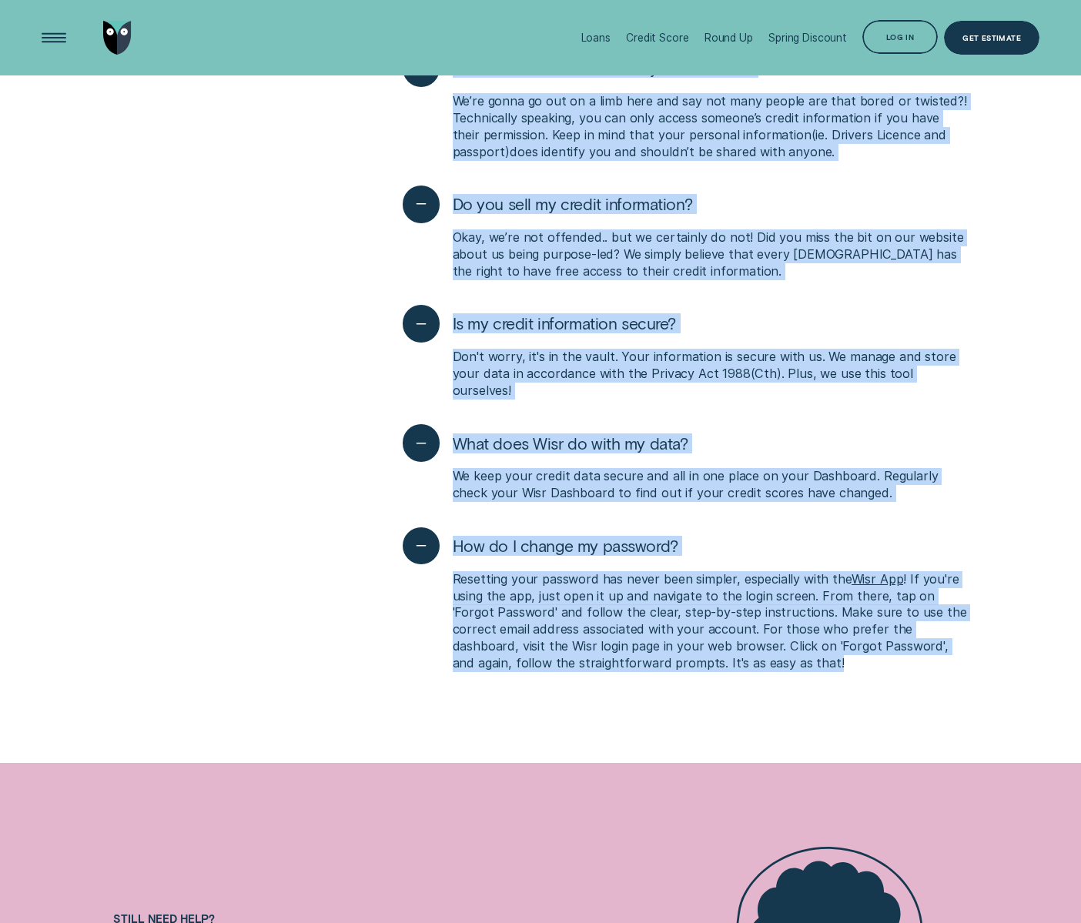
drag, startPoint x: 402, startPoint y: 360, endPoint x: 756, endPoint y: 483, distance: 374.9
copy div "Loremi Dolors Ametc adipis elitse Doeiu te inc, utla et d magnaa enima? M venia…"
click at [801, 518] on div "How do I change my password? Resetting your password has never been simpler, es…" at bounding box center [685, 603] width 565 height 170
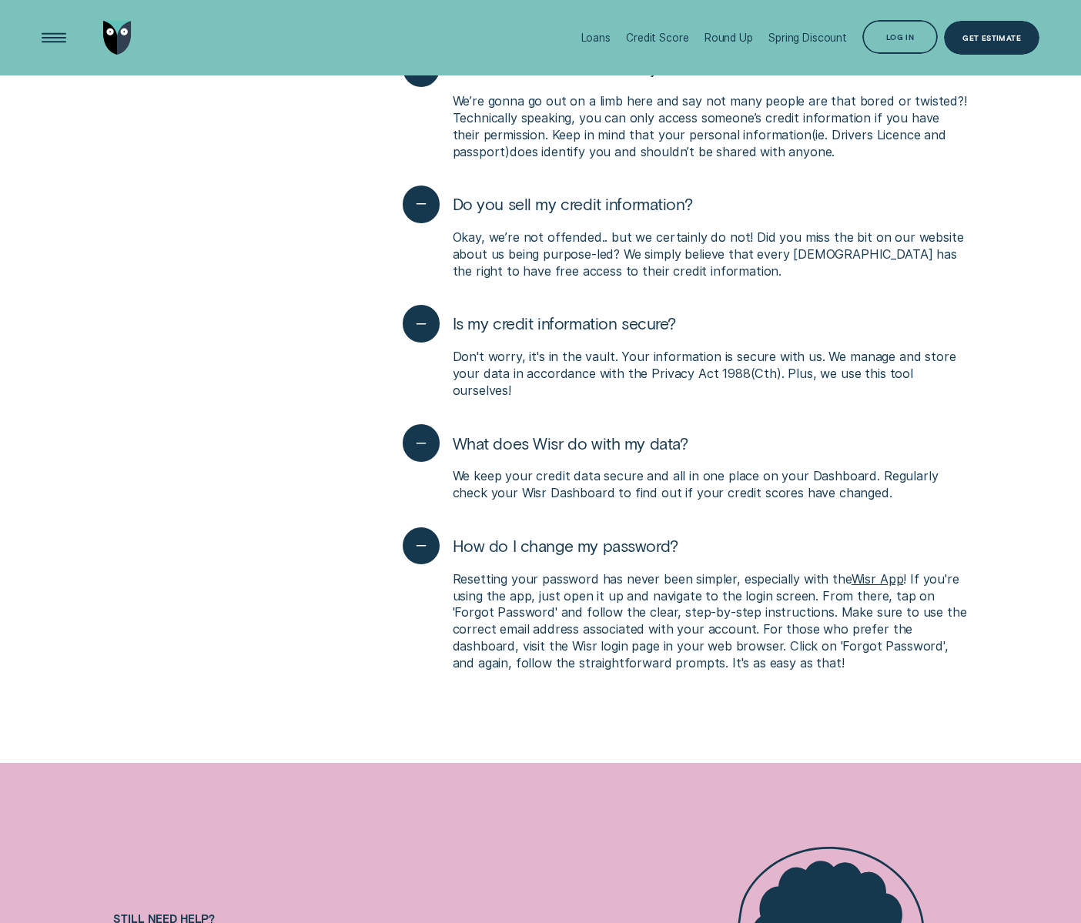
click at [135, 53] on div "Loans Credit Score Round Up Spring Discount Log in Log in Customer Dashboard Vi…" at bounding box center [541, 37] width 998 height 75
click at [121, 39] on img "Go to home page" at bounding box center [117, 38] width 28 height 34
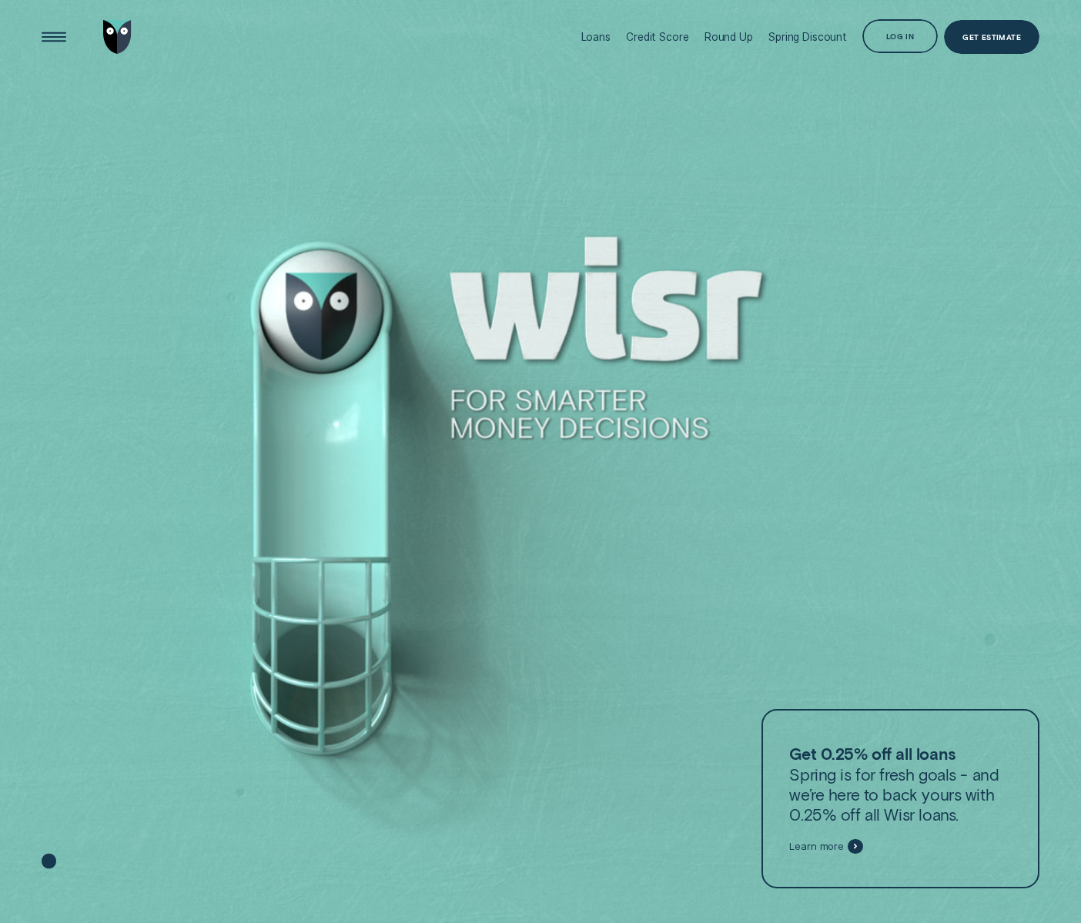
click at [319, 129] on div at bounding box center [540, 462] width 1081 height 924
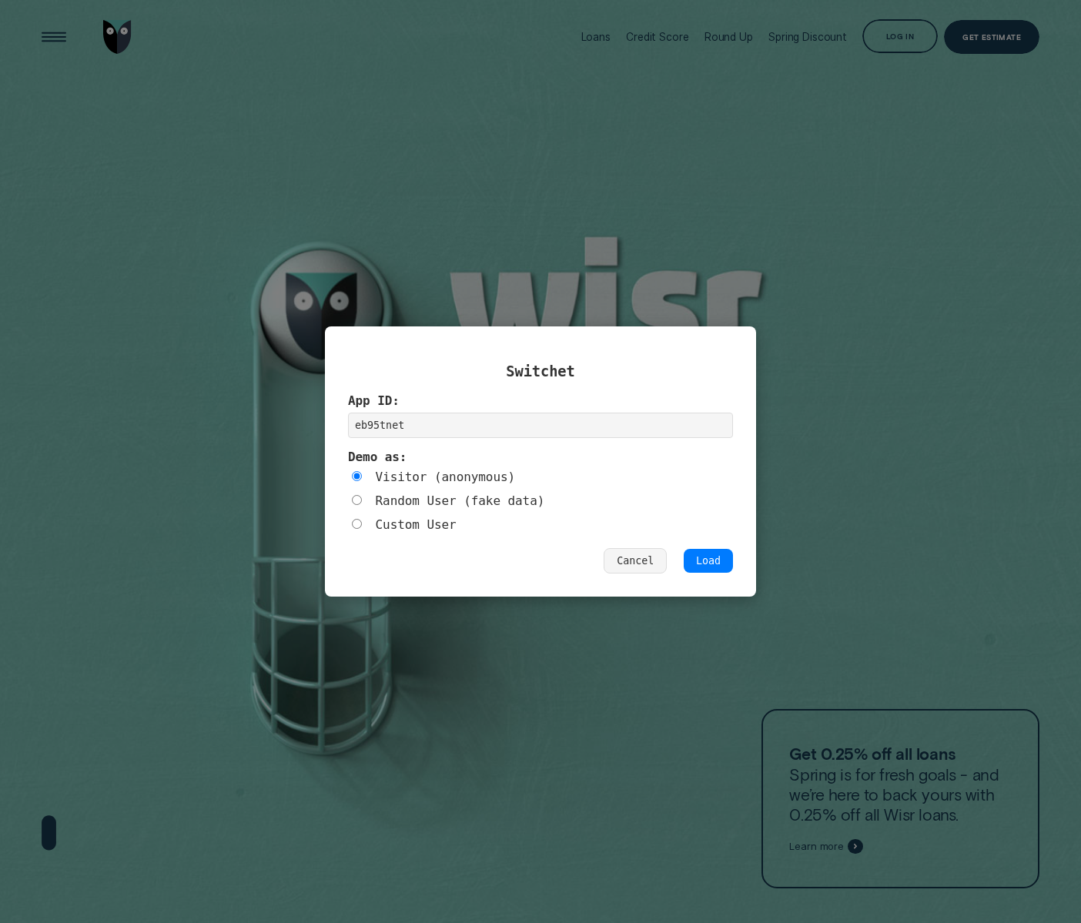
click at [716, 563] on button "Load" at bounding box center [708, 561] width 49 height 24
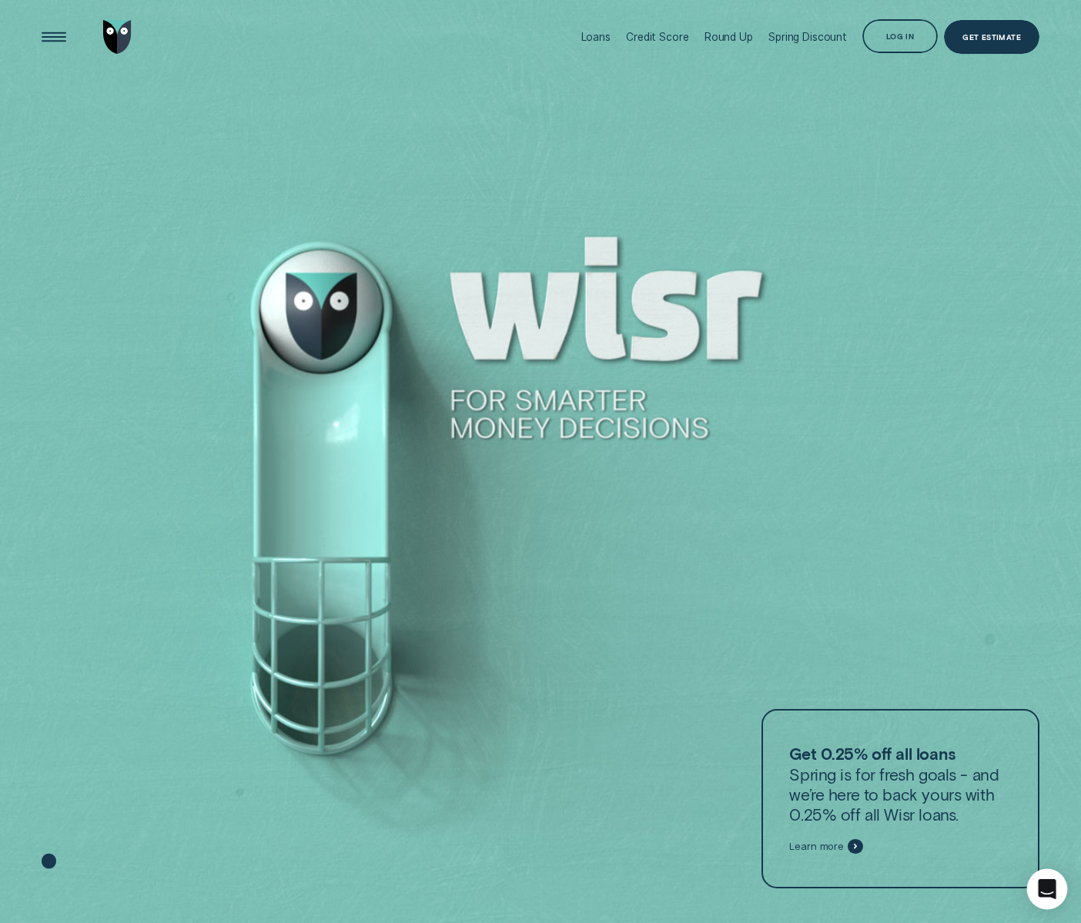
click at [1049, 891] on icon "Open Intercom Messenger" at bounding box center [1047, 889] width 18 height 20
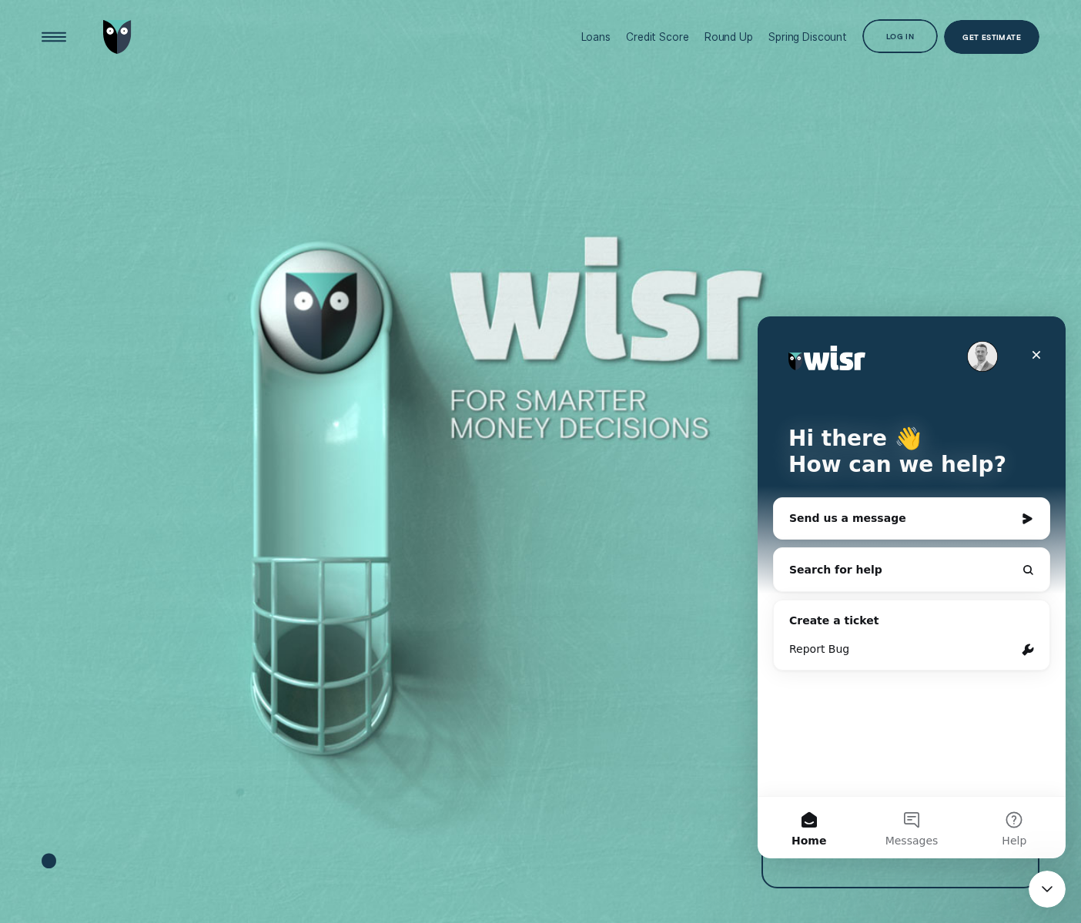
click at [881, 524] on div "Send us a message" at bounding box center [902, 518] width 226 height 16
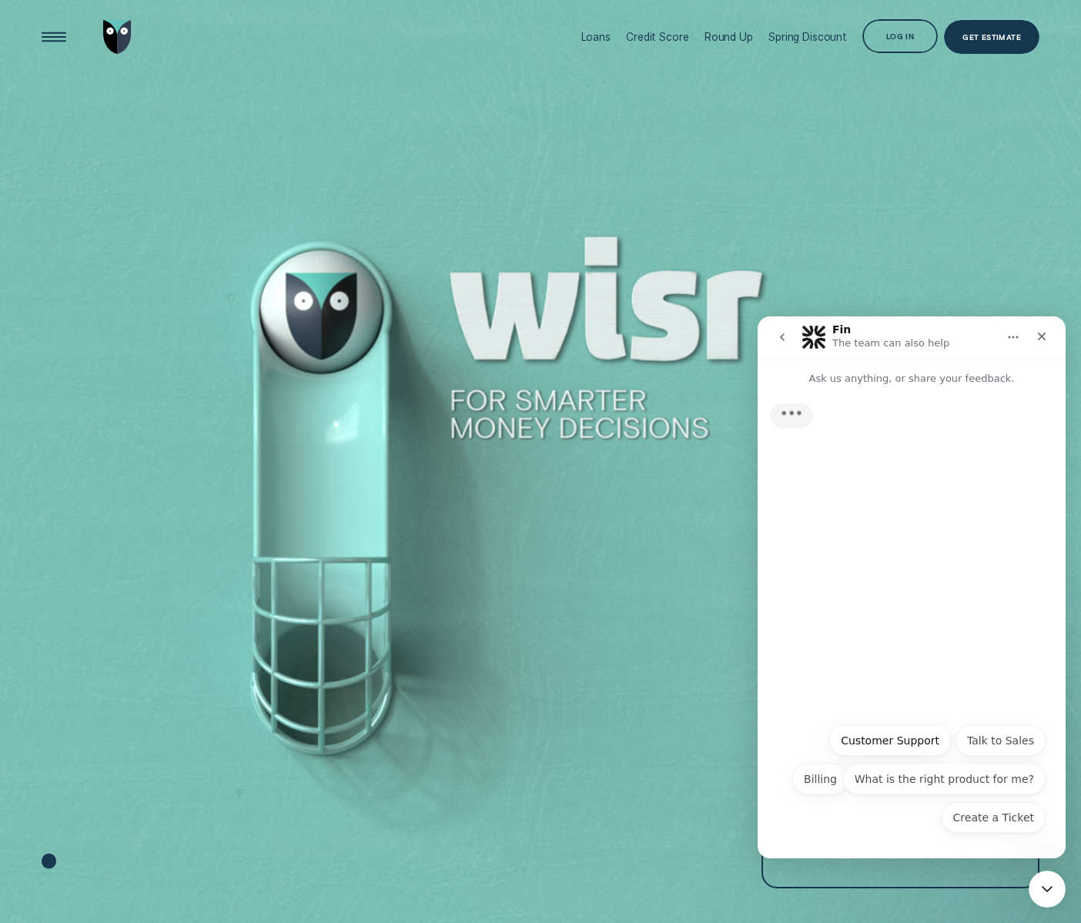
click at [905, 726] on button "Customer Support" at bounding box center [890, 740] width 122 height 31
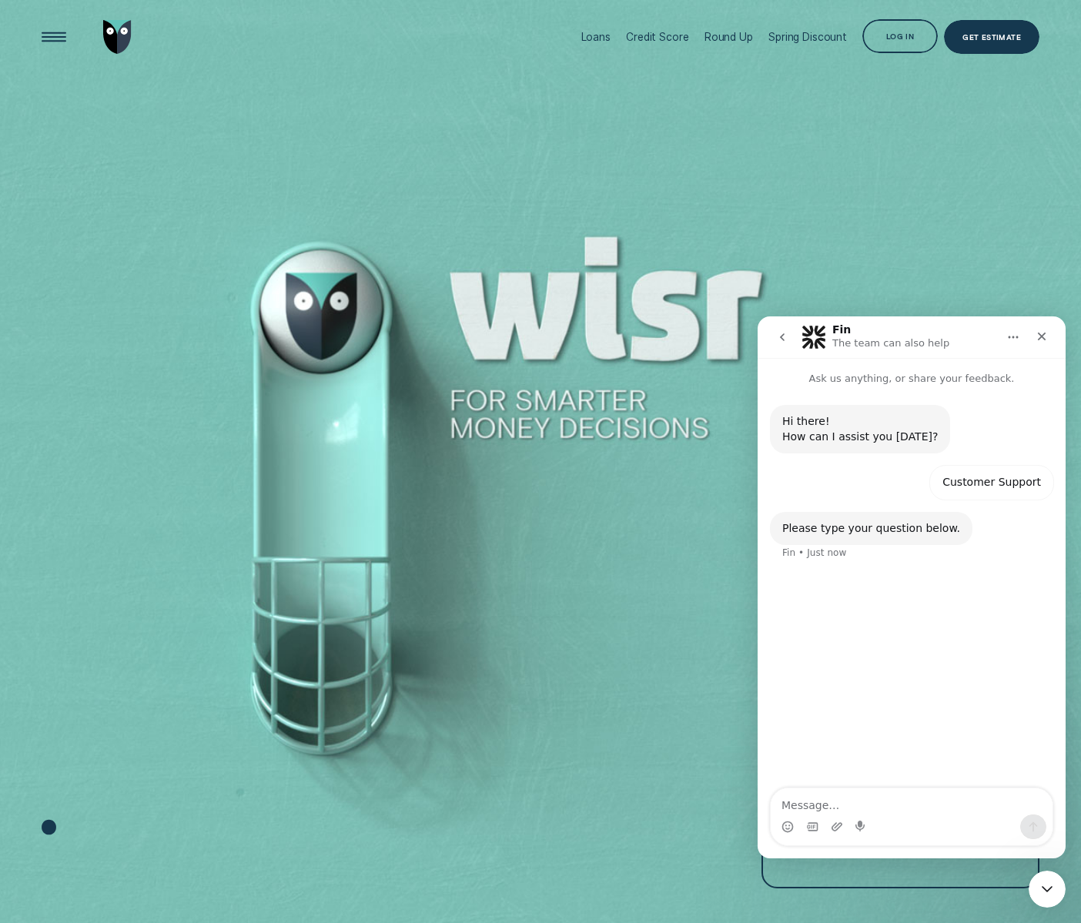
click at [833, 795] on textarea "Message…" at bounding box center [912, 801] width 282 height 26
type textarea "What is a credit score"
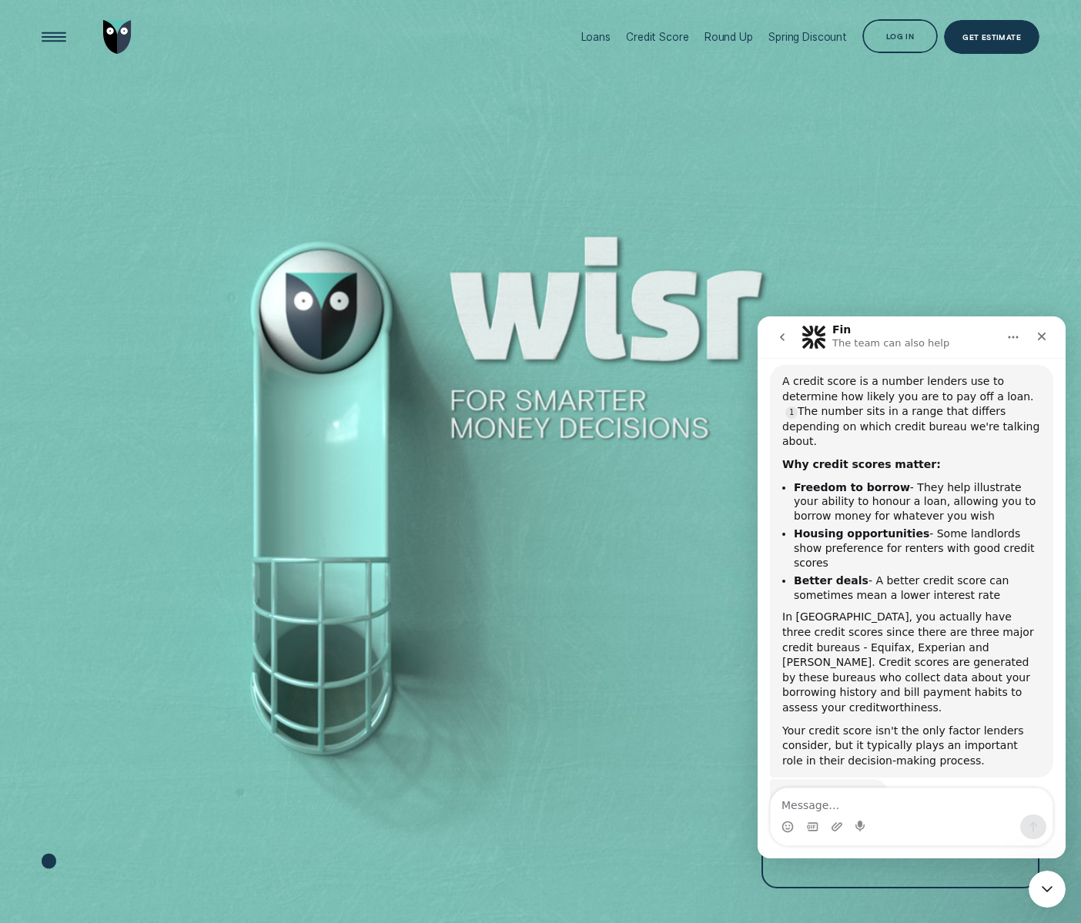
scroll to position [251, 0]
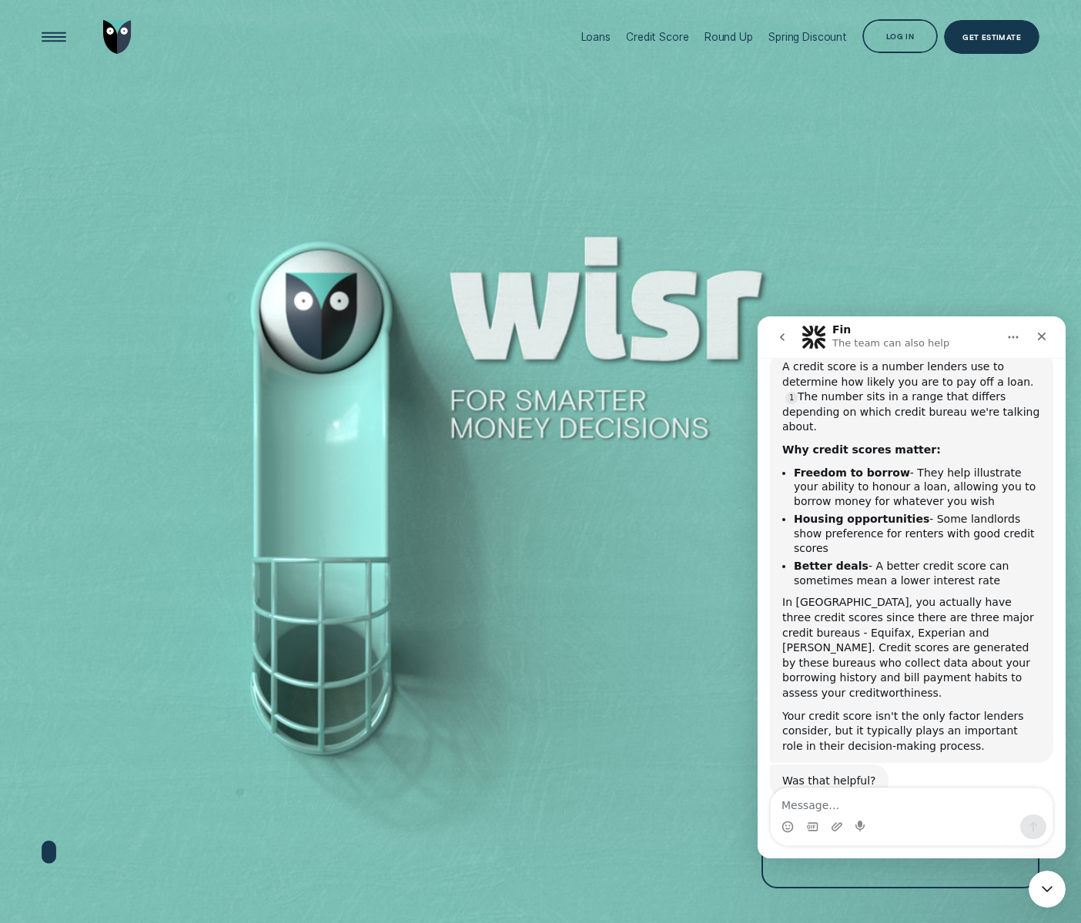
click at [888, 811] on textarea "Message…" at bounding box center [912, 801] width 282 height 26
type textarea "How do I improve my credit score?"
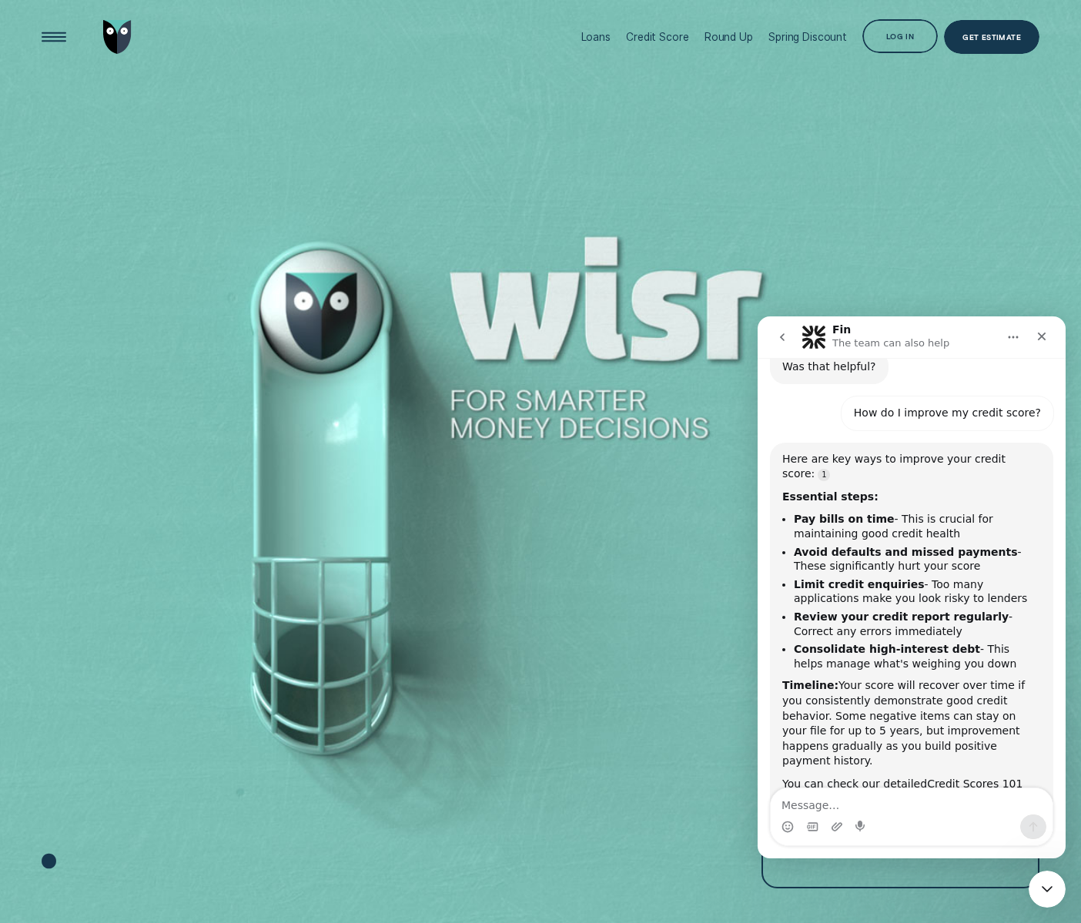
scroll to position [697, 0]
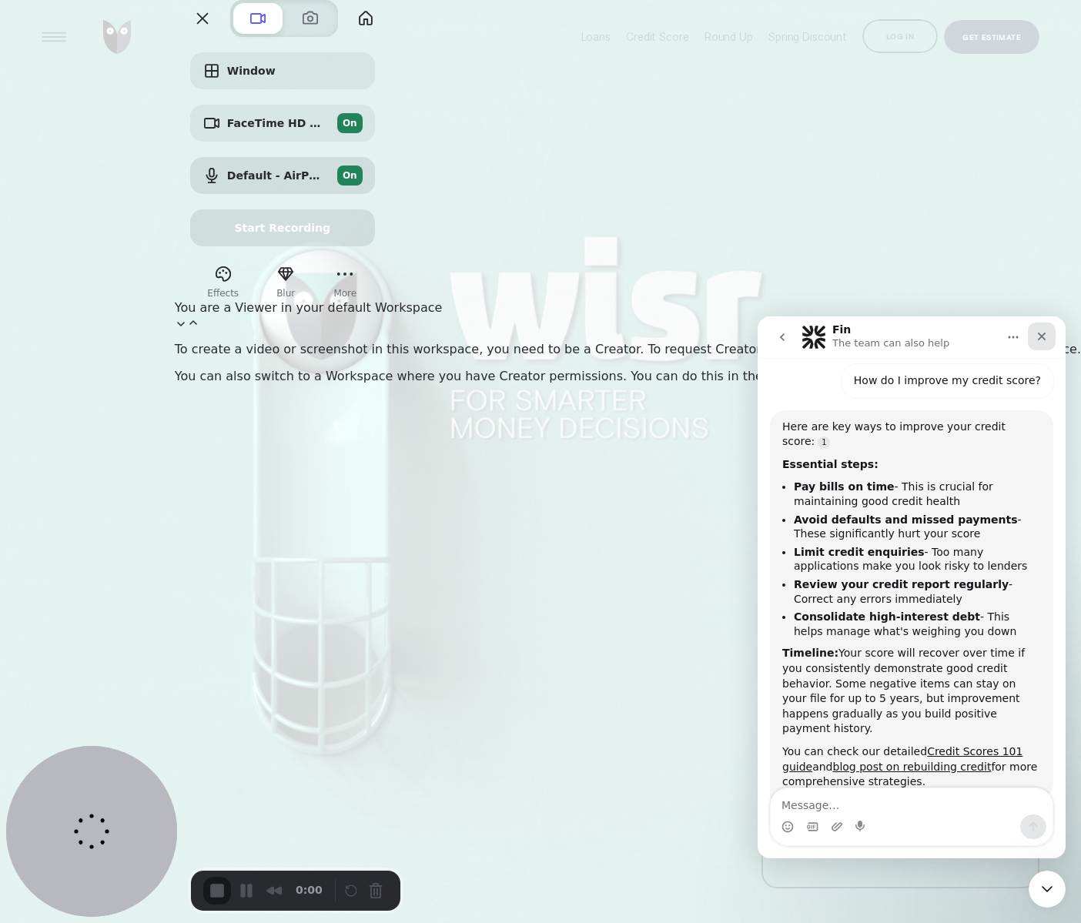
click at [1040, 336] on icon "Close" at bounding box center [1042, 337] width 8 height 8
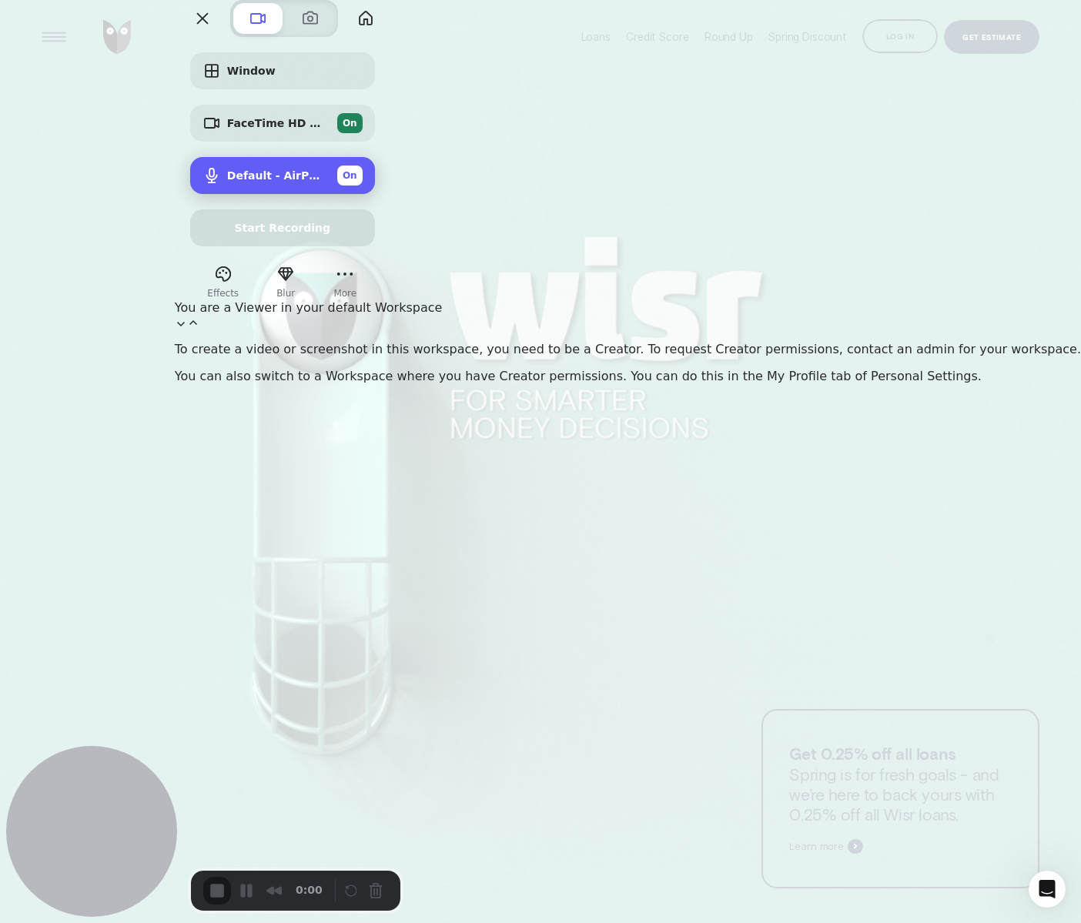
scroll to position [784, 0]
click at [981, 329] on div at bounding box center [628, 322] width 906 height 15
click at [946, 329] on span "You are a Viewer in your default Workspace" at bounding box center [628, 314] width 906 height 29
click at [357, 286] on button "More" at bounding box center [345, 274] width 25 height 25
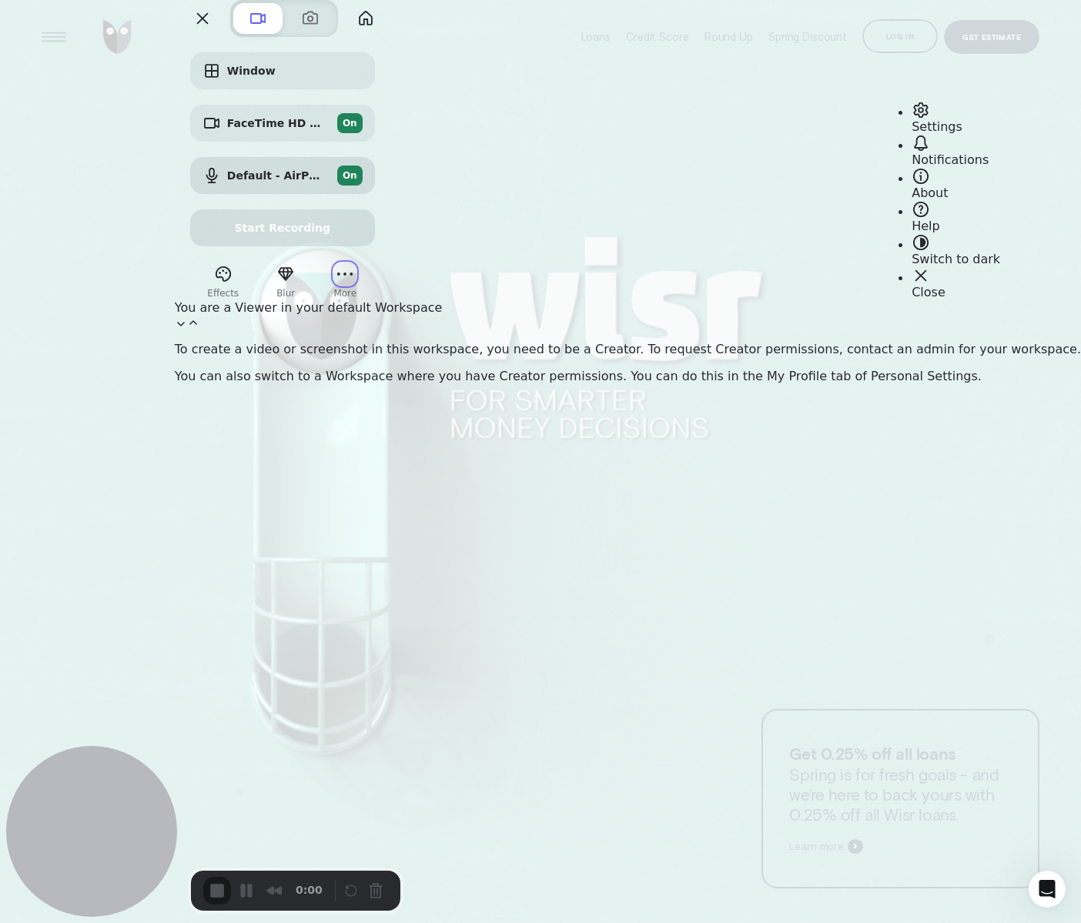
click at [949, 119] on span "Settings" at bounding box center [936, 126] width 51 height 15
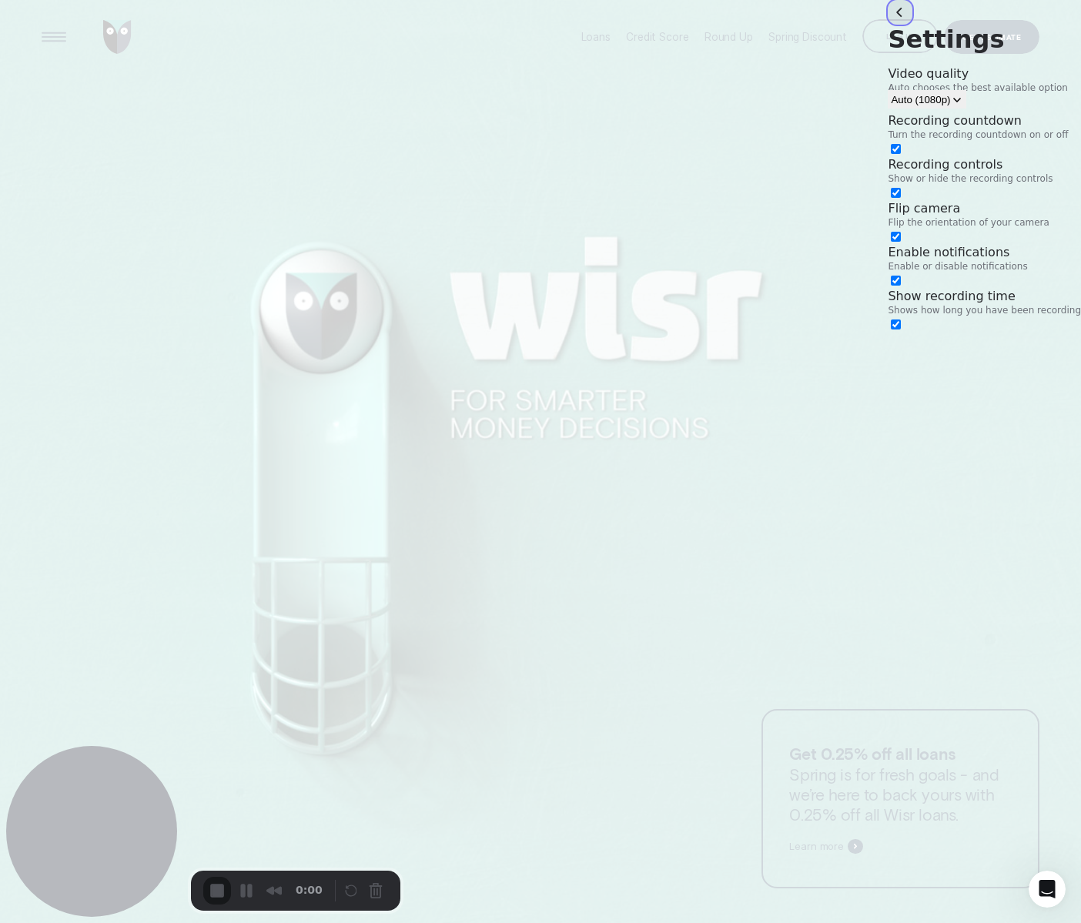
click at [888, 25] on button "back" at bounding box center [900, 12] width 25 height 25
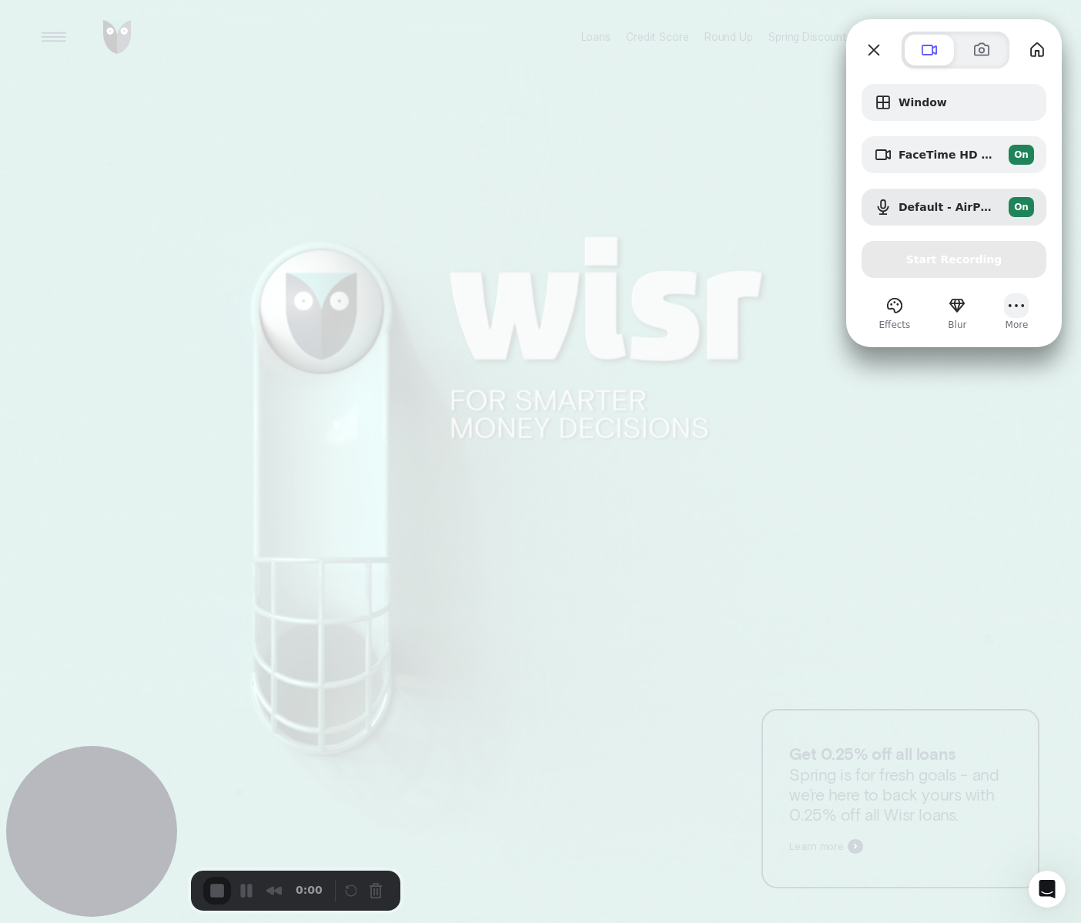
click at [1018, 304] on button "More" at bounding box center [1016, 305] width 25 height 25
click at [873, 44] on button "Close" at bounding box center [873, 50] width 25 height 25
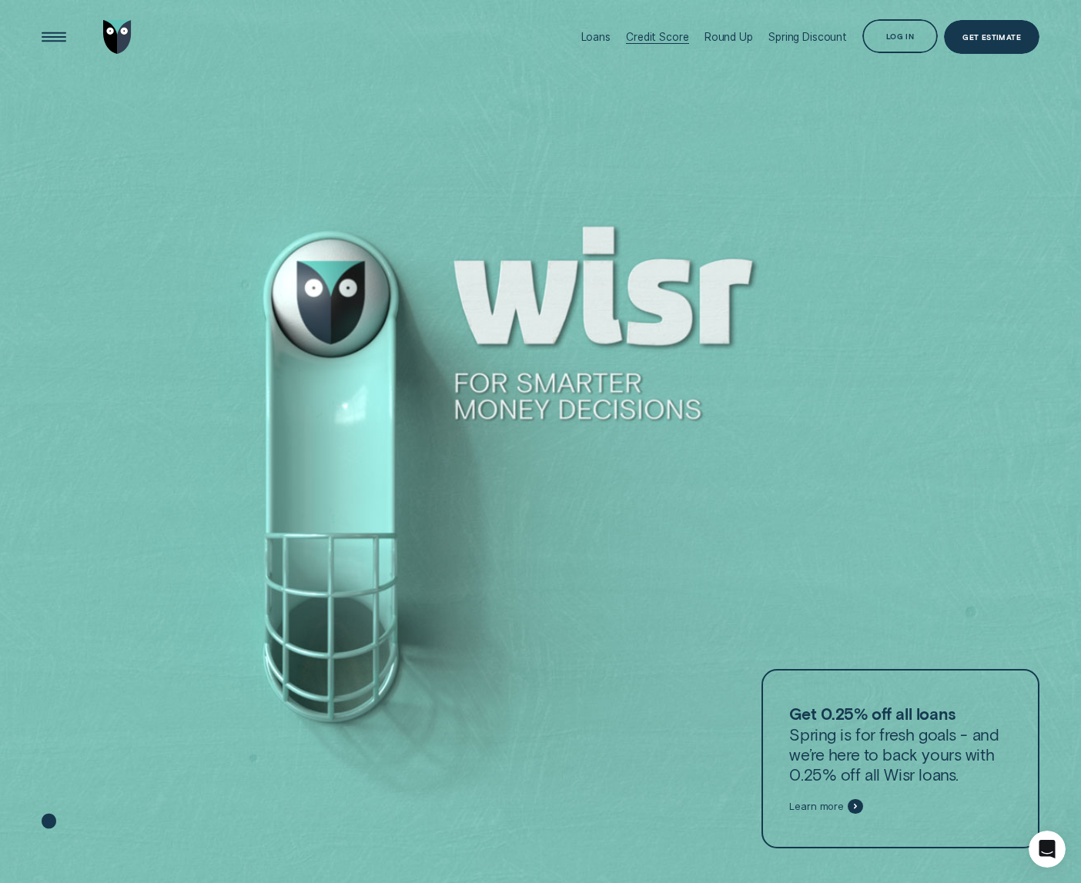
click at [668, 46] on div "Credit Score" at bounding box center [657, 37] width 62 height 75
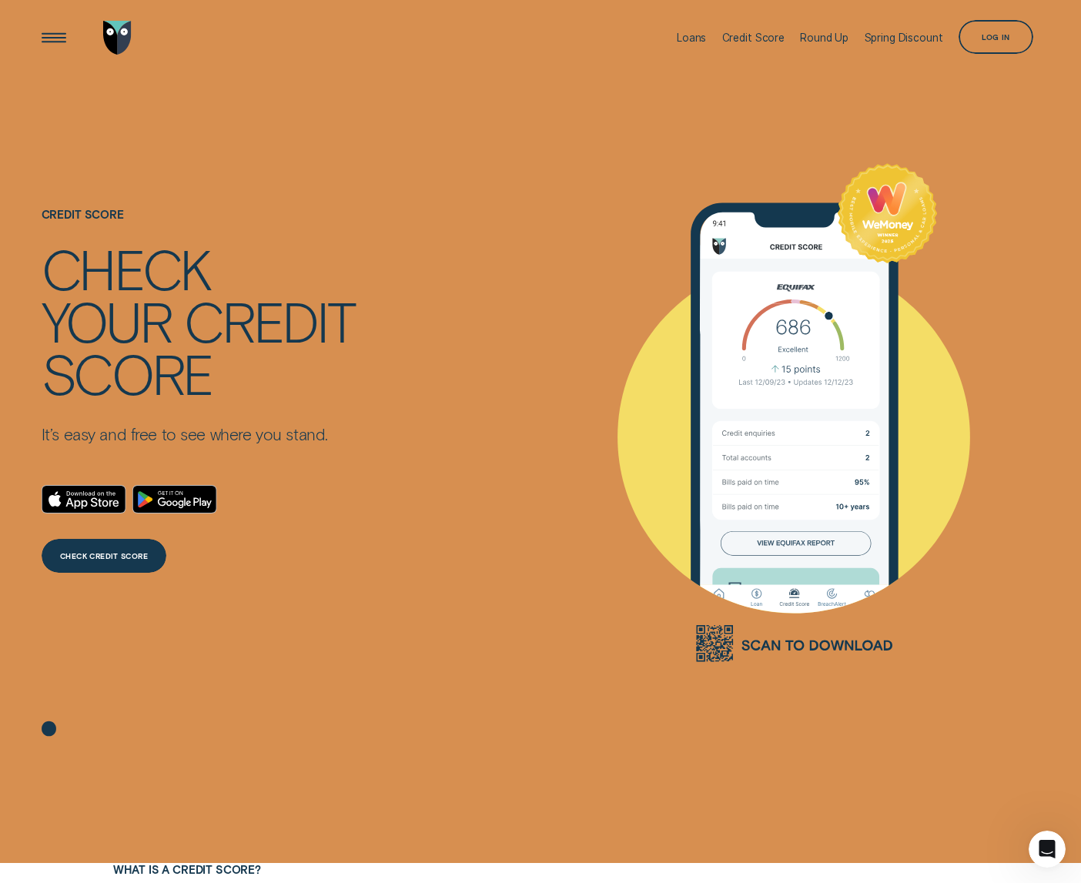
scroll to position [3, 0]
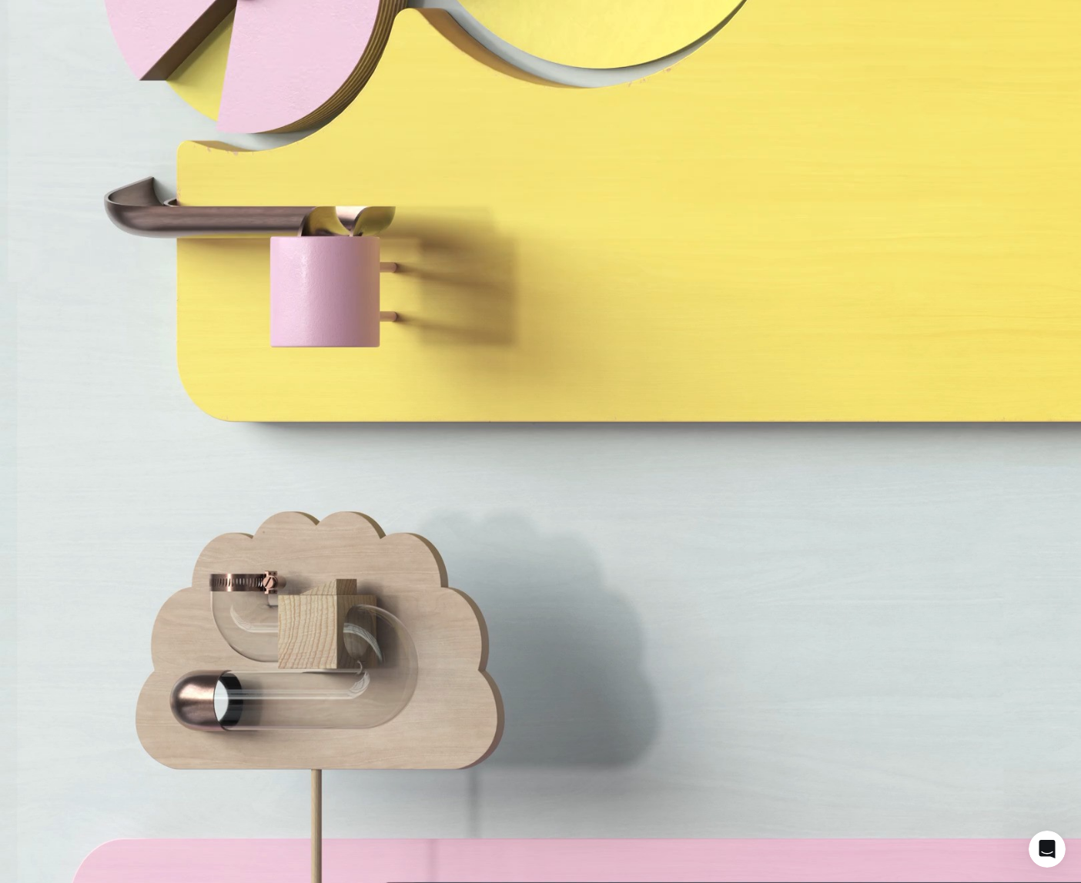
scroll to position [4983, 0]
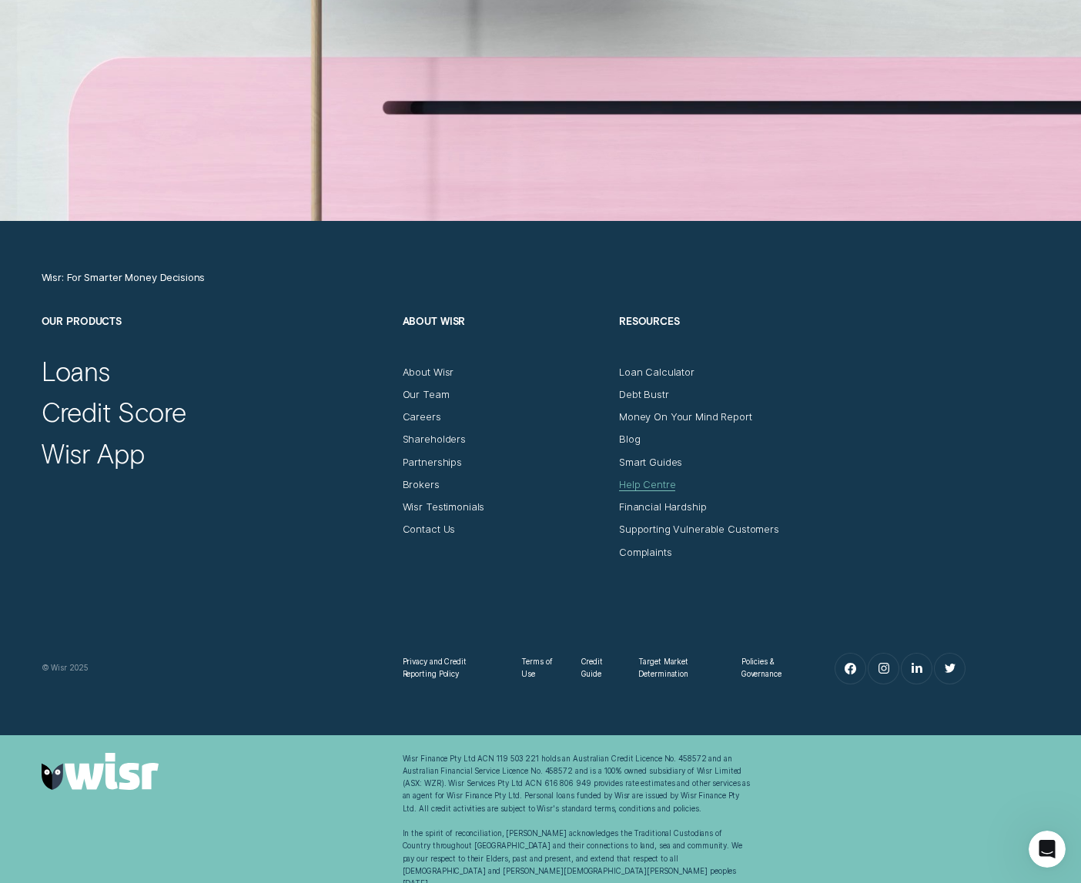
click at [650, 482] on div "Help Centre" at bounding box center [647, 484] width 57 height 12
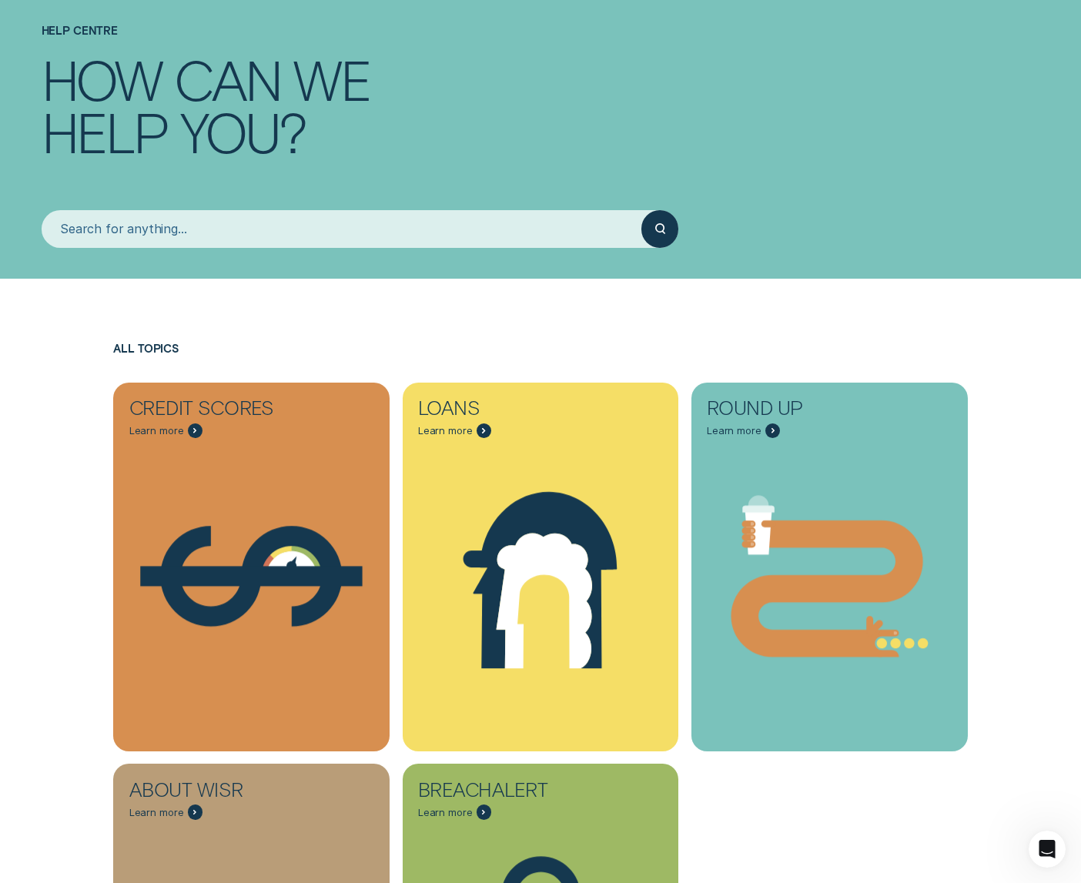
scroll to position [109, 0]
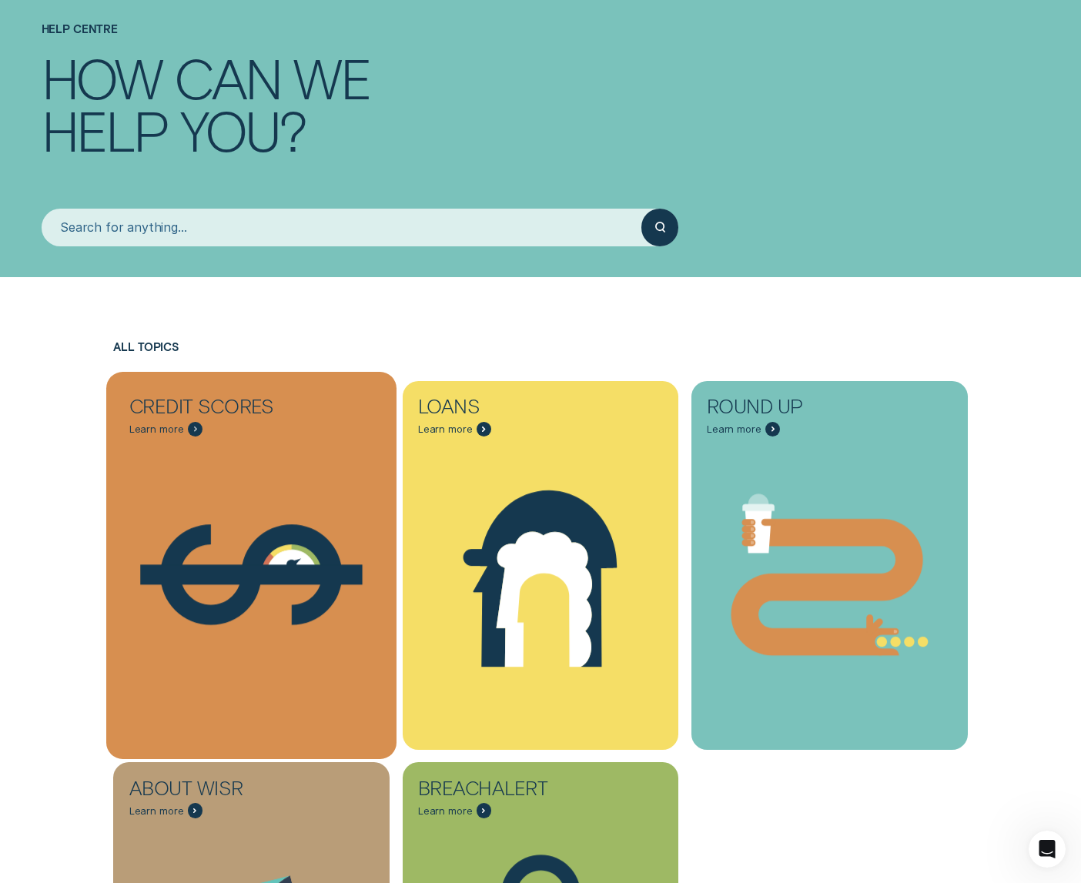
click at [303, 484] on icon "Credit Scores - Learn more" at bounding box center [251, 574] width 290 height 221
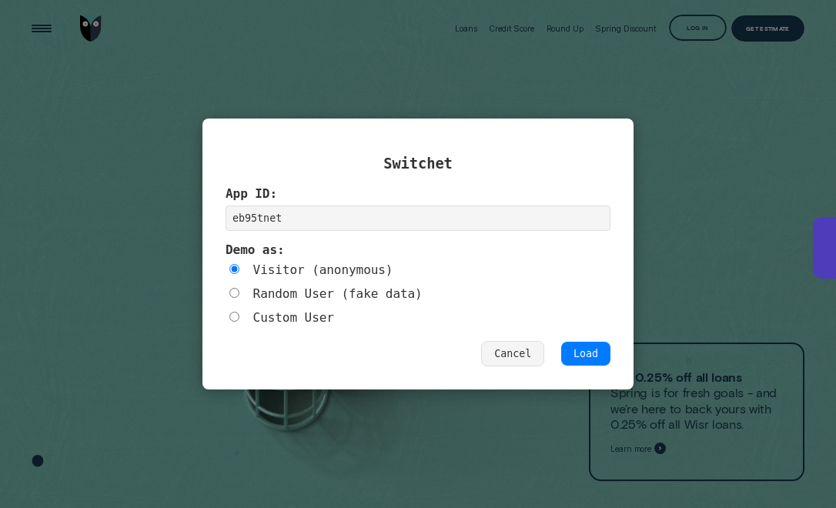
click at [598, 351] on button "Load" at bounding box center [585, 354] width 49 height 24
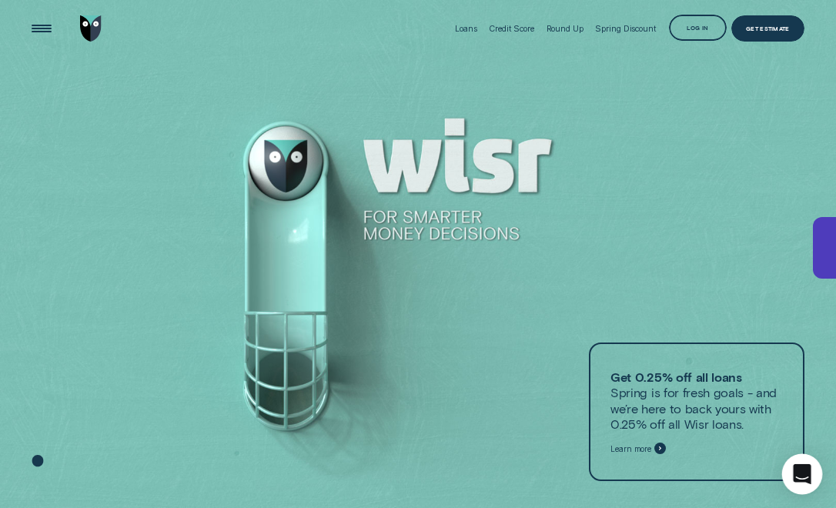
click at [802, 483] on div "Open Intercom Messenger" at bounding box center [802, 474] width 41 height 41
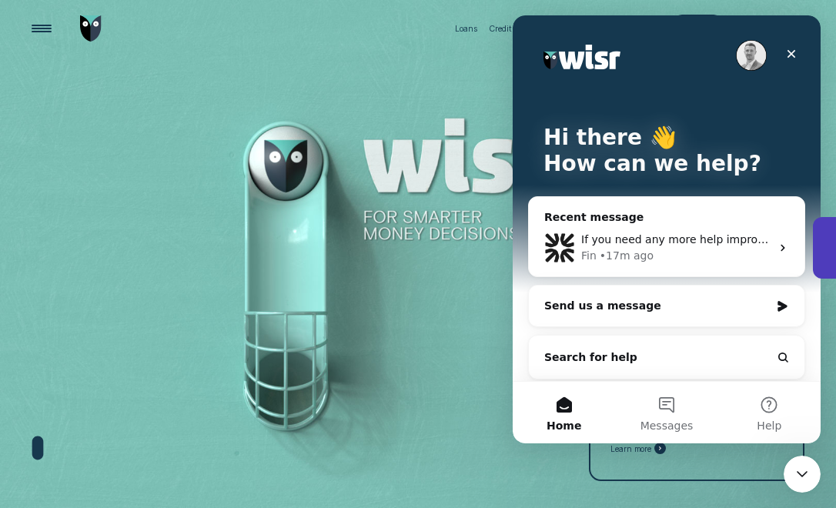
click at [638, 304] on div "Send us a message" at bounding box center [657, 306] width 226 height 16
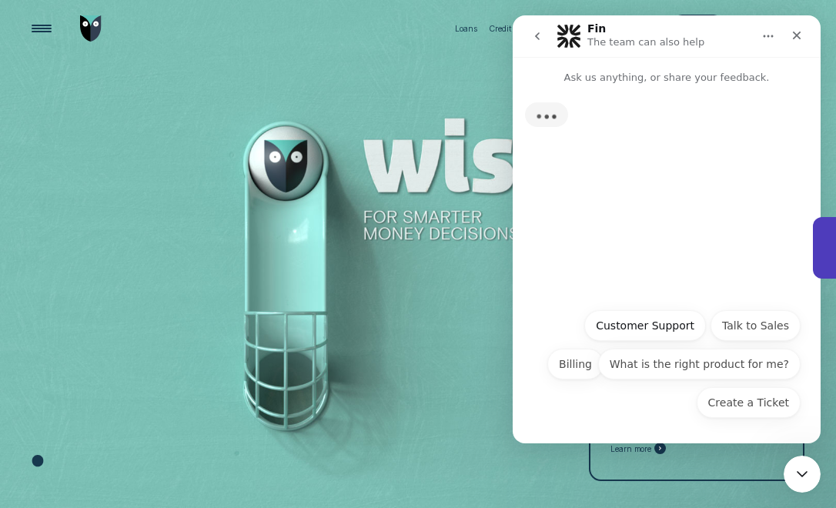
click at [641, 323] on button "Customer Support" at bounding box center [645, 325] width 122 height 31
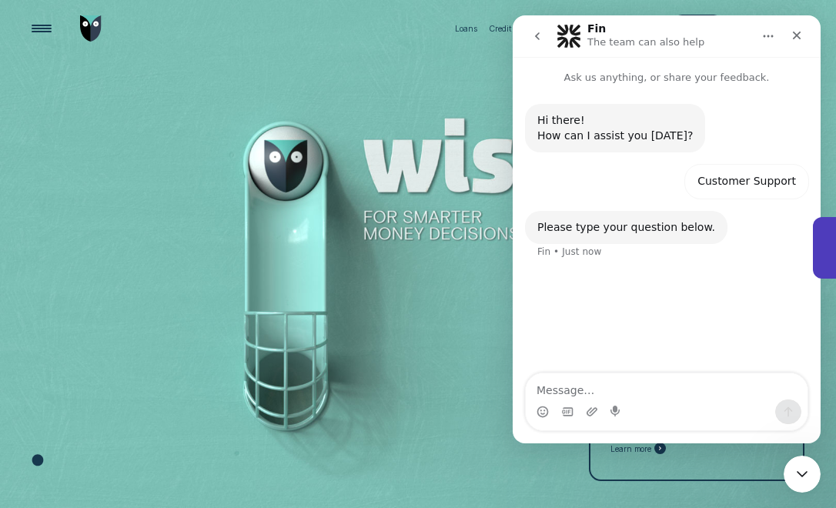
click at [577, 395] on textarea "Message…" at bounding box center [667, 386] width 282 height 26
type textarea "What is a credit score?"
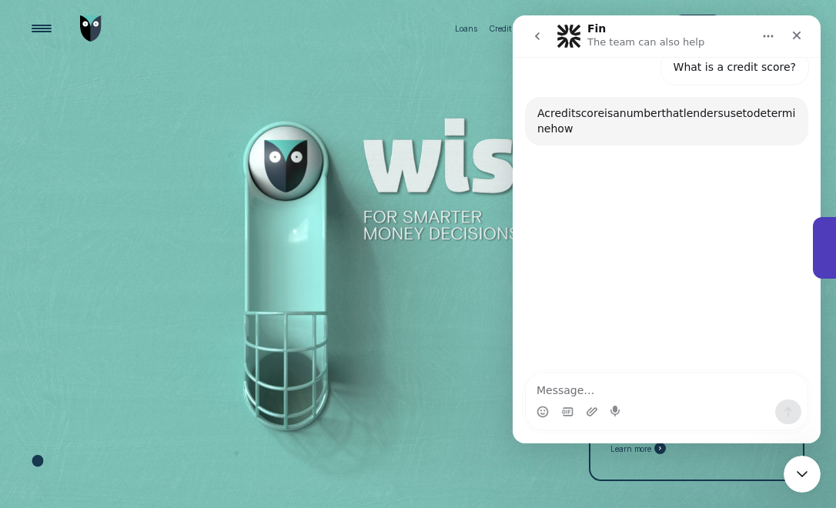
scroll to position [203, 0]
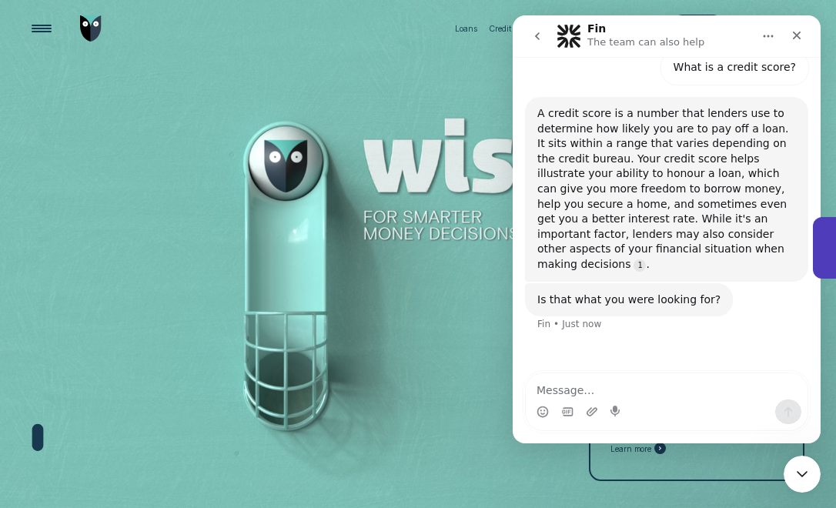
click at [659, 398] on textarea "Message…" at bounding box center [667, 386] width 282 height 26
paste textarea "How do I improve my credit score?"
type textarea "How do I improve my credit score?"
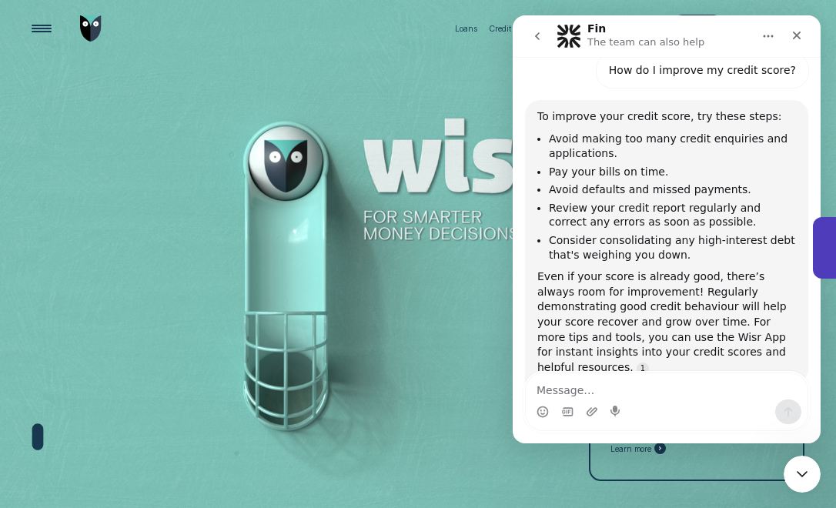
scroll to position [498, 0]
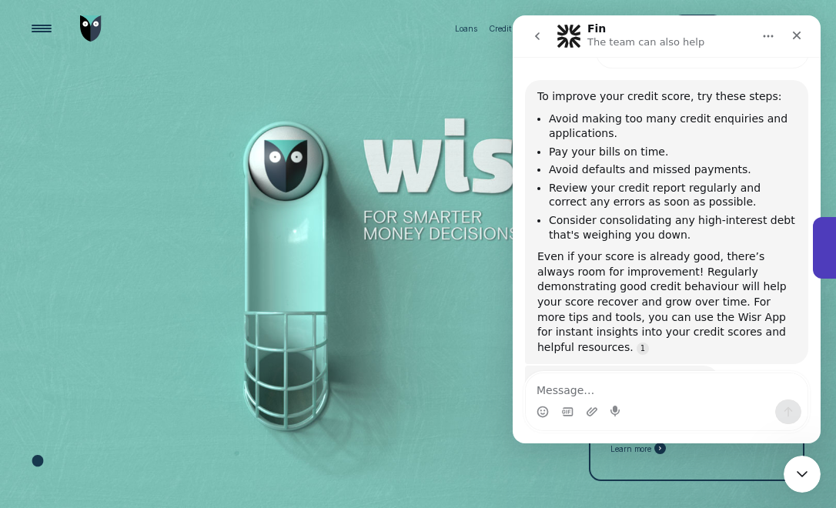
click at [614, 381] on textarea "Message…" at bounding box center [667, 386] width 282 height 26
paste textarea "If I check my credit score will it ruin my rating?"
type textarea "If I check my credit score will it ruin my rating?"
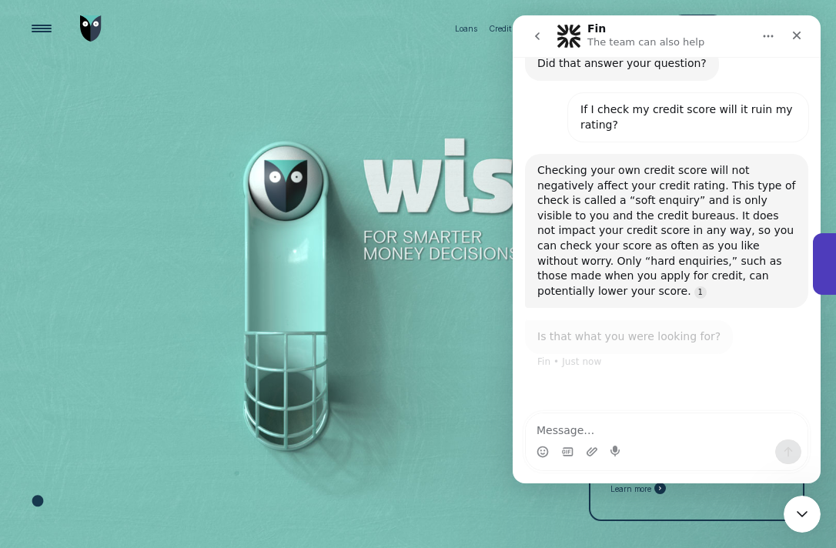
scroll to position [829, 0]
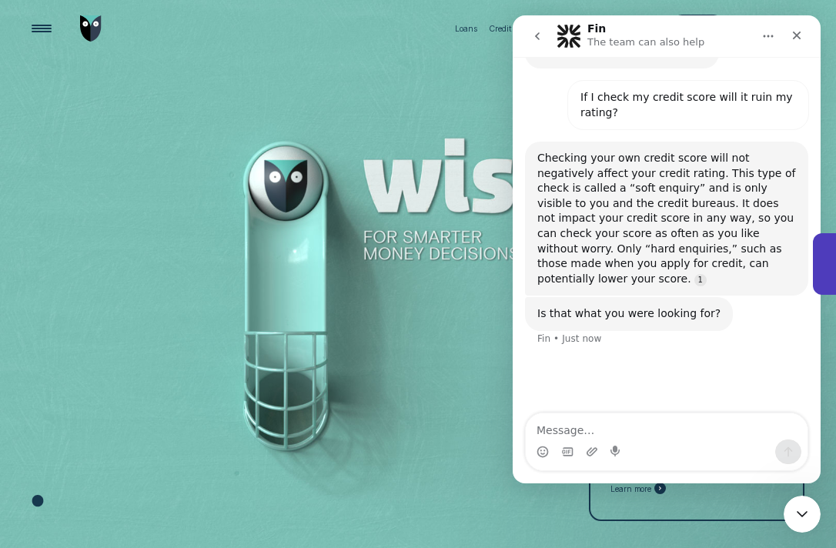
click at [529, 36] on button "go back" at bounding box center [537, 36] width 29 height 29
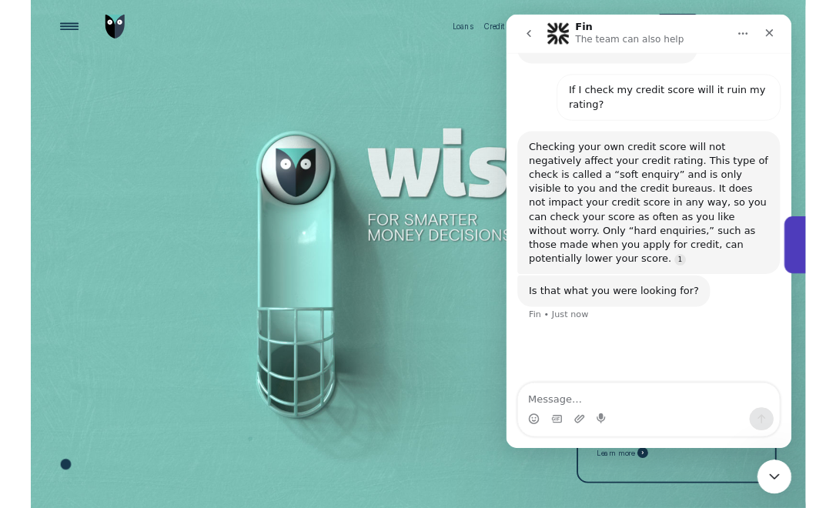
scroll to position [774, 0]
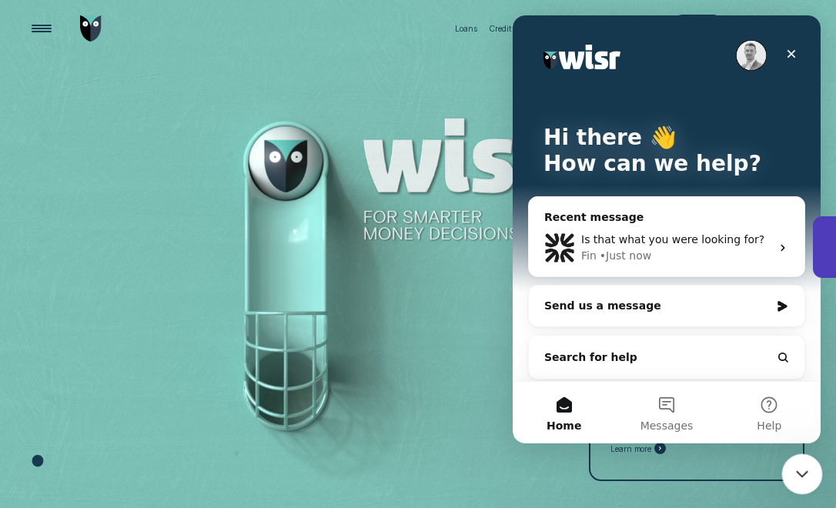
click at [800, 470] on icon "Close Intercom Messenger" at bounding box center [800, 472] width 18 height 18
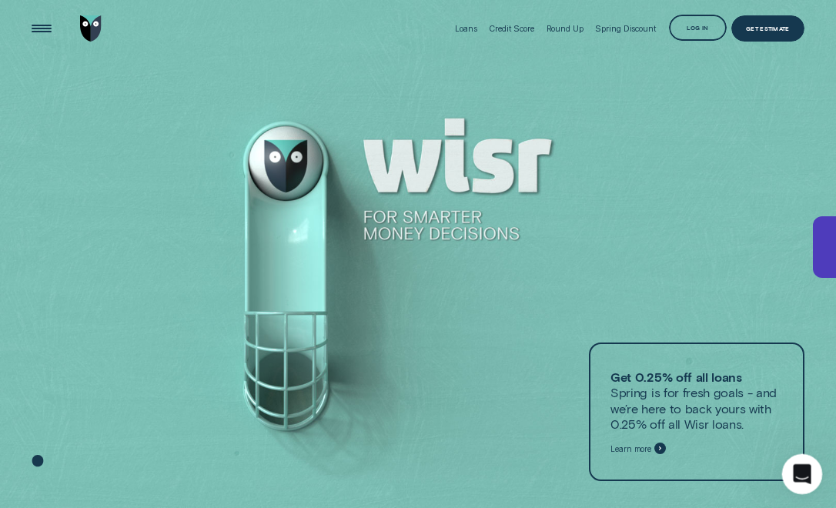
scroll to position [0, 0]
click at [798, 465] on icon "Open Intercom Messenger" at bounding box center [799, 472] width 25 height 25
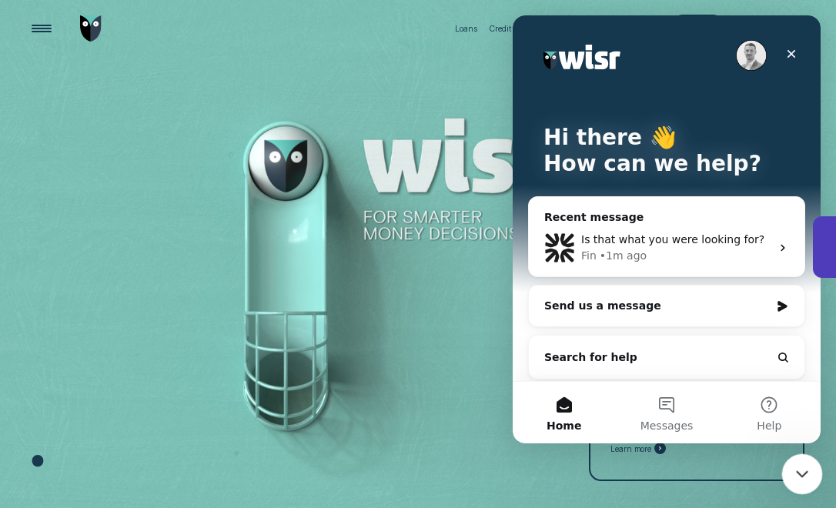
click at [815, 473] on div "Close Intercom Messenger" at bounding box center [799, 471] width 37 height 37
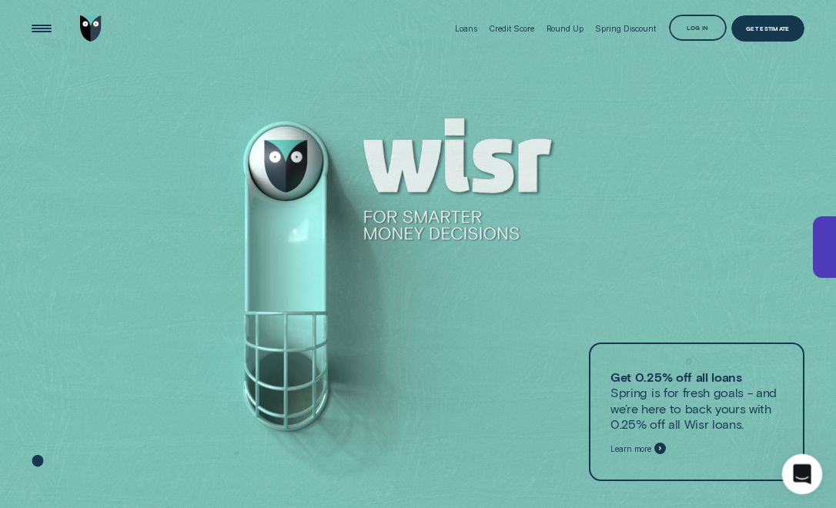
click at [797, 463] on icon "Open Intercom Messenger" at bounding box center [799, 472] width 25 height 25
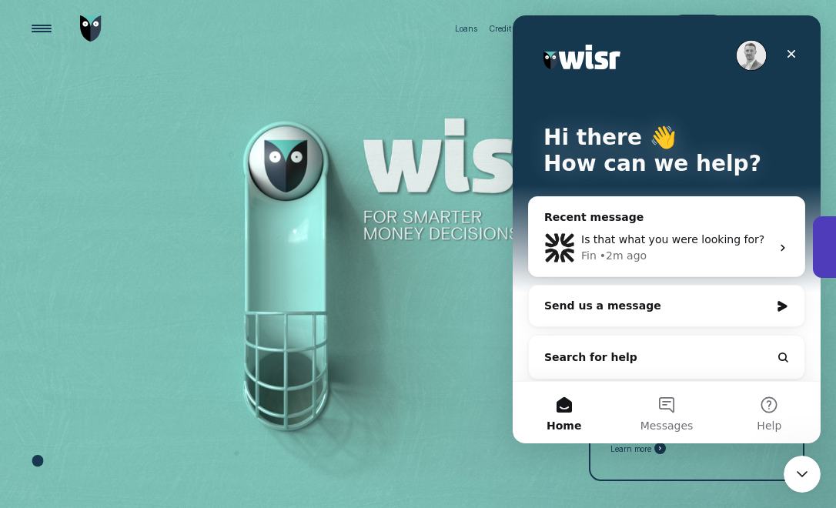
click at [666, 310] on div "Send us a message" at bounding box center [657, 306] width 226 height 16
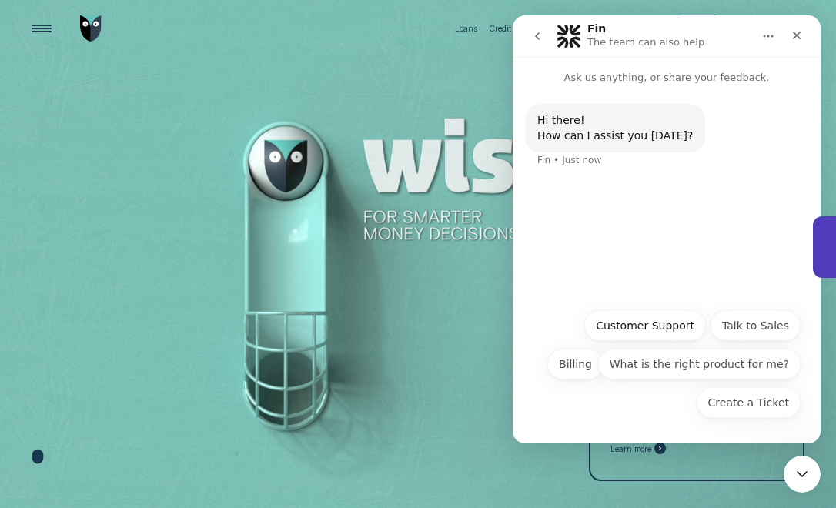
click at [666, 323] on button "Customer Support" at bounding box center [645, 325] width 122 height 31
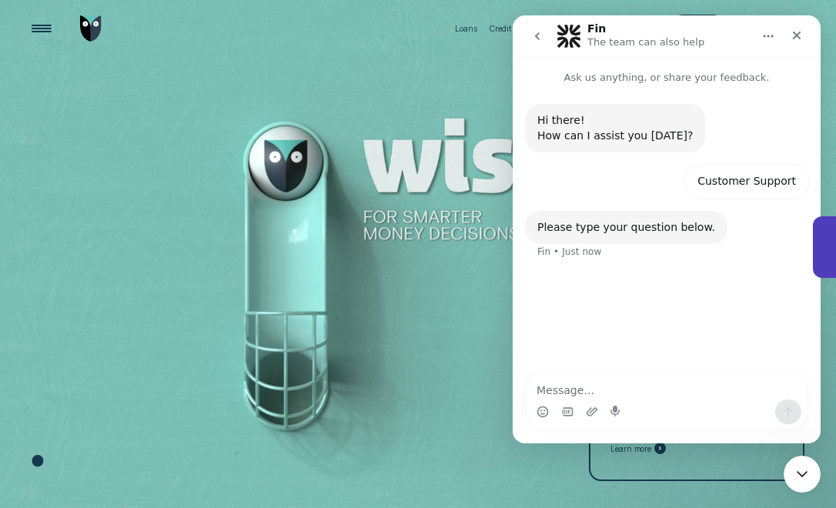
click at [657, 383] on textarea "Message…" at bounding box center [667, 386] width 282 height 26
paste textarea "What is a credit score?"
type textarea "What is a credit score?"
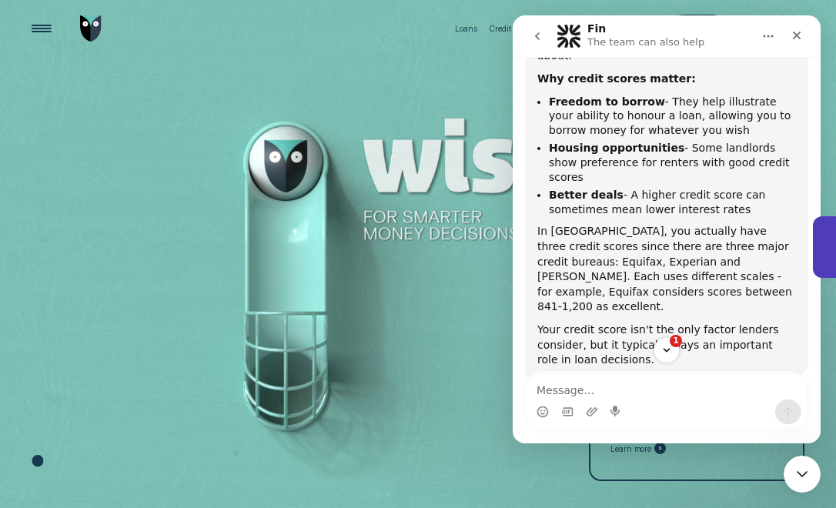
scroll to position [375, 0]
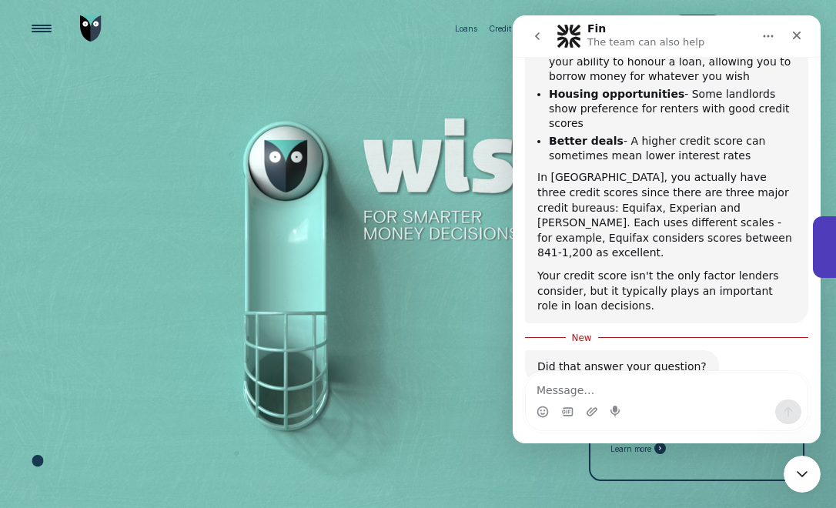
click at [640, 391] on textarea "Message…" at bounding box center [667, 386] width 282 height 26
paste textarea "How do I improve my credit score?"
type textarea "How do I improve my credit score?"
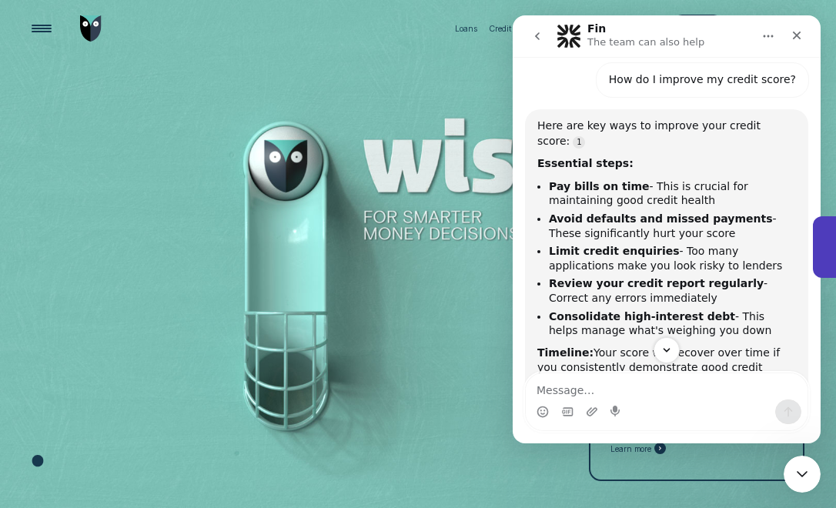
scroll to position [771, 0]
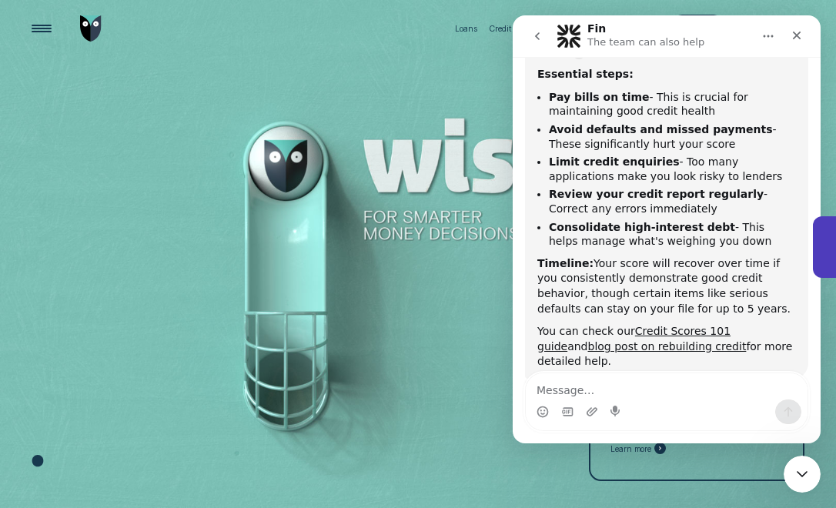
click at [584, 378] on textarea "Message…" at bounding box center [667, 386] width 282 height 26
paste textarea "If I check my credit score will it ruin my rating?"
type textarea "If I check my credit score will it ruin my rating?"
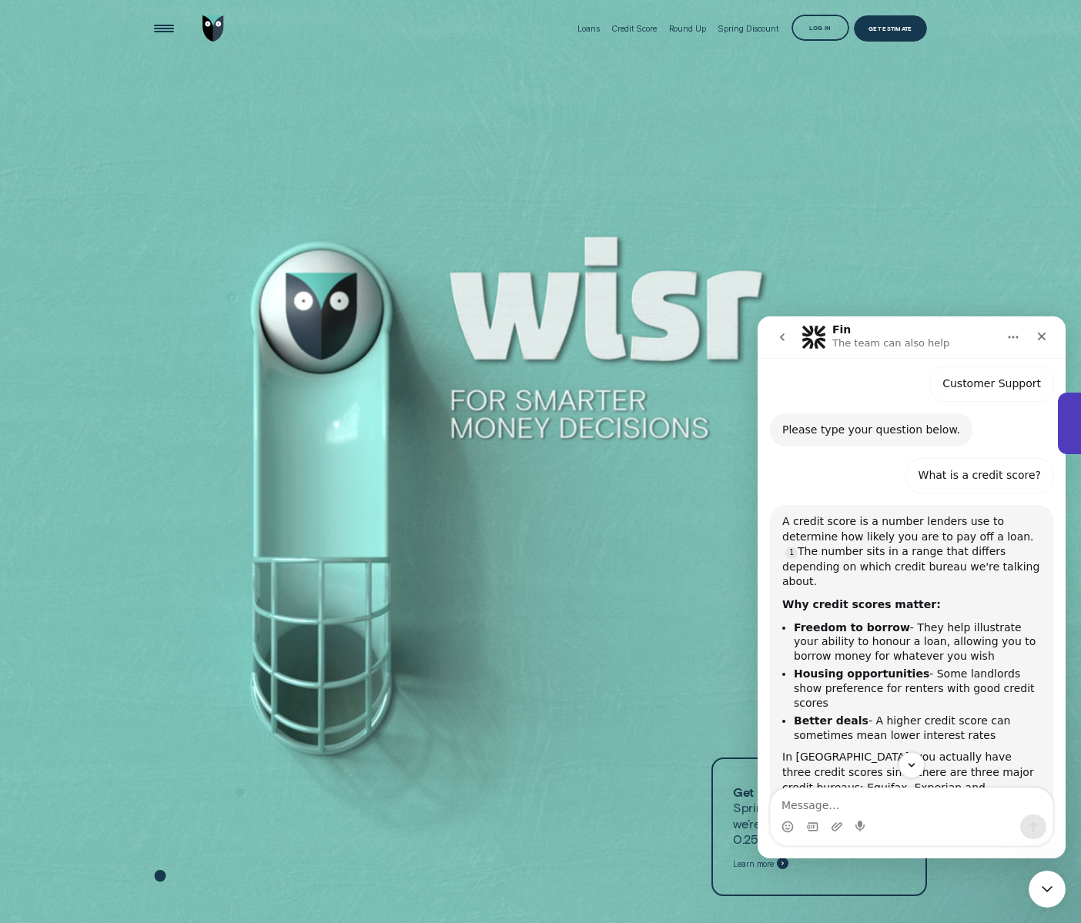
scroll to position [2, 0]
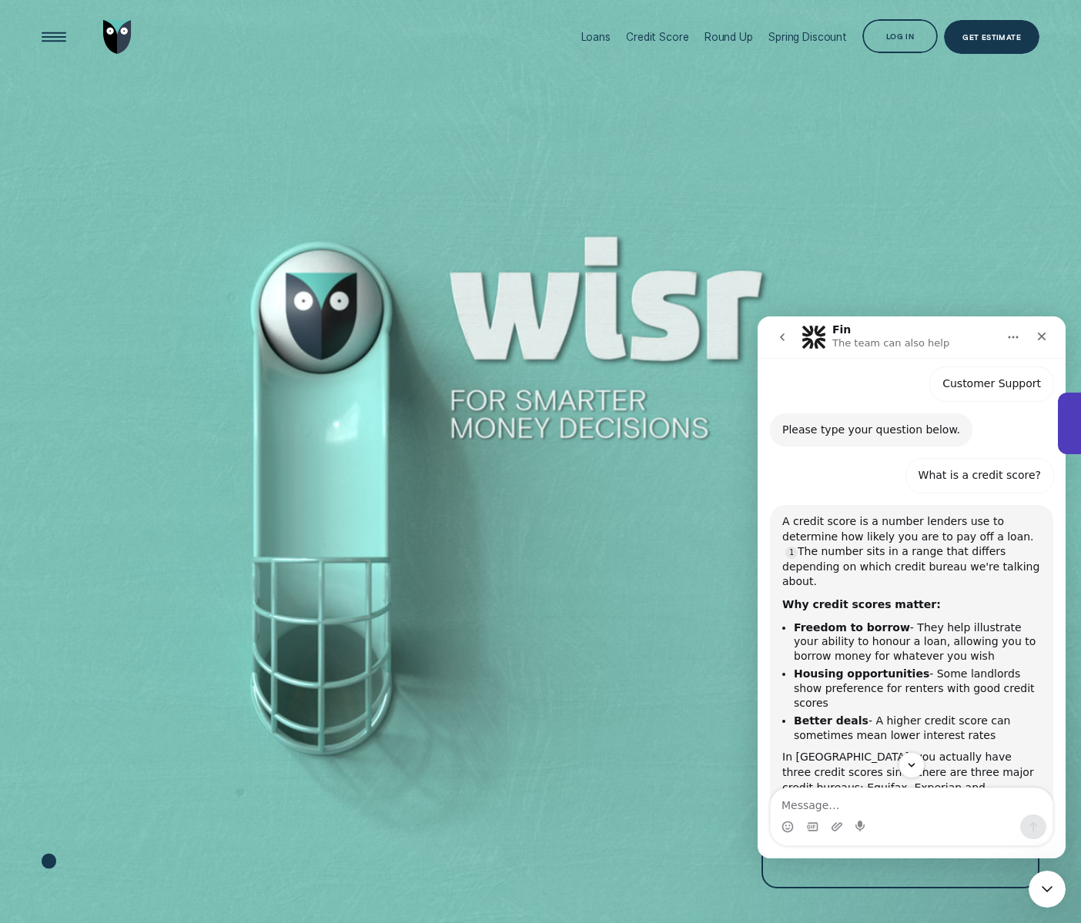
click at [670, 269] on div at bounding box center [540, 462] width 1081 height 924
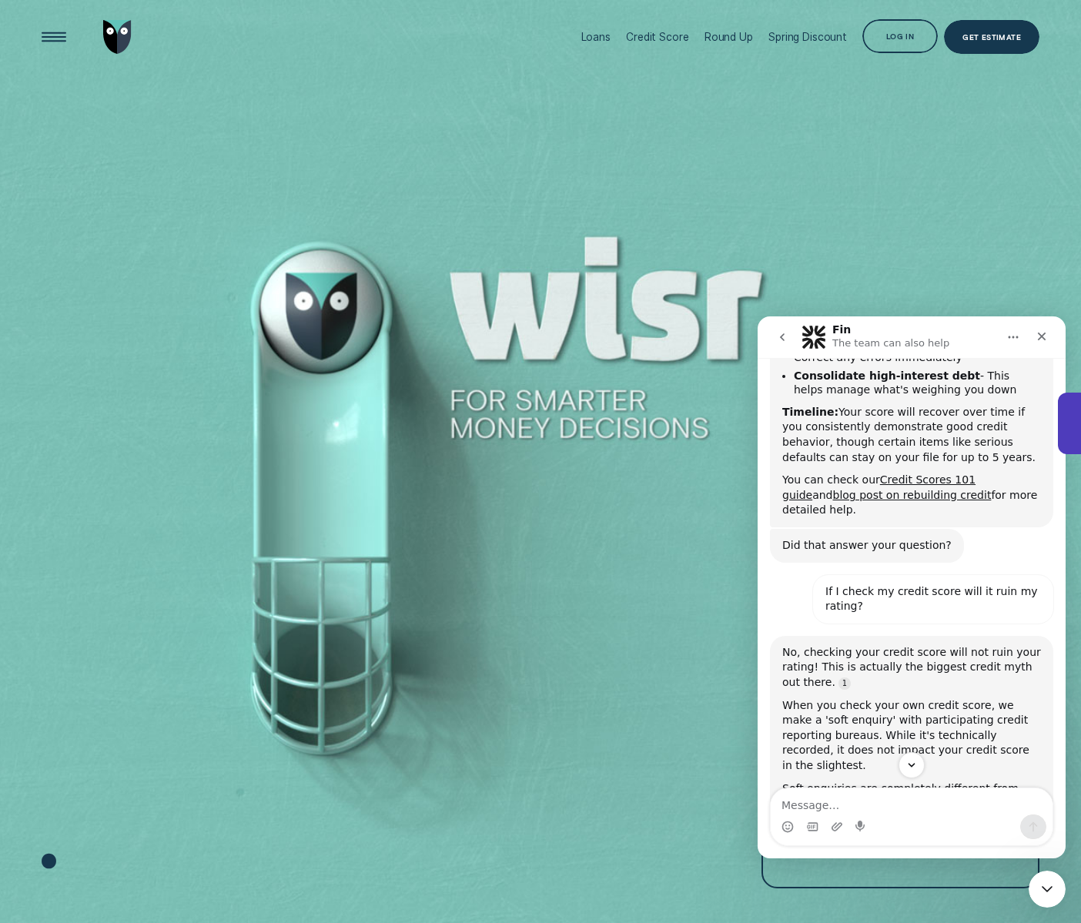
scroll to position [1145, 0]
